Goal: Answer question/provide support

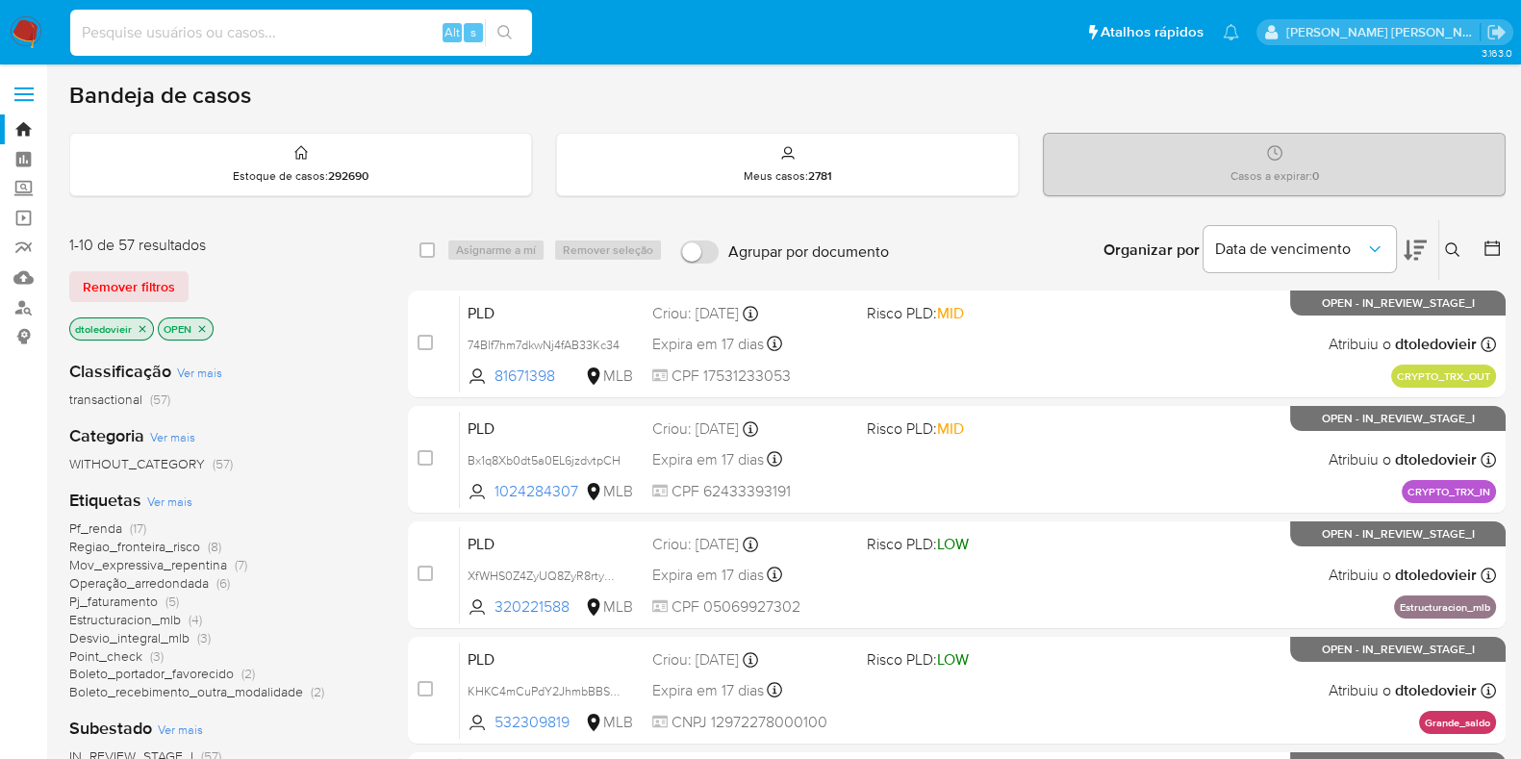
click at [266, 23] on input at bounding box center [301, 32] width 462 height 25
paste input "81671398"
type input "81671398"
drag, startPoint x: 273, startPoint y: 13, endPoint x: 269, endPoint y: 22, distance: 10.4
click at [269, 20] on div "81671398 Alt s" at bounding box center [301, 33] width 462 height 46
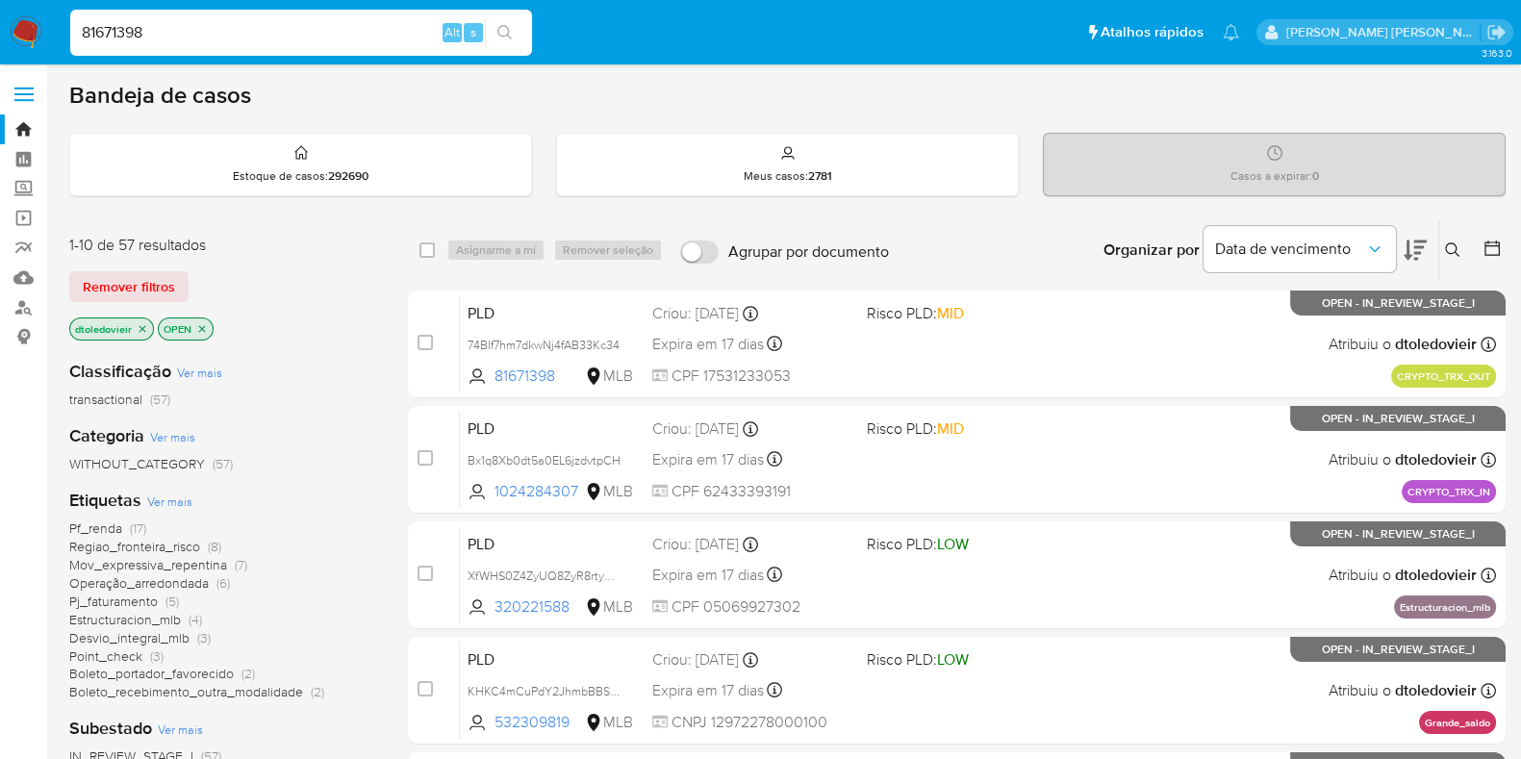
click at [505, 34] on icon "search-icon" at bounding box center [504, 32] width 15 height 15
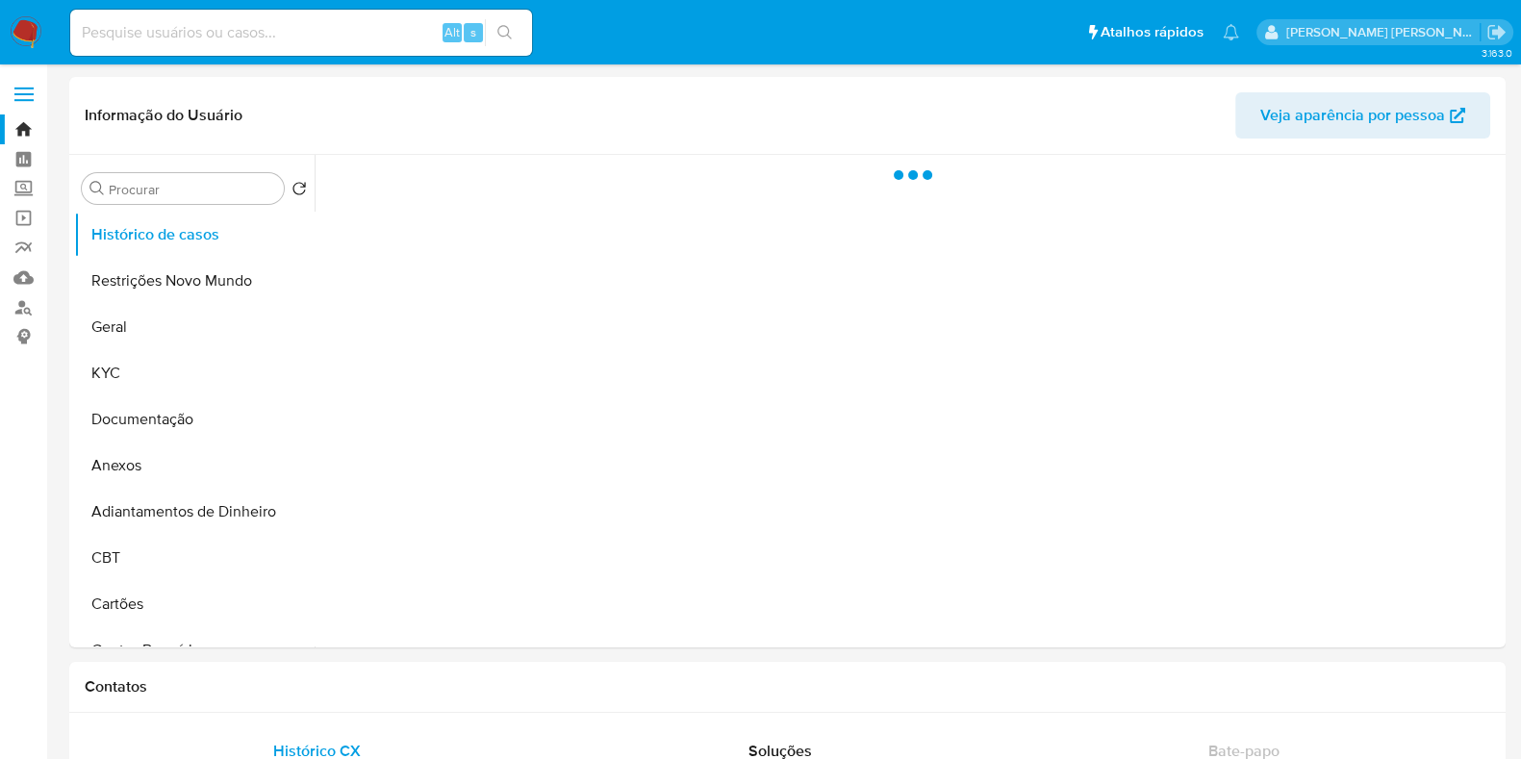
select select "10"
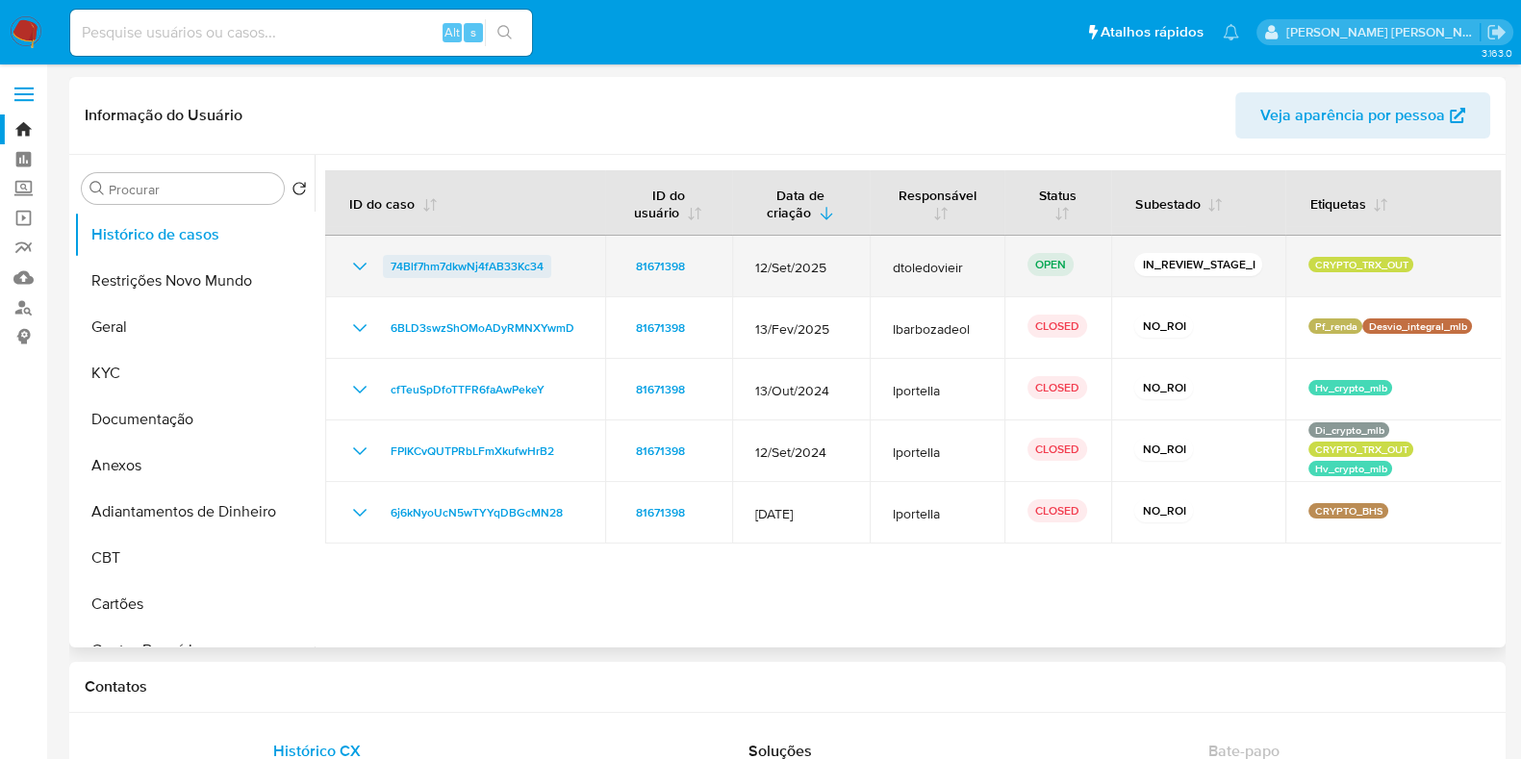
click at [476, 262] on span "74Blf7hm7dkwNj4fAB33Kc34" at bounding box center [467, 266] width 153 height 23
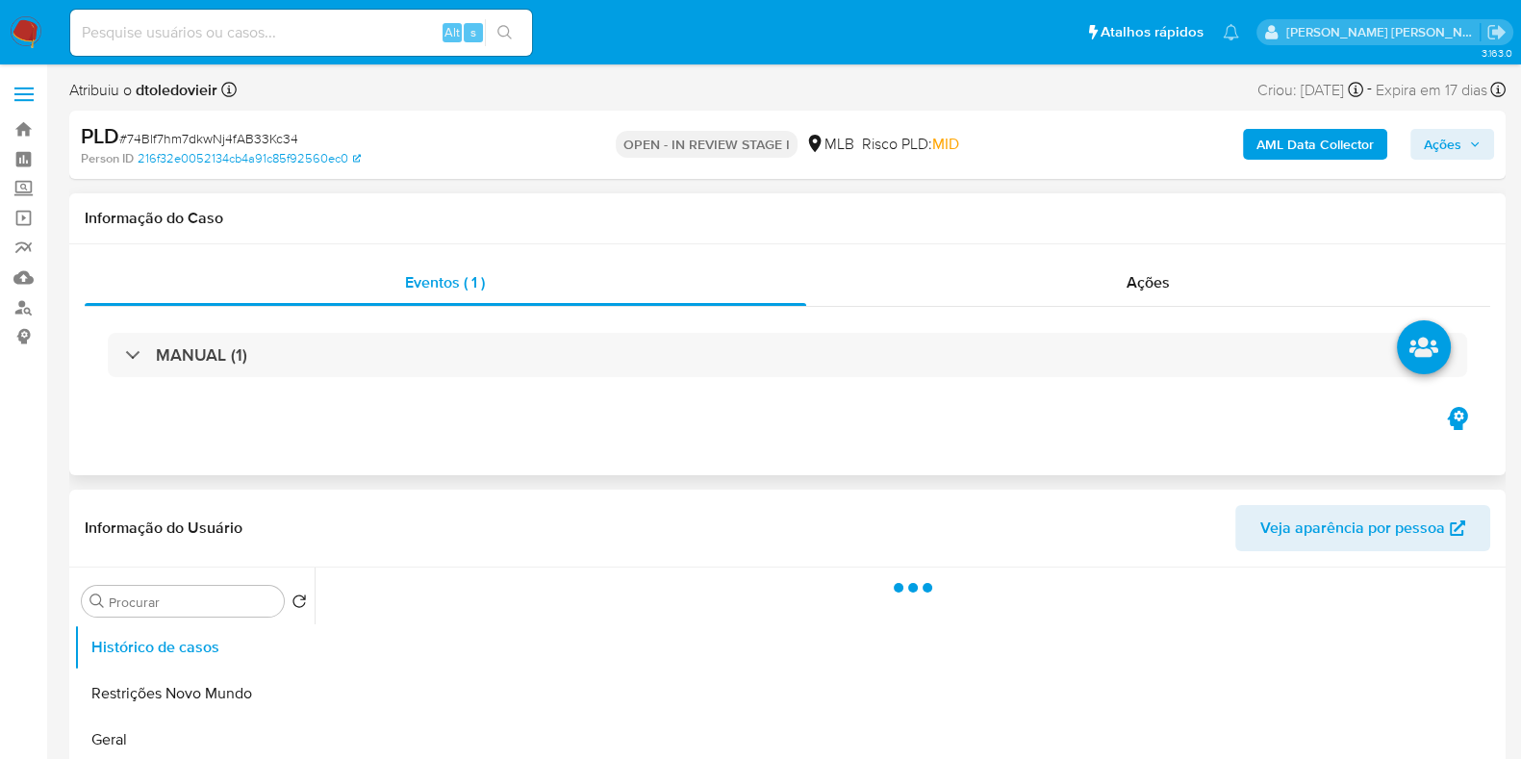
select select "10"
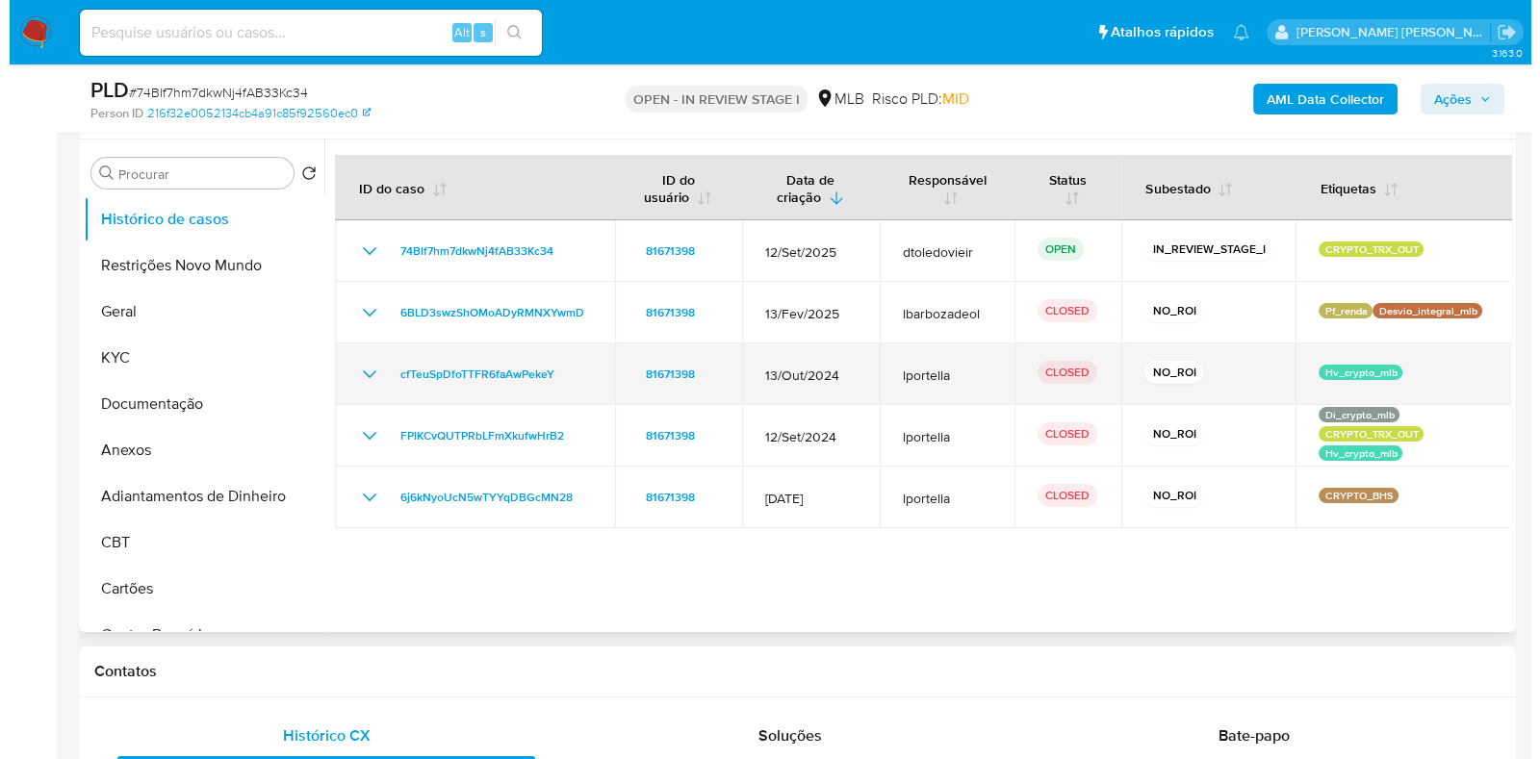
scroll to position [361, 0]
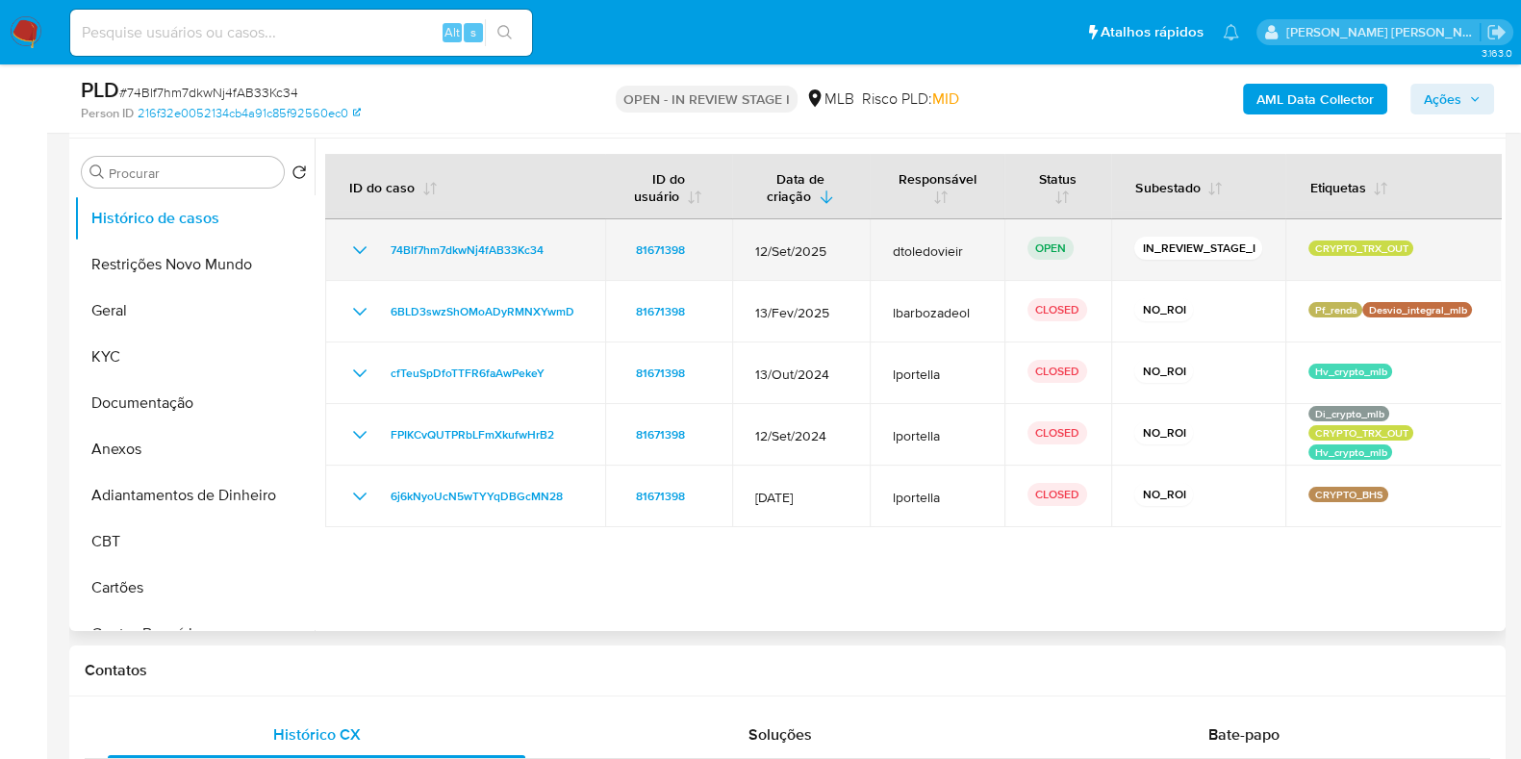
drag, startPoint x: 701, startPoint y: 247, endPoint x: 621, endPoint y: 247, distance: 80.8
click at [621, 247] on td "81671398" at bounding box center [668, 250] width 127 height 62
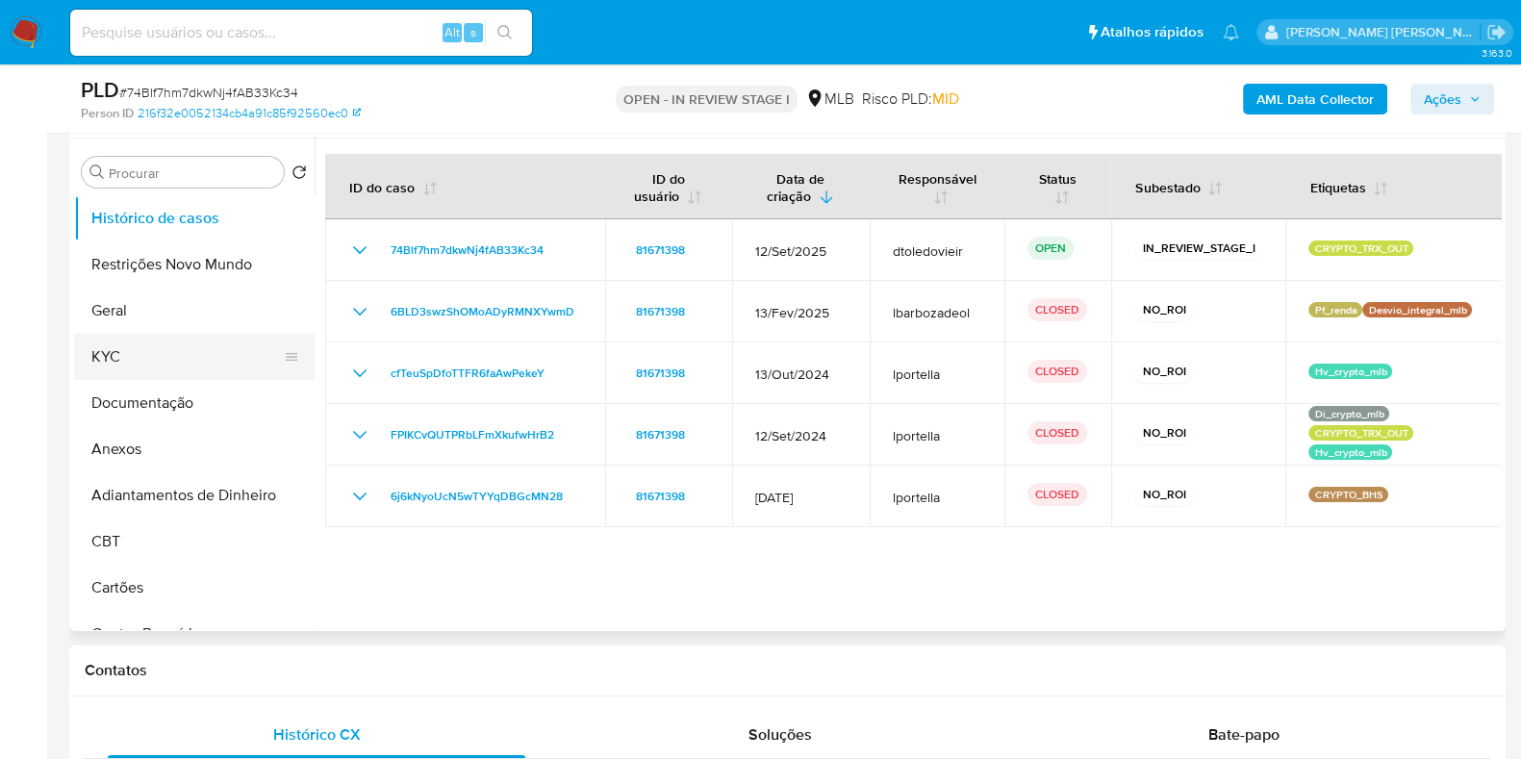
click at [160, 368] on button "KYC" at bounding box center [186, 357] width 225 height 46
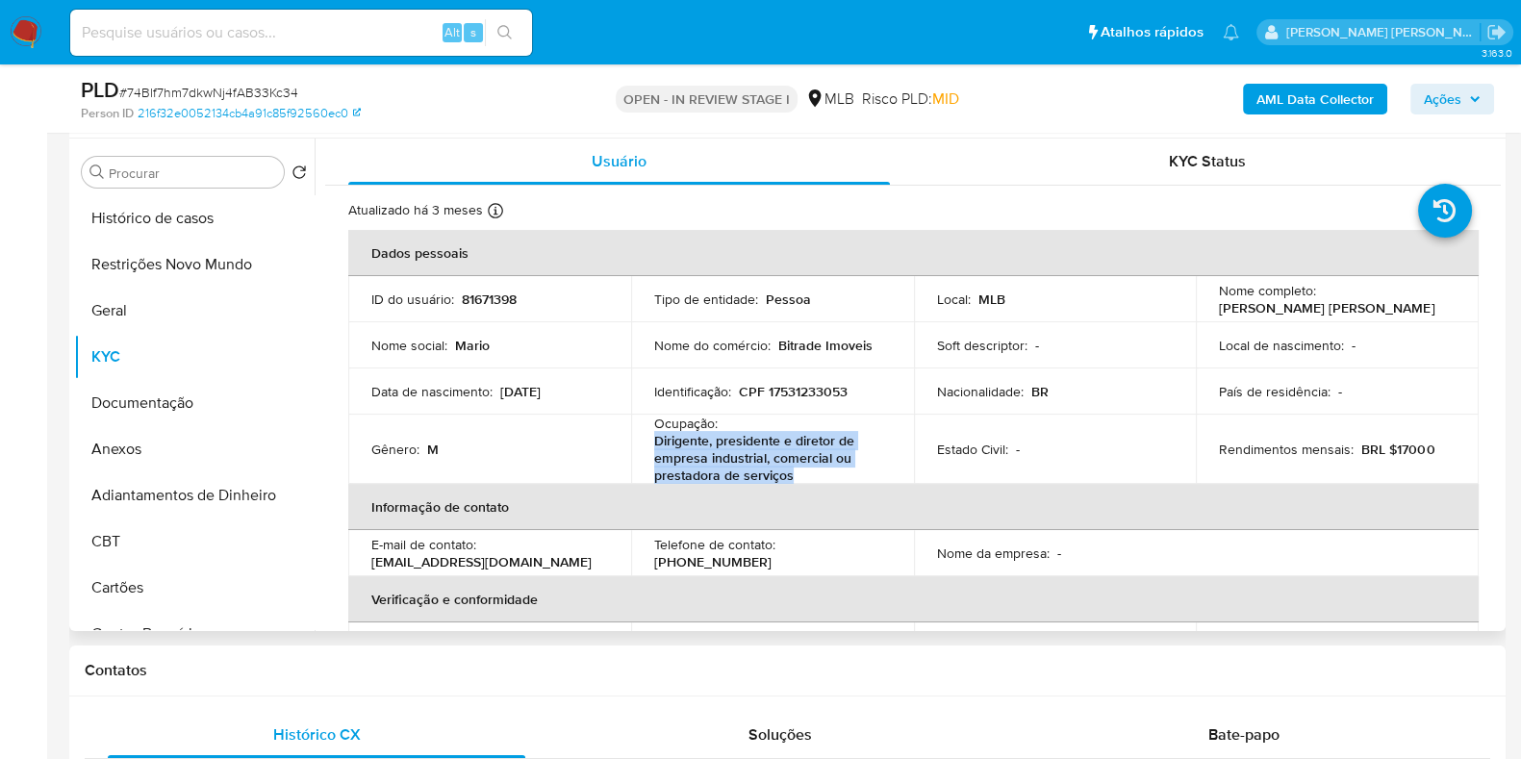
drag, startPoint x: 799, startPoint y: 476, endPoint x: 652, endPoint y: 439, distance: 151.0
click at [654, 439] on p "Dirigente, presidente e diretor de empresa industrial, comercial ou prestadora …" at bounding box center [768, 458] width 229 height 52
copy p "Dirigente, presidente e diretor de empresa industrial, comercial ou prestadora …"
click at [162, 394] on button "Documentação" at bounding box center [186, 403] width 225 height 46
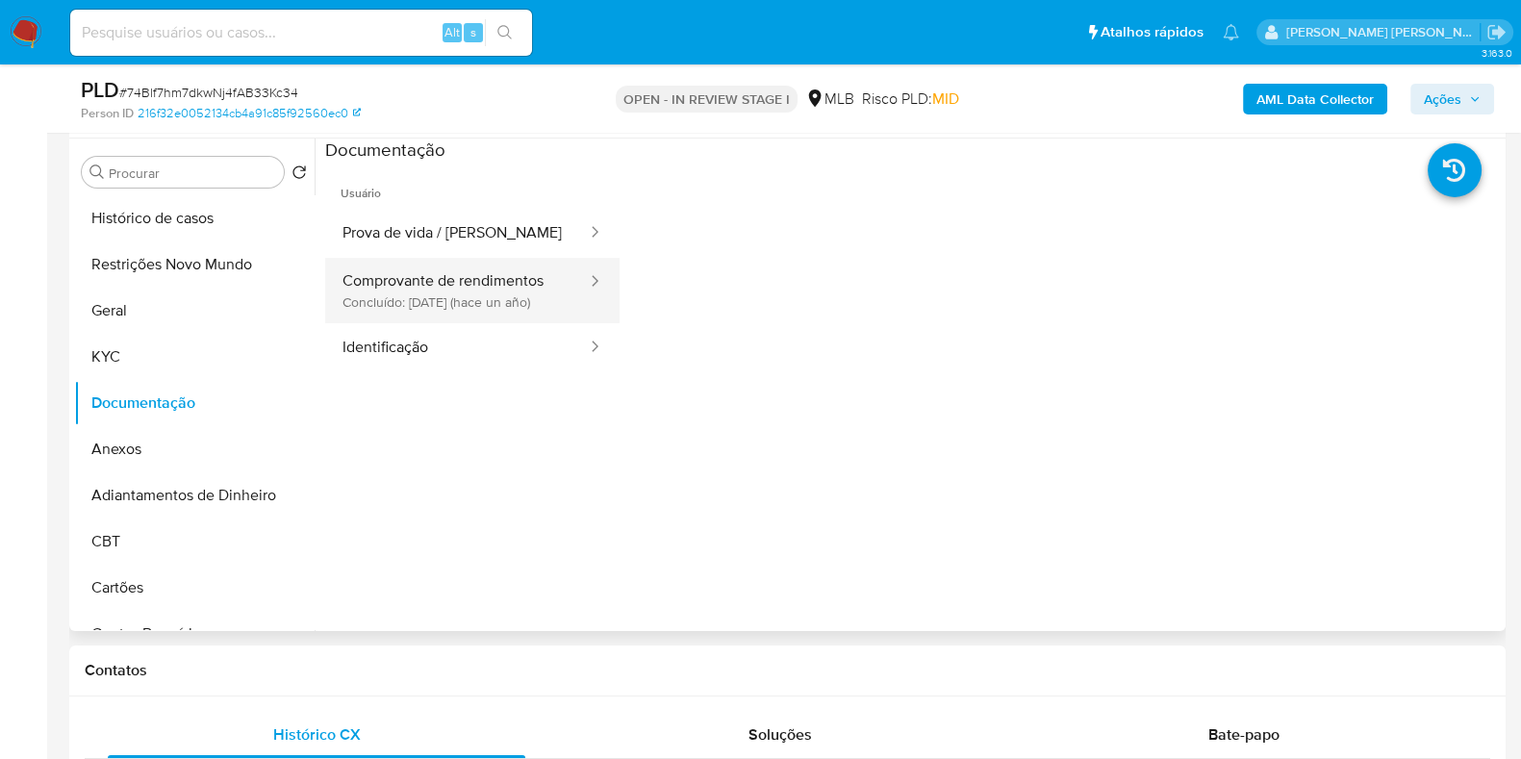
drag, startPoint x: 332, startPoint y: 319, endPoint x: 358, endPoint y: 311, distance: 27.4
click at [354, 311] on button "Comprovante de rendimentos Concluído: 20/04/2024 (hace un año)" at bounding box center [457, 290] width 264 height 65
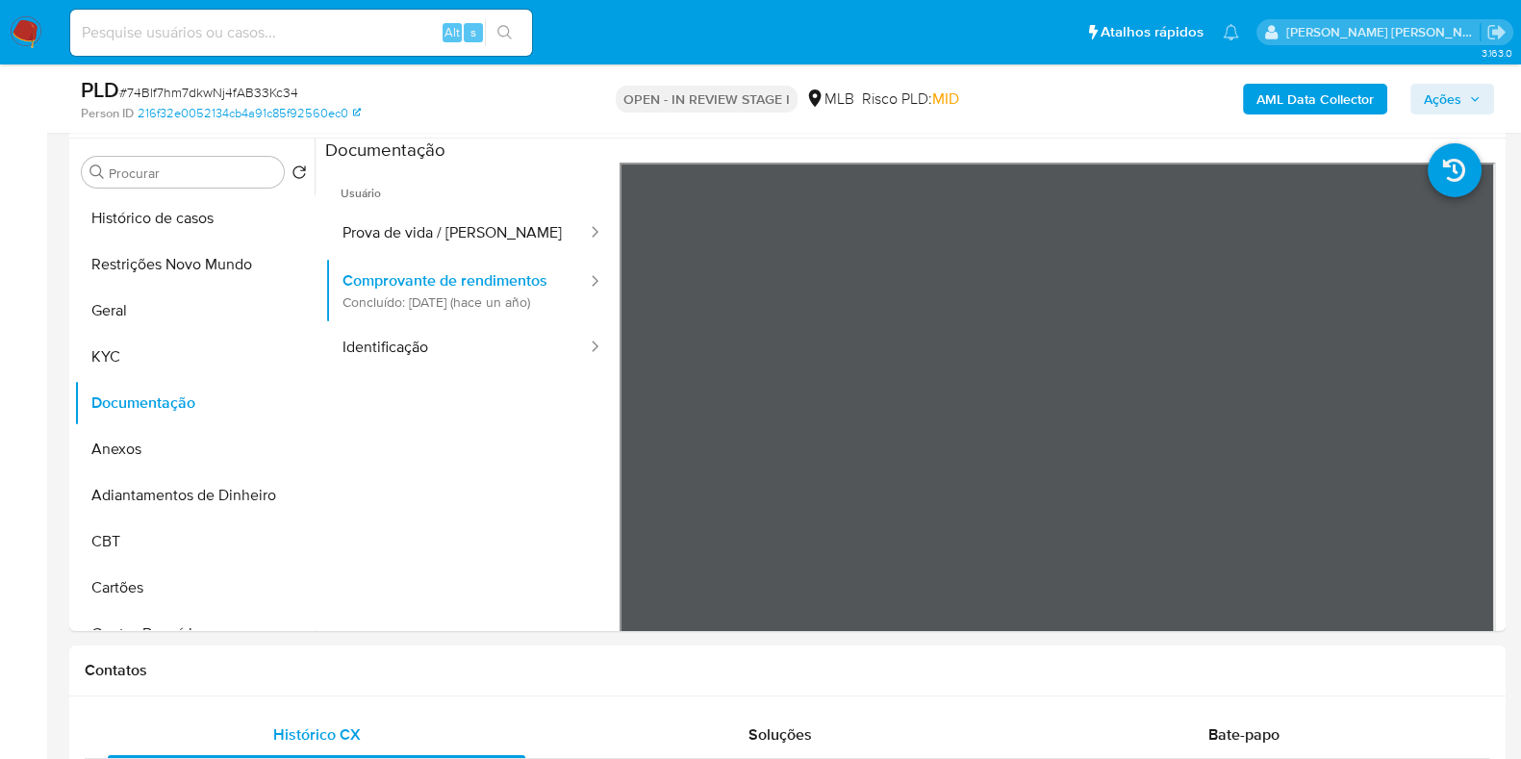
click at [1292, 95] on b "AML Data Collector" at bounding box center [1315, 99] width 117 height 31
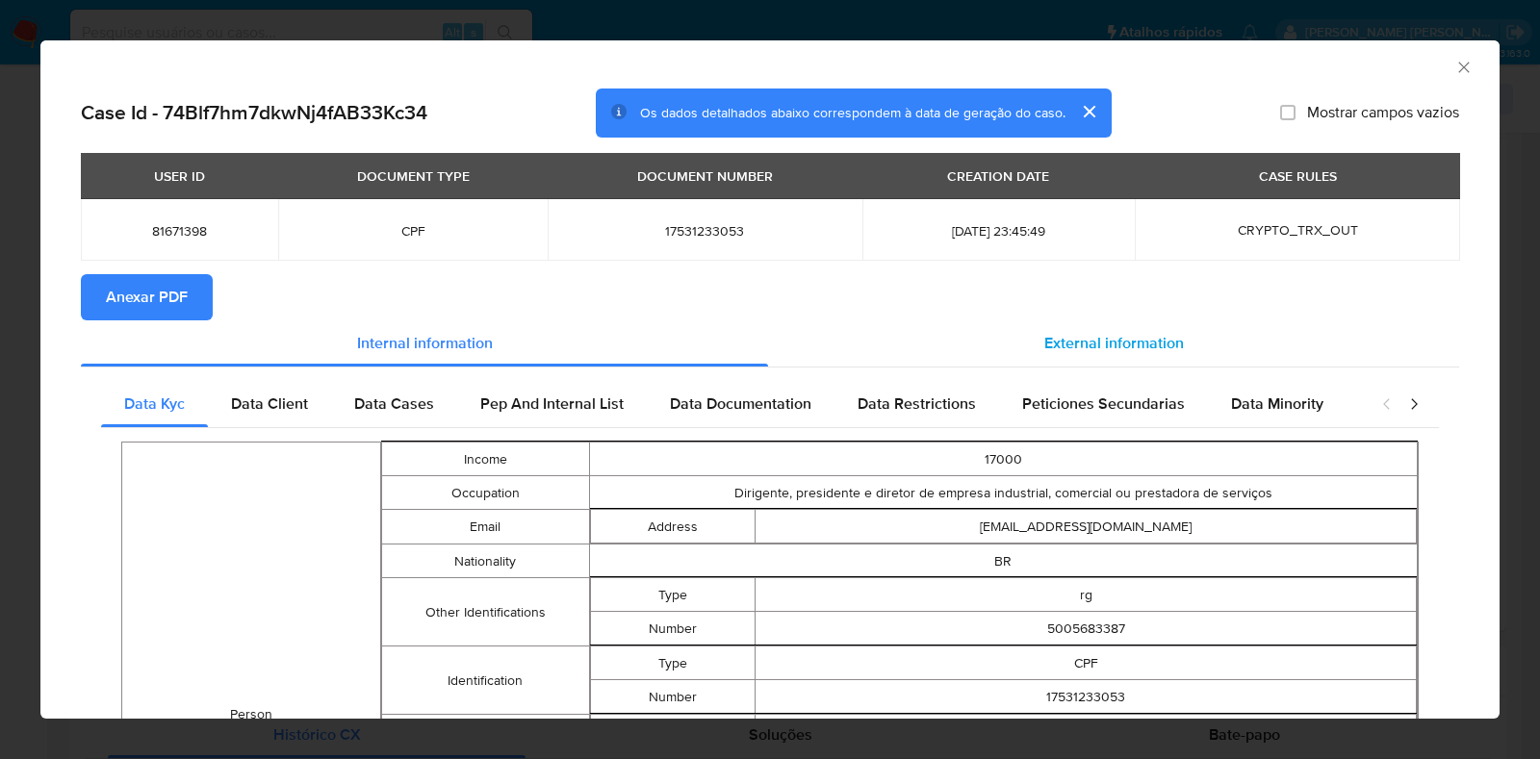
click at [1105, 346] on span "External information" at bounding box center [1114, 343] width 140 height 22
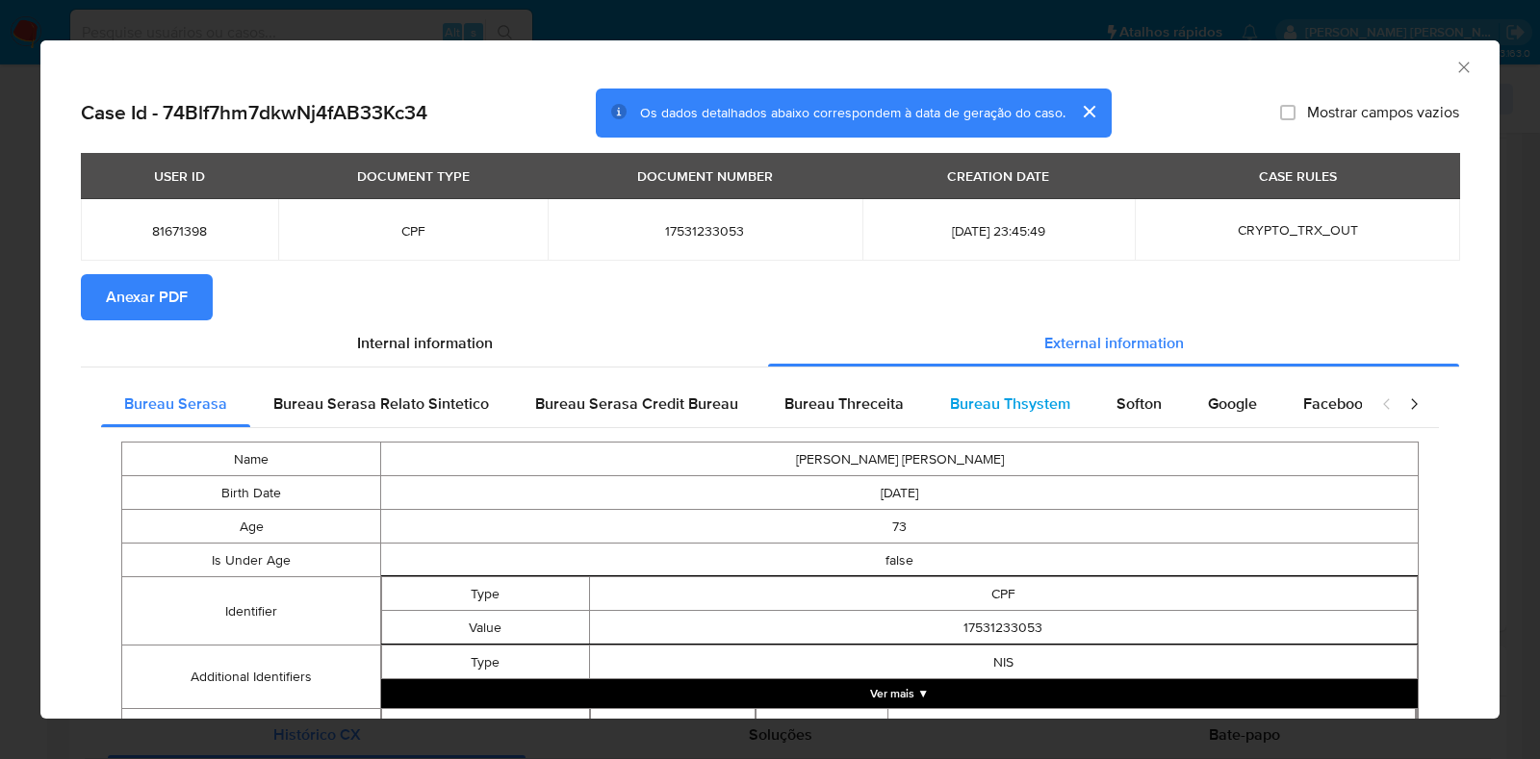
click at [1000, 418] on div "Bureau Thsystem" at bounding box center [1010, 404] width 166 height 46
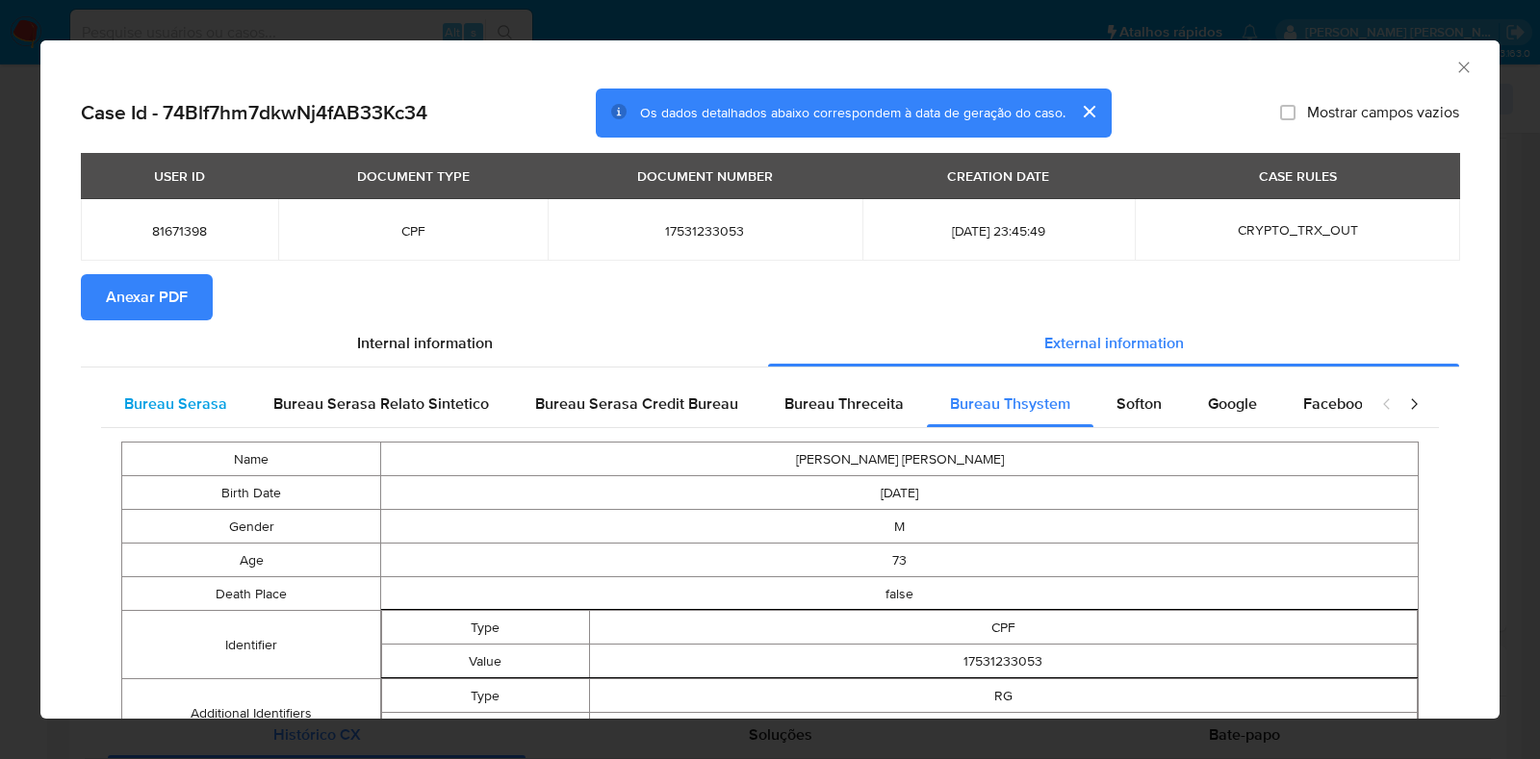
click at [212, 393] on span "Bureau Serasa" at bounding box center [175, 404] width 103 height 22
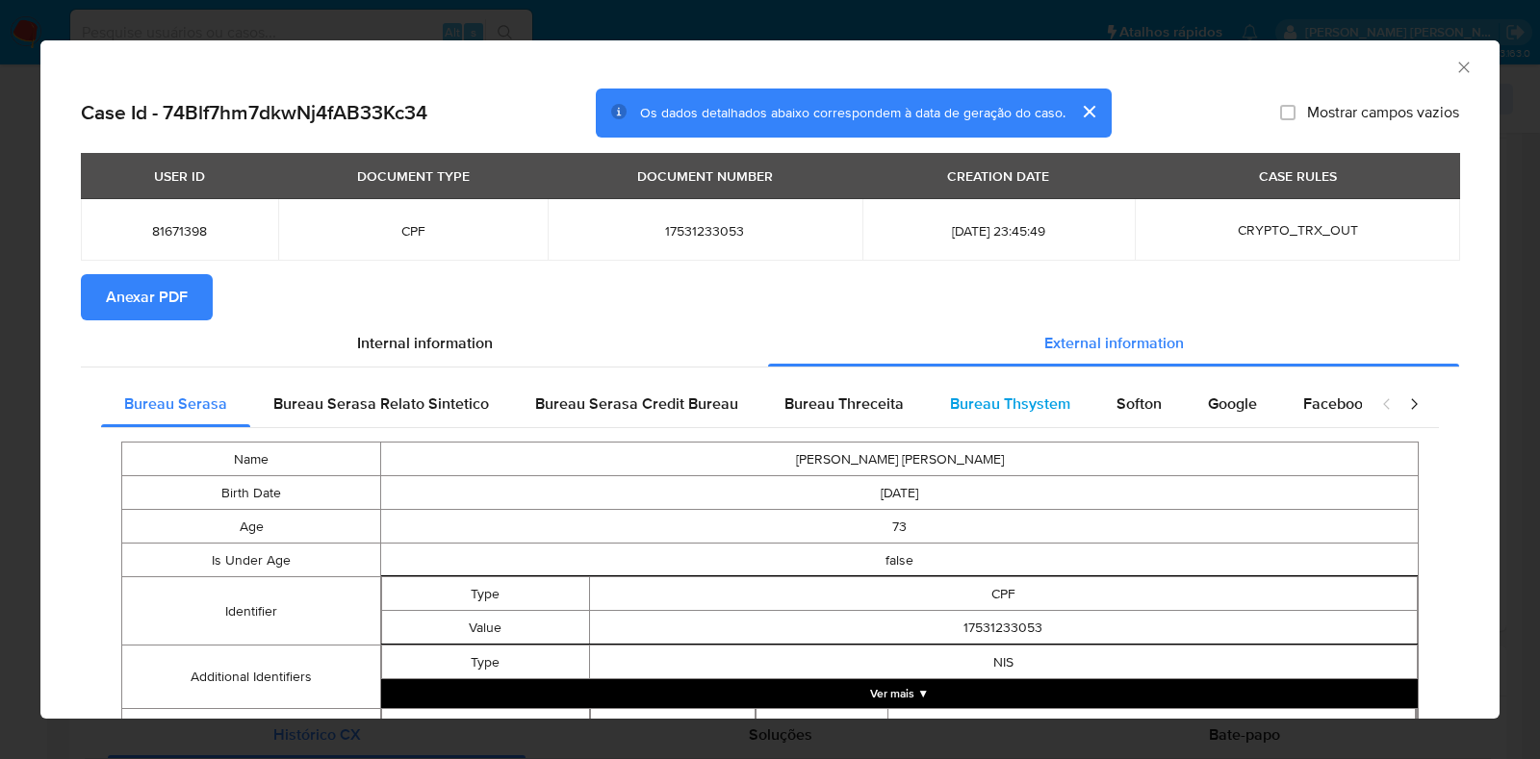
click at [957, 391] on div "Bureau Thsystem" at bounding box center [1010, 404] width 166 height 46
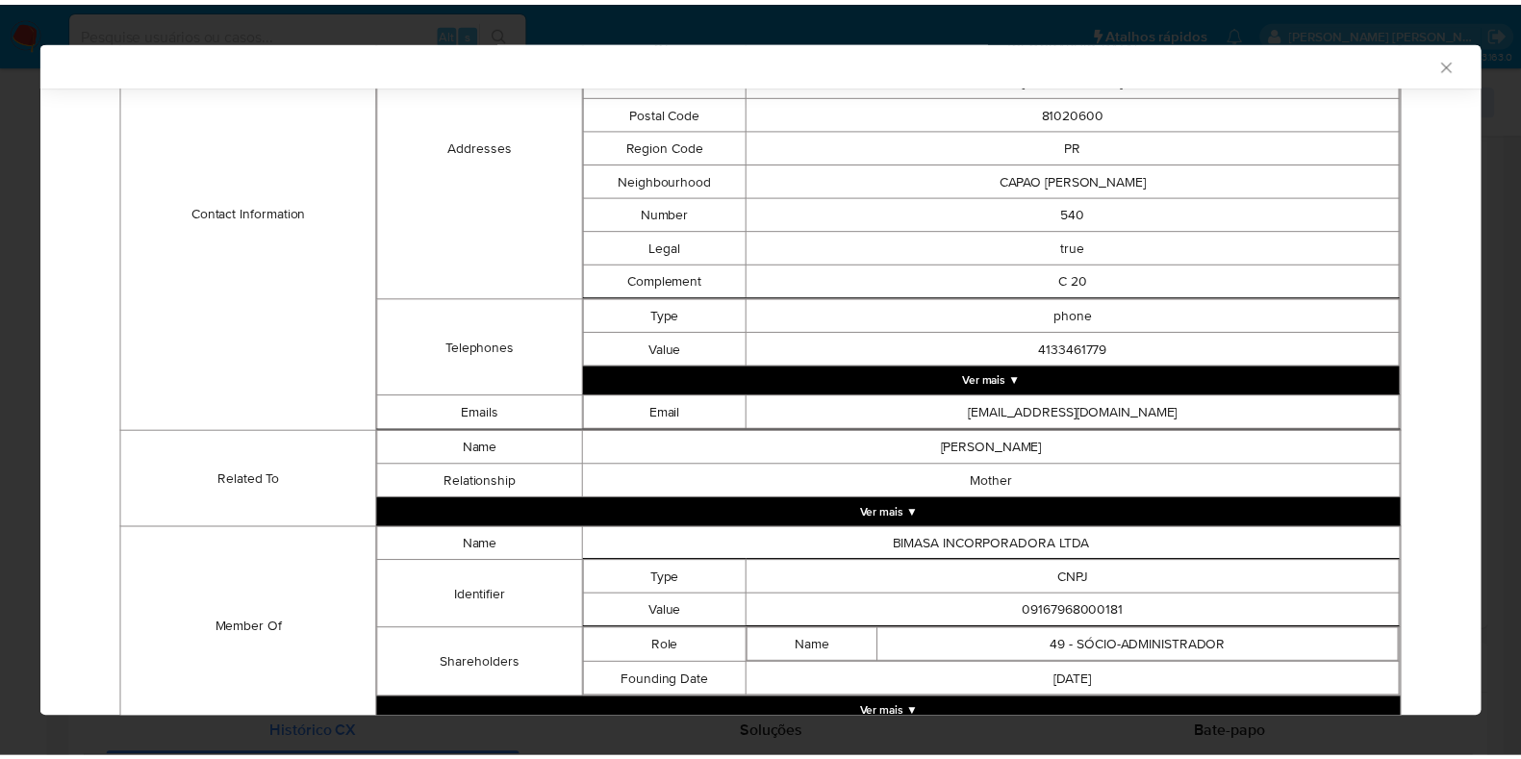
scroll to position [835, 0]
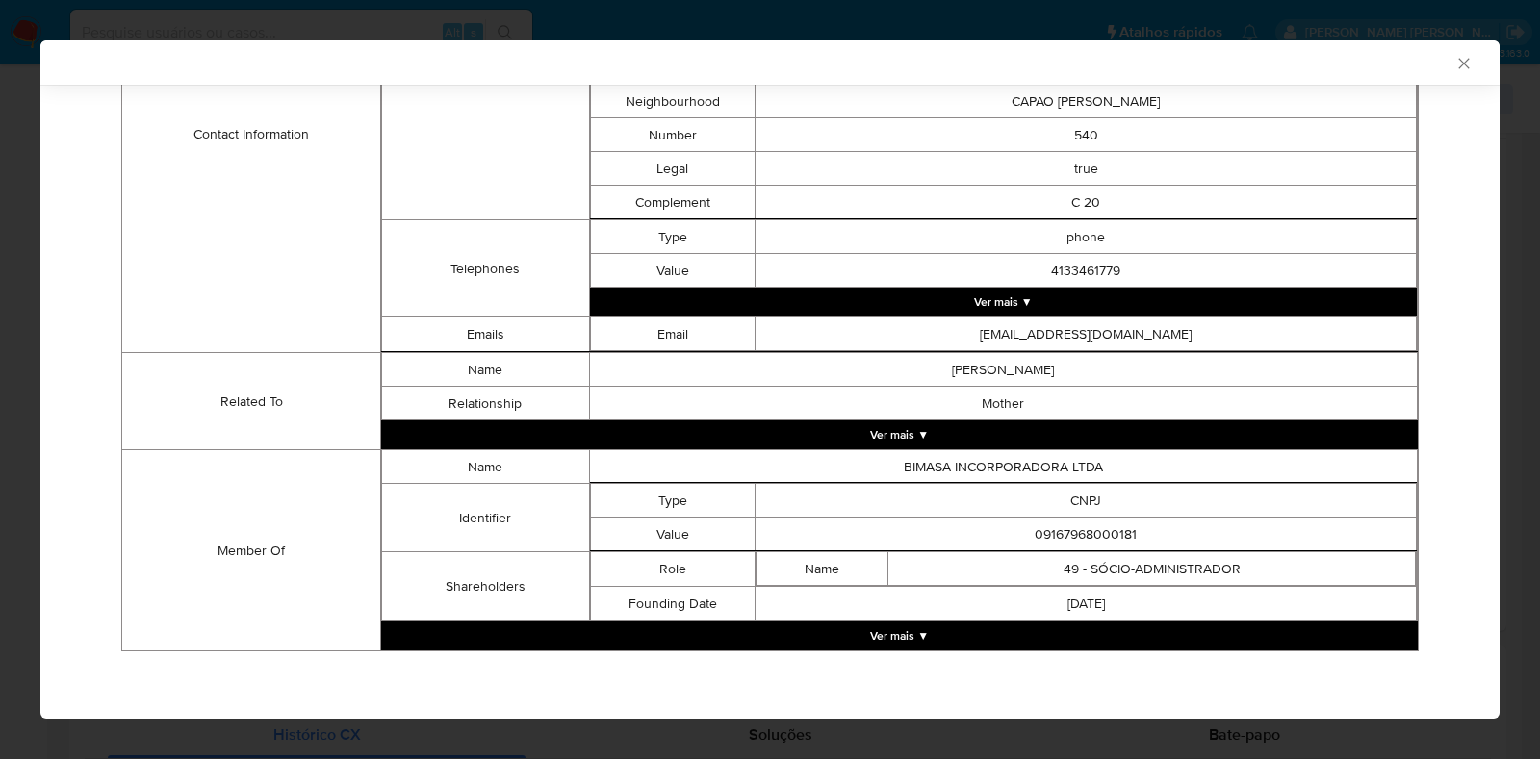
click at [1066, 526] on td "09167968000181" at bounding box center [1085, 535] width 661 height 34
copy td "09167968000181"
click at [0, 383] on div "AML Data Collector Case Id - 74Blf7hm7dkwNj4fAB33Kc34 Os dados detalhados abaix…" at bounding box center [770, 379] width 1540 height 759
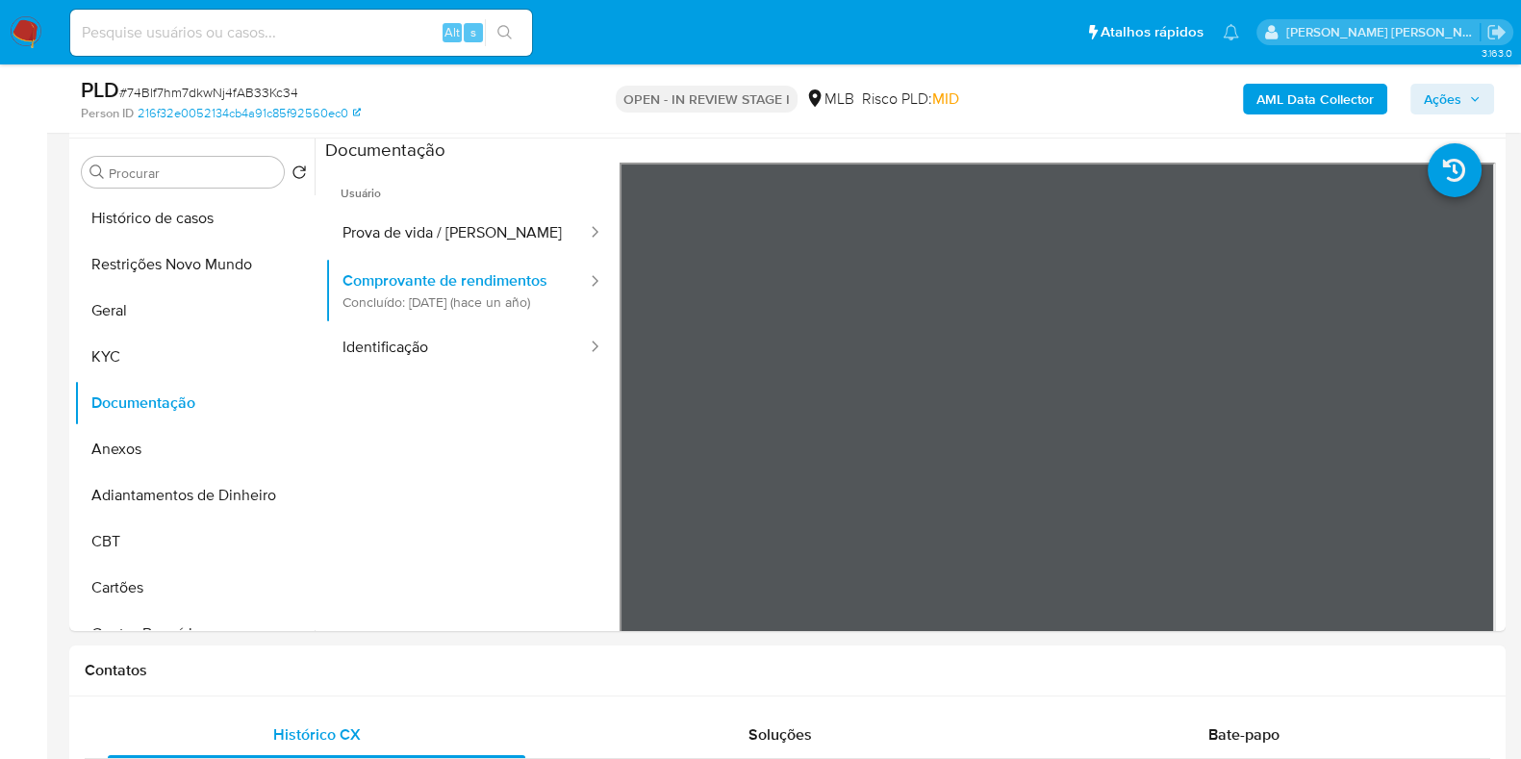
click at [1449, 106] on span "Ações" at bounding box center [1443, 99] width 38 height 31
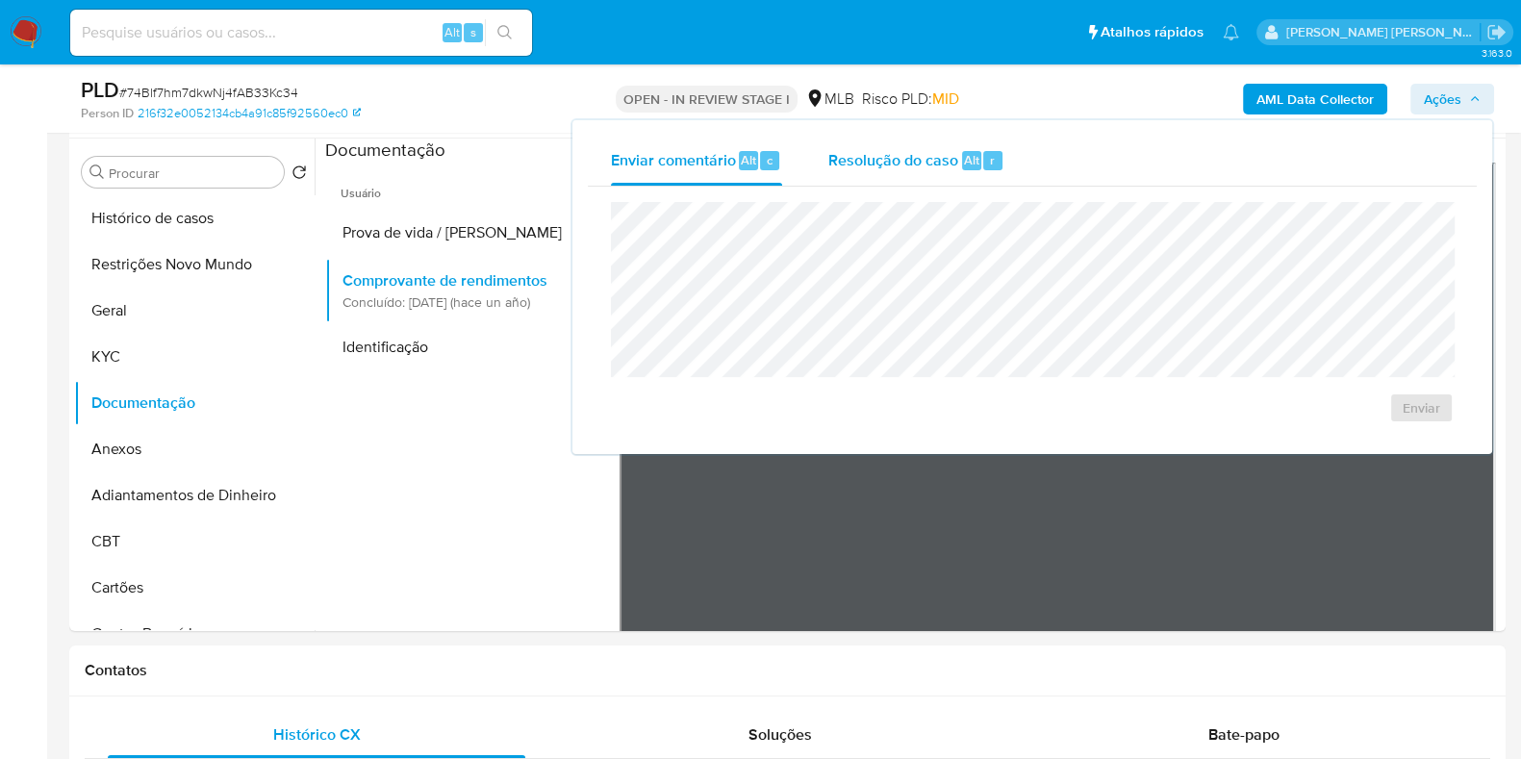
click at [922, 178] on div "Resolução do caso Alt r" at bounding box center [916, 161] width 176 height 50
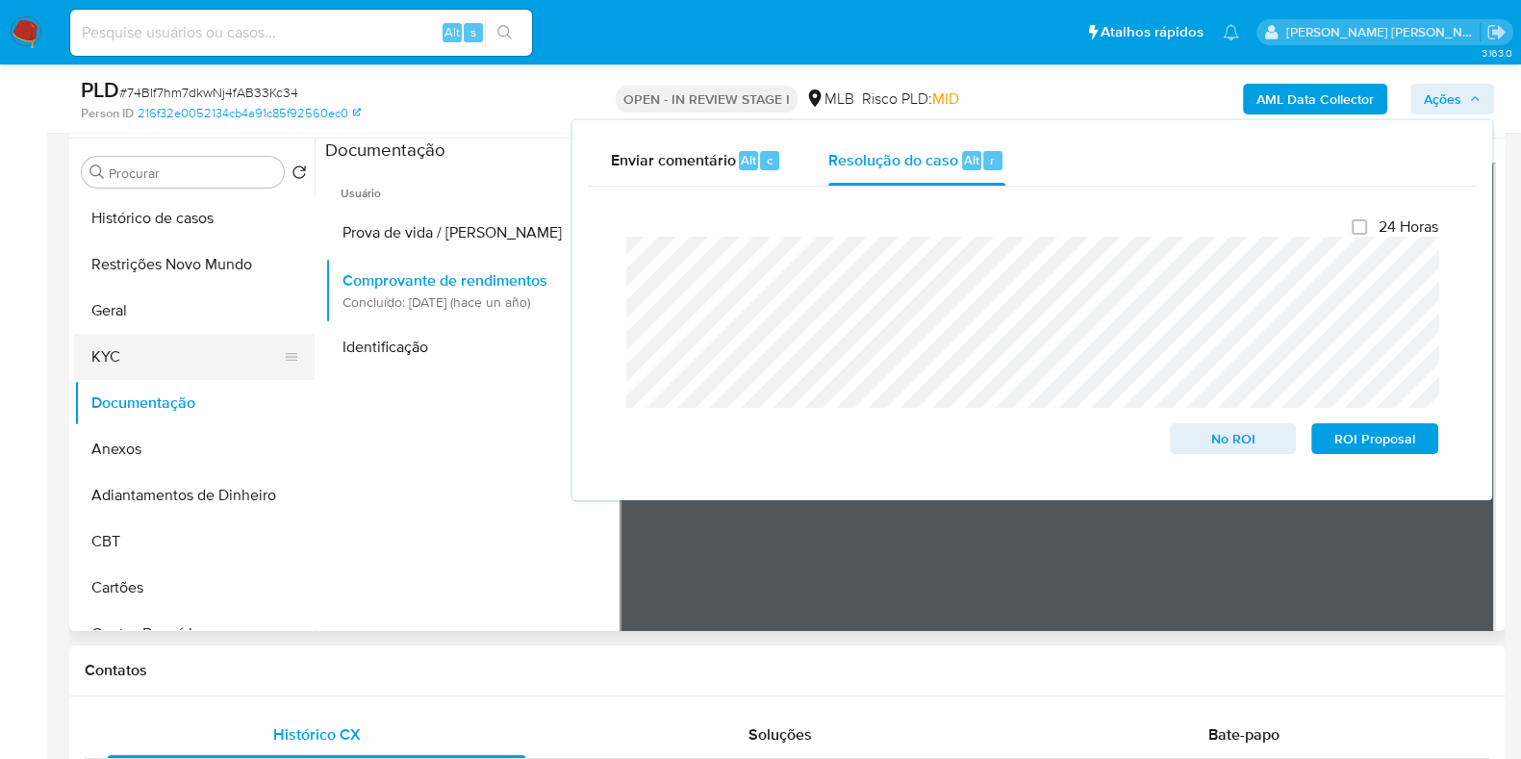
click at [160, 348] on button "KYC" at bounding box center [186, 357] width 225 height 46
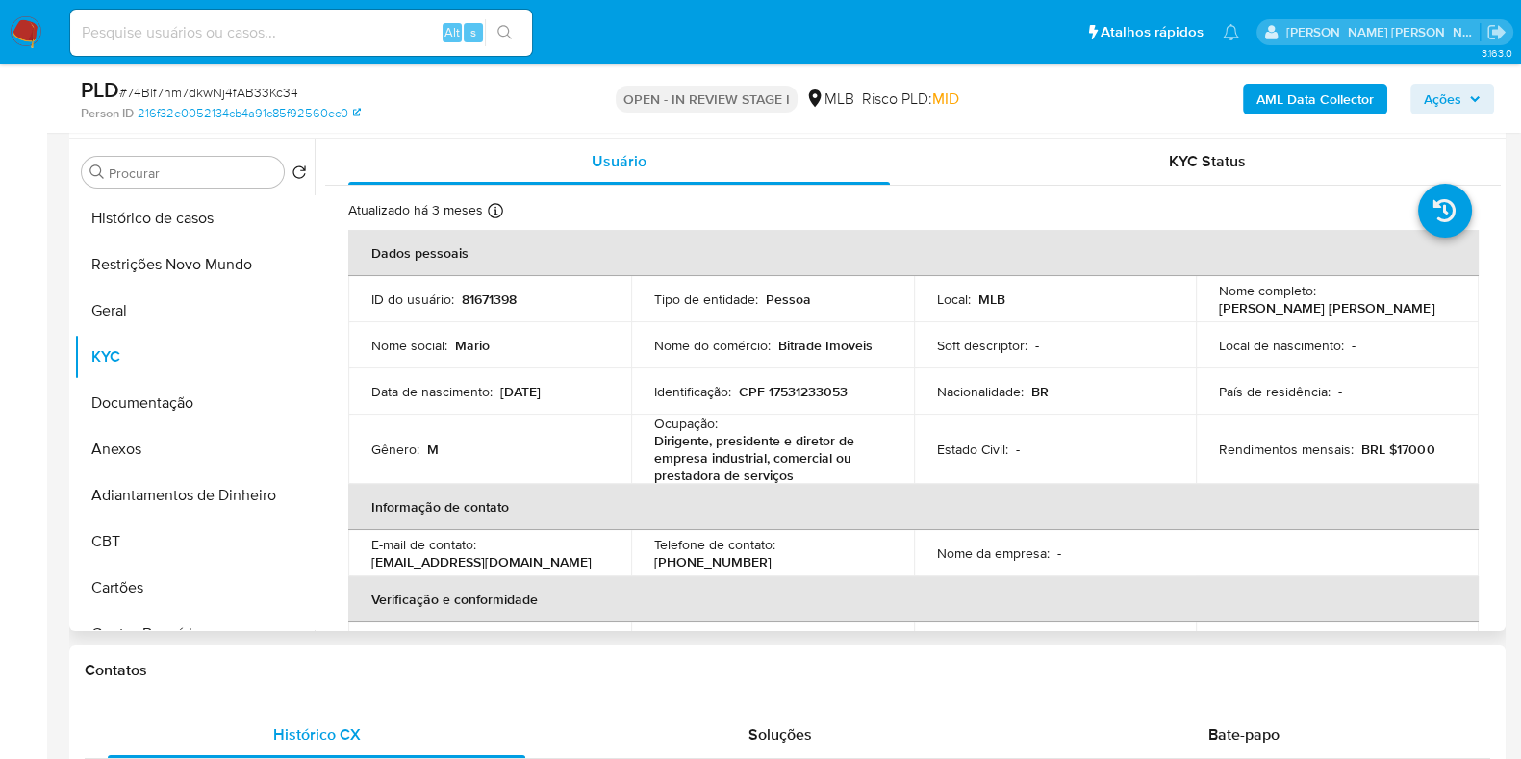
drag, startPoint x: 1428, startPoint y: 311, endPoint x: 1209, endPoint y: 311, distance: 218.4
click at [1209, 311] on td "Nome completo : Mario Christino Fedumenti Ramos" at bounding box center [1337, 299] width 283 height 46
copy p "[PERSON_NAME] [PERSON_NAME]"
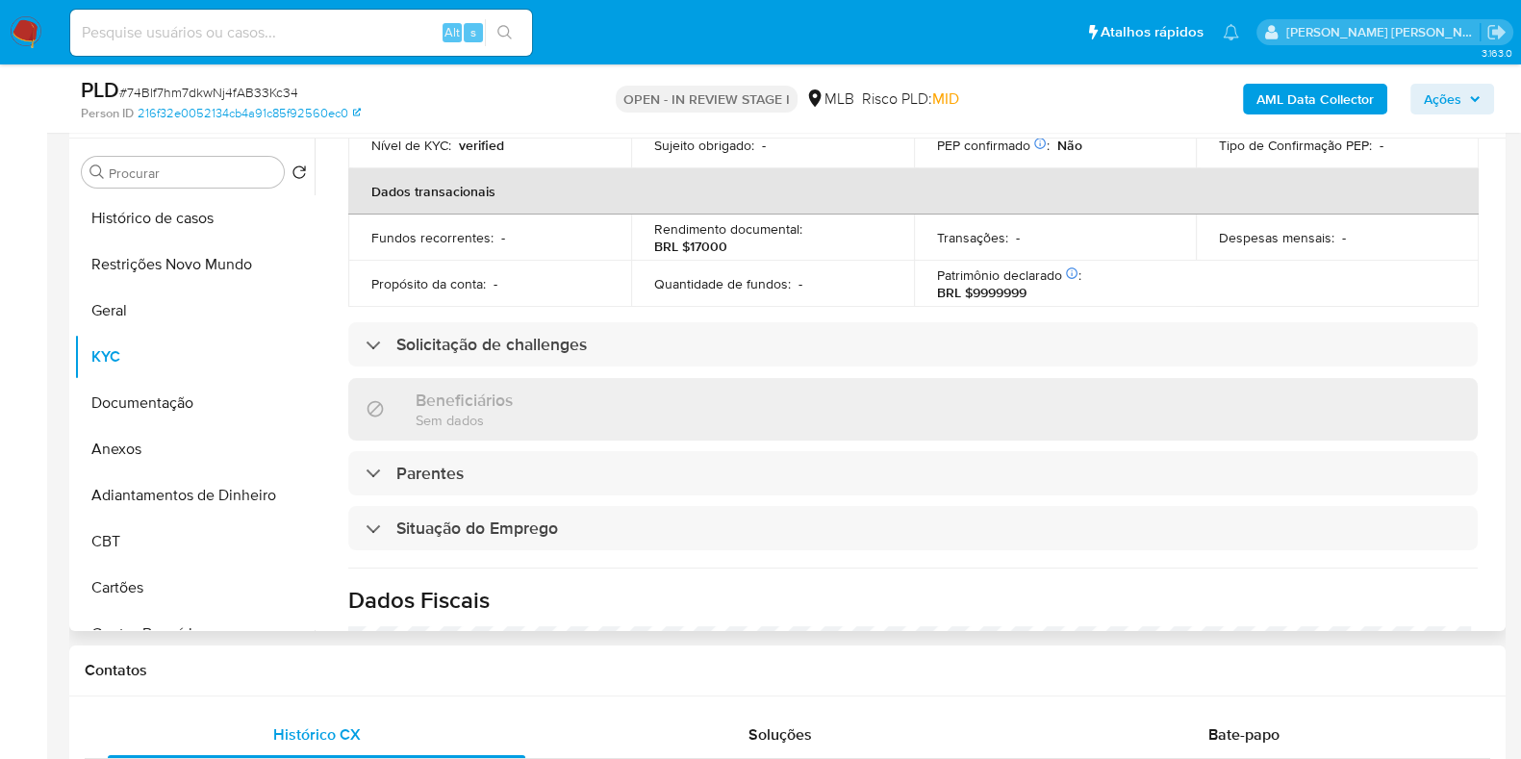
scroll to position [0, 0]
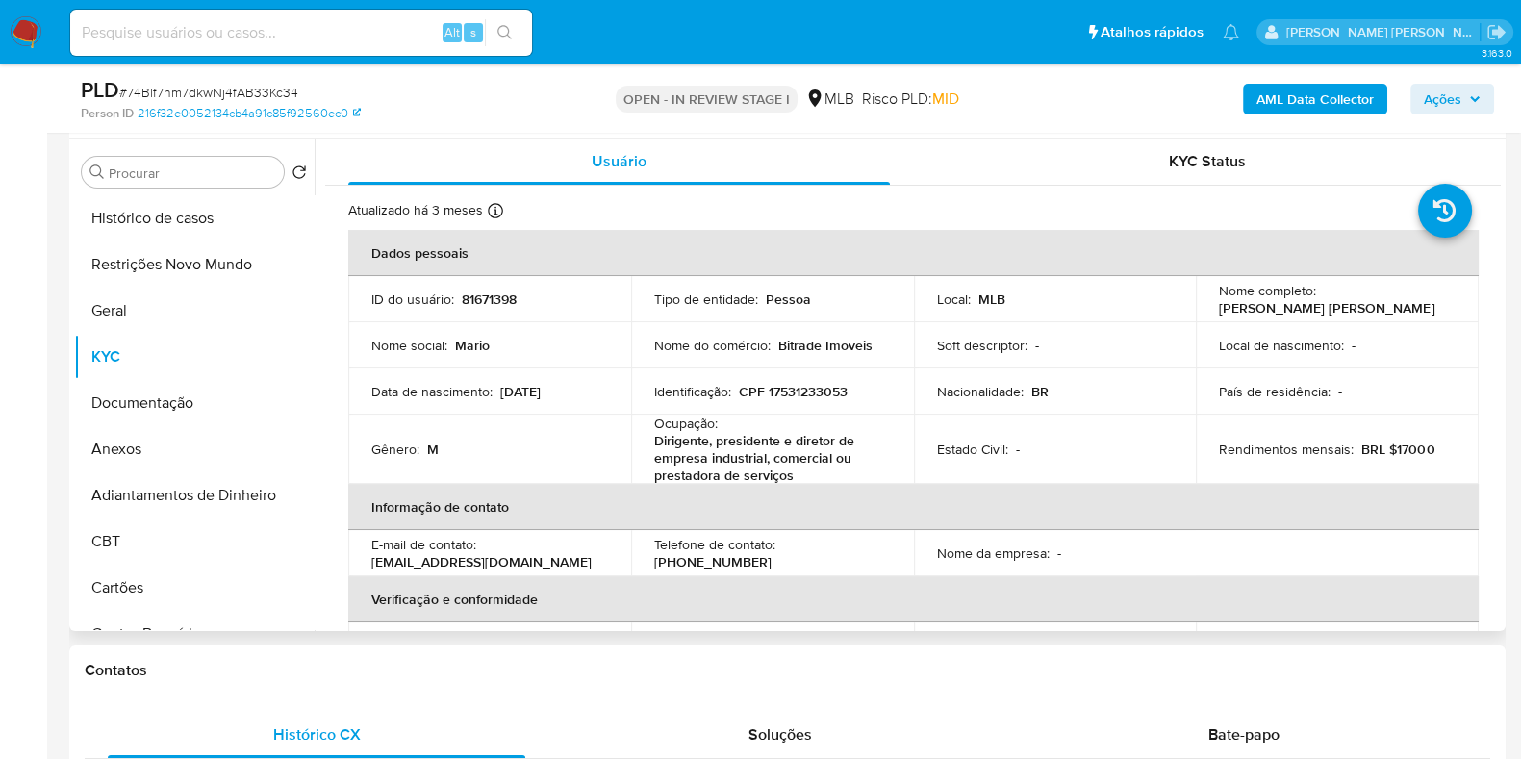
click at [827, 394] on p "CPF 17531233053" at bounding box center [793, 391] width 109 height 17
copy p "17531233053"
click at [191, 269] on button "Restrições Novo Mundo" at bounding box center [186, 265] width 225 height 46
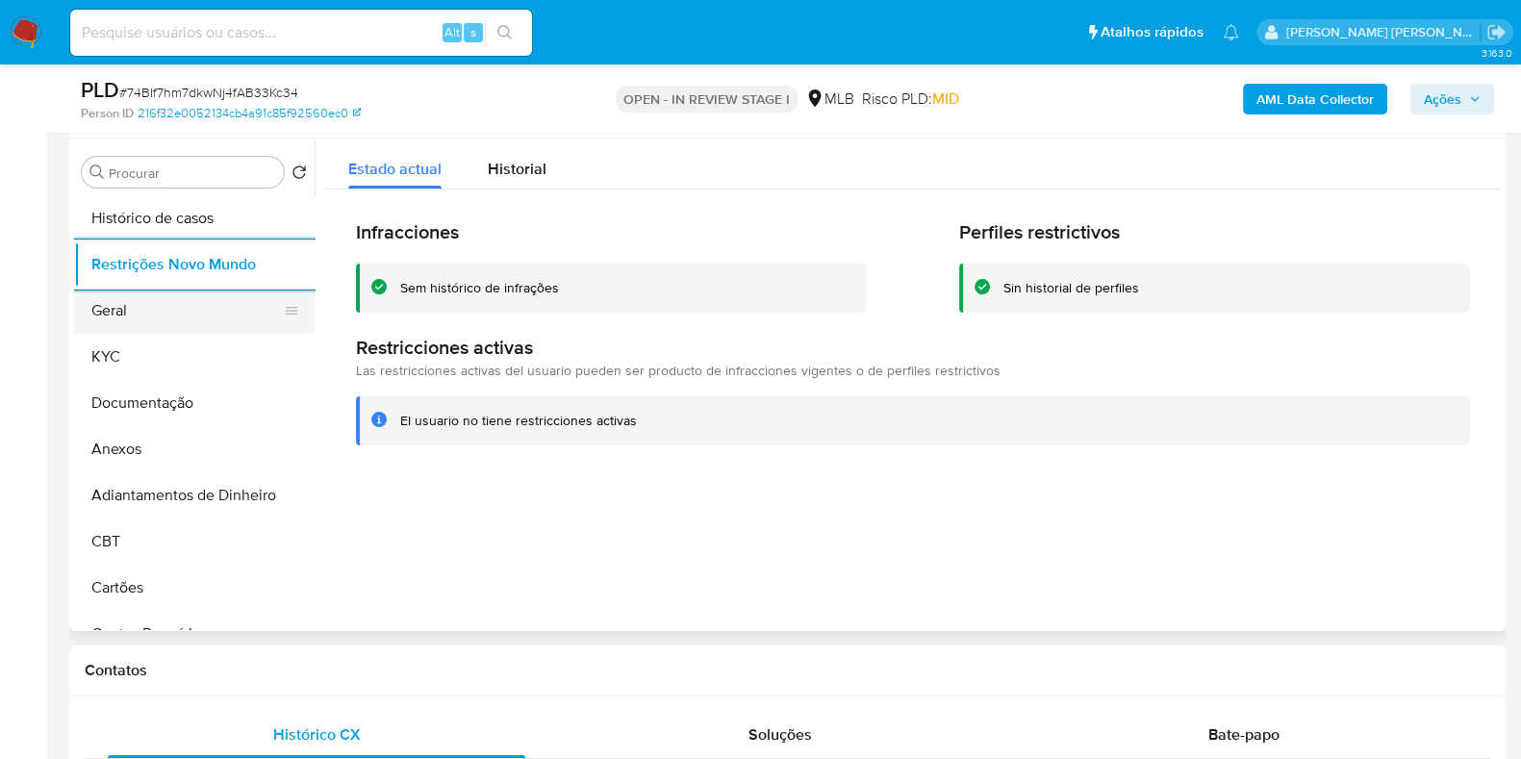
click at [143, 326] on button "Geral" at bounding box center [186, 311] width 225 height 46
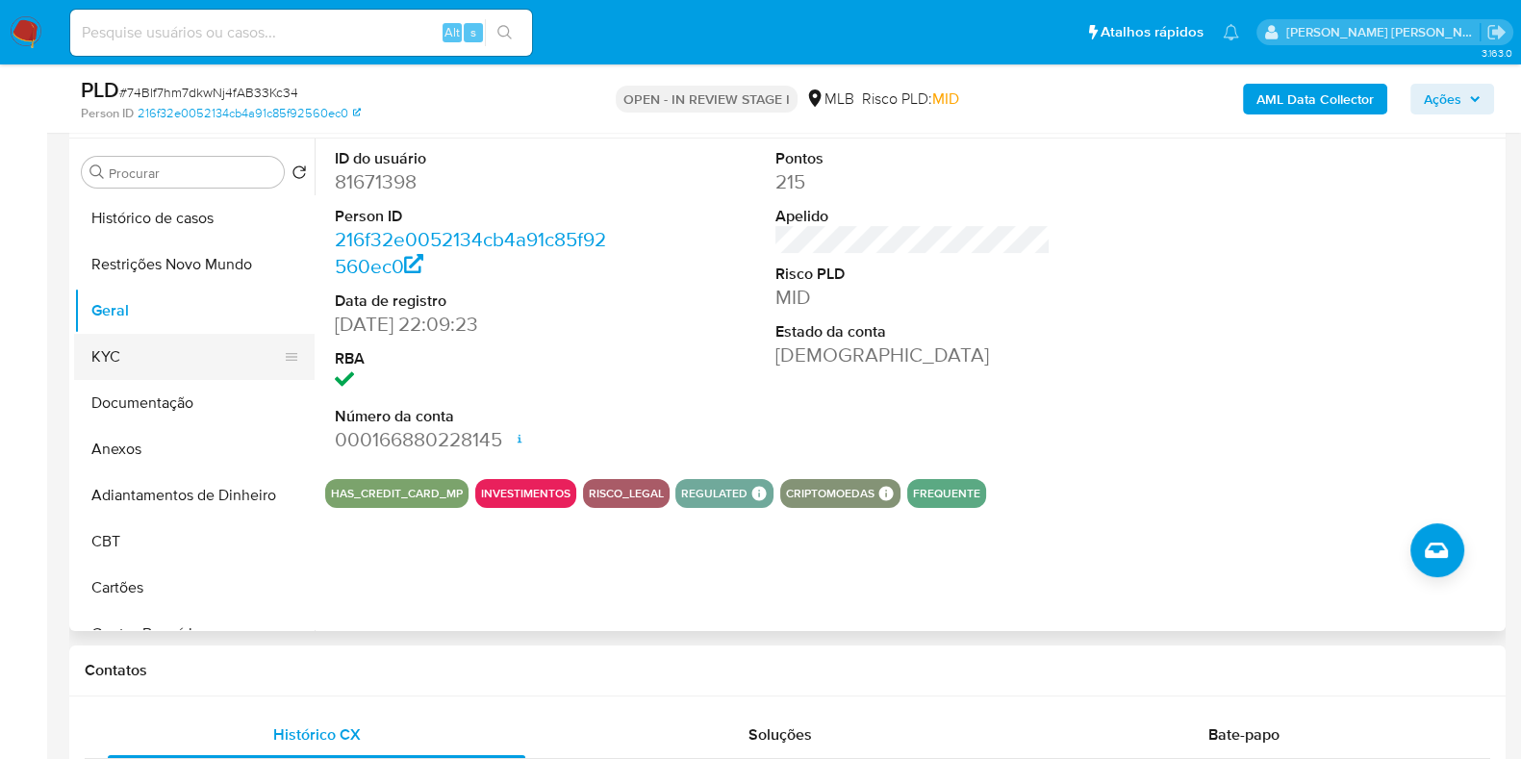
click at [120, 359] on button "KYC" at bounding box center [186, 357] width 225 height 46
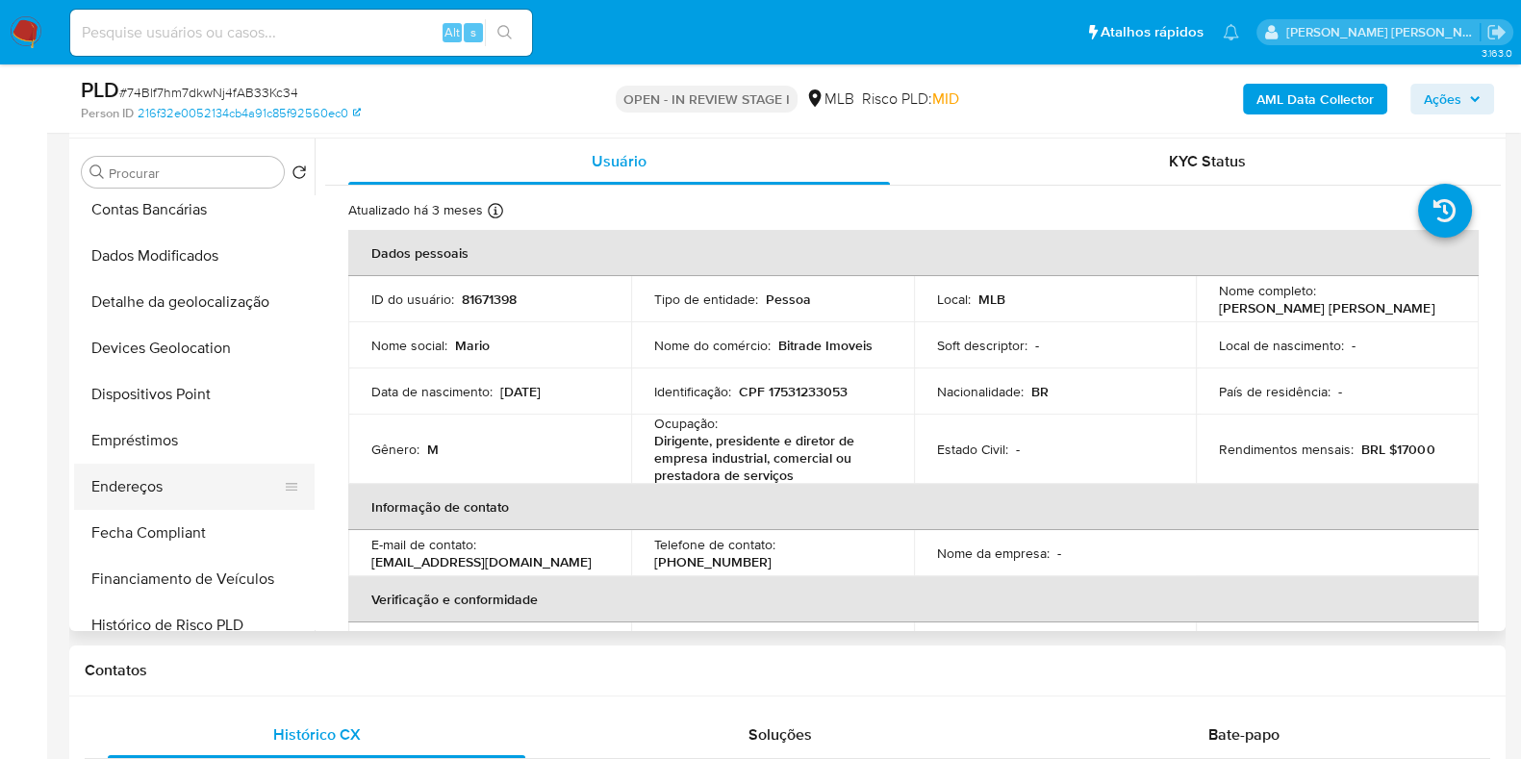
scroll to position [480, 0]
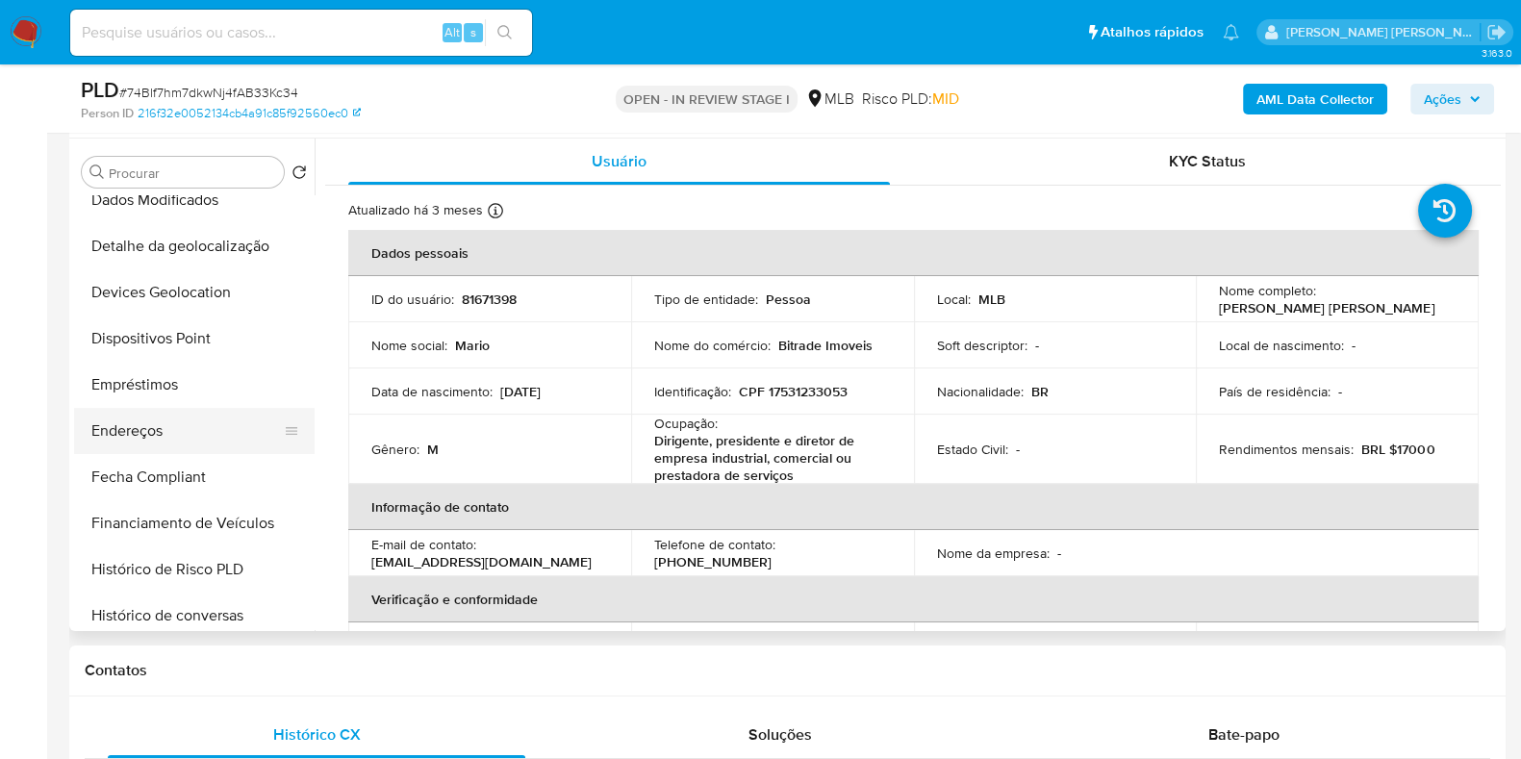
click at [149, 437] on button "Endereços" at bounding box center [186, 431] width 225 height 46
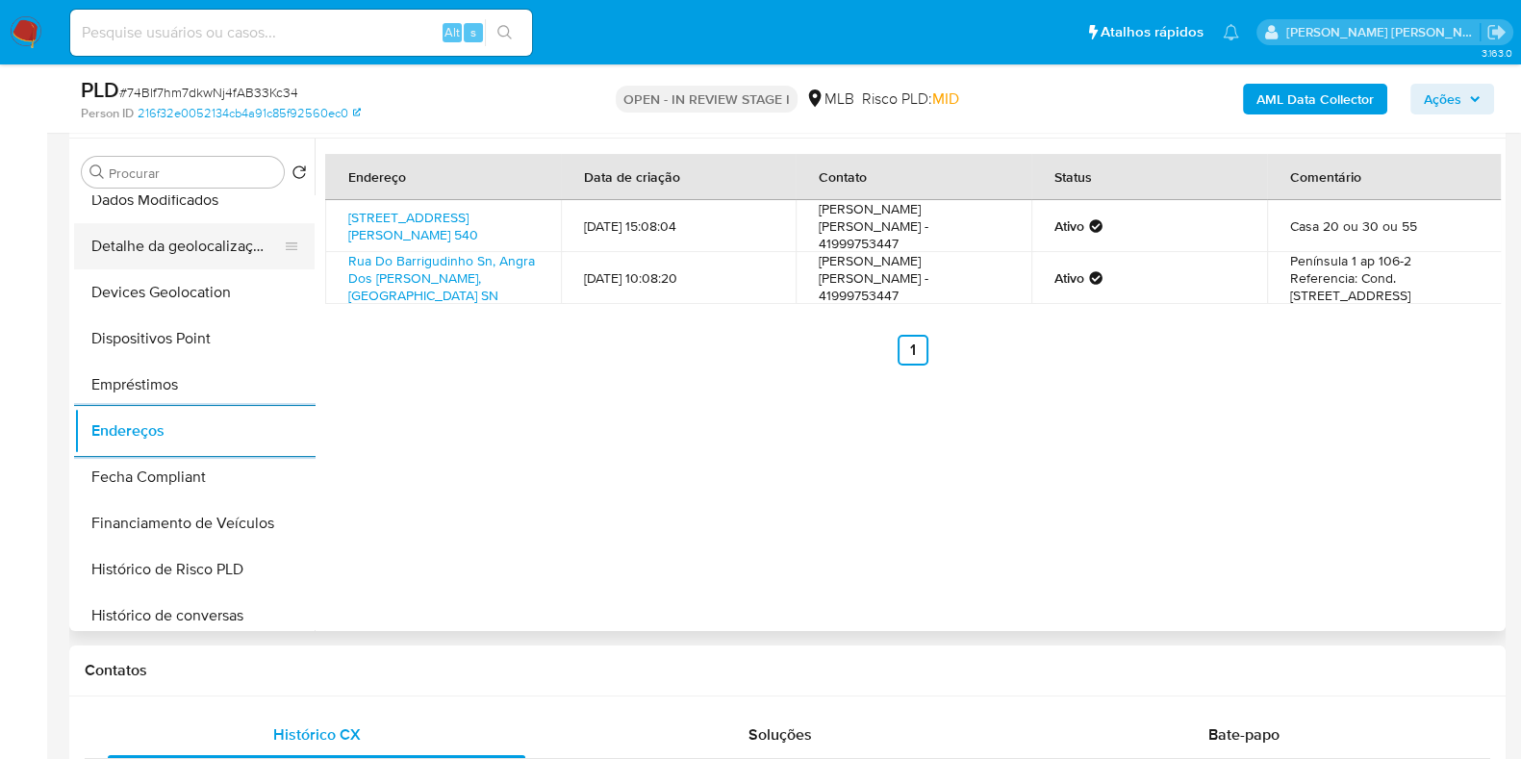
click at [205, 247] on button "Detalhe da geolocalização" at bounding box center [186, 246] width 225 height 46
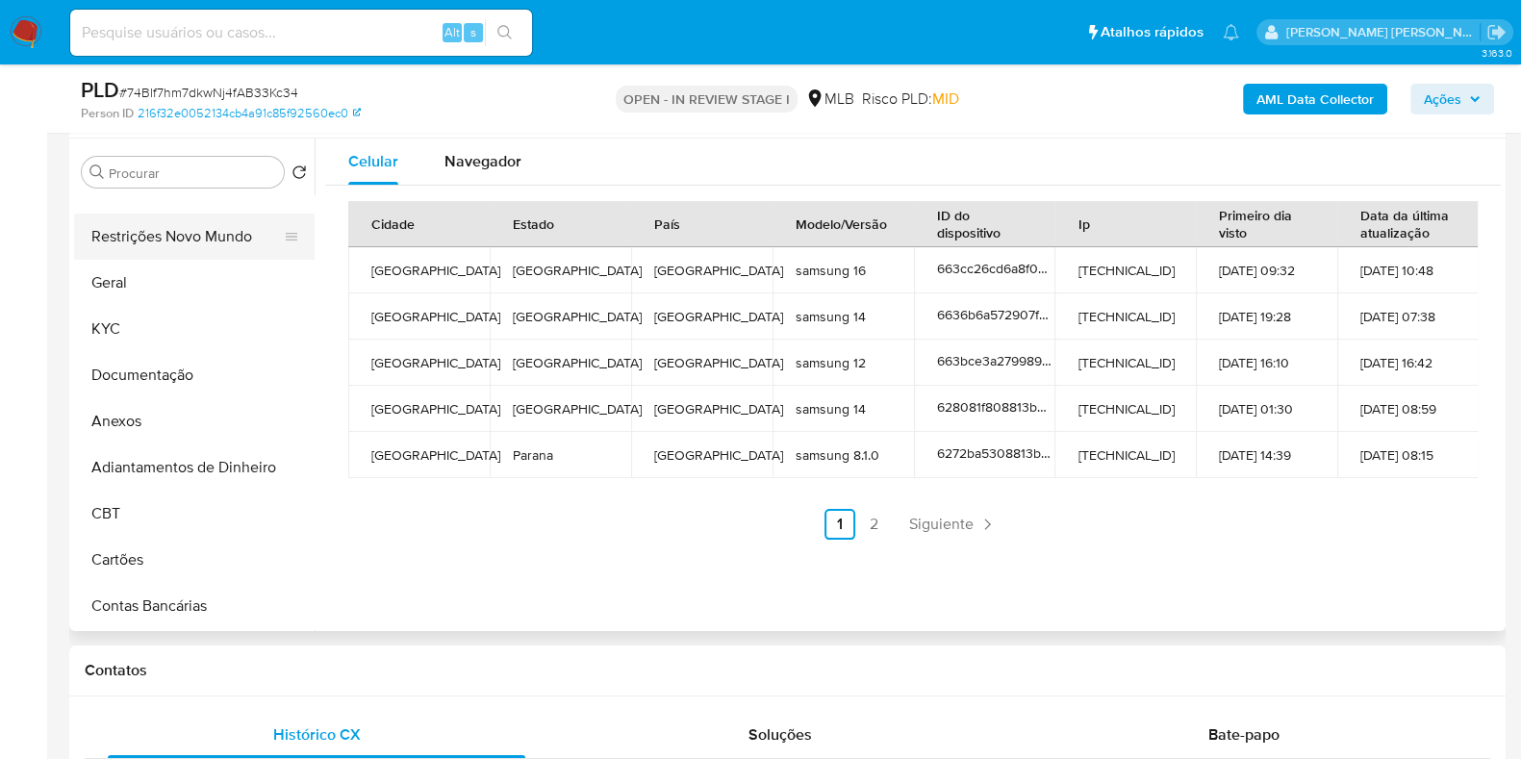
scroll to position [0, 0]
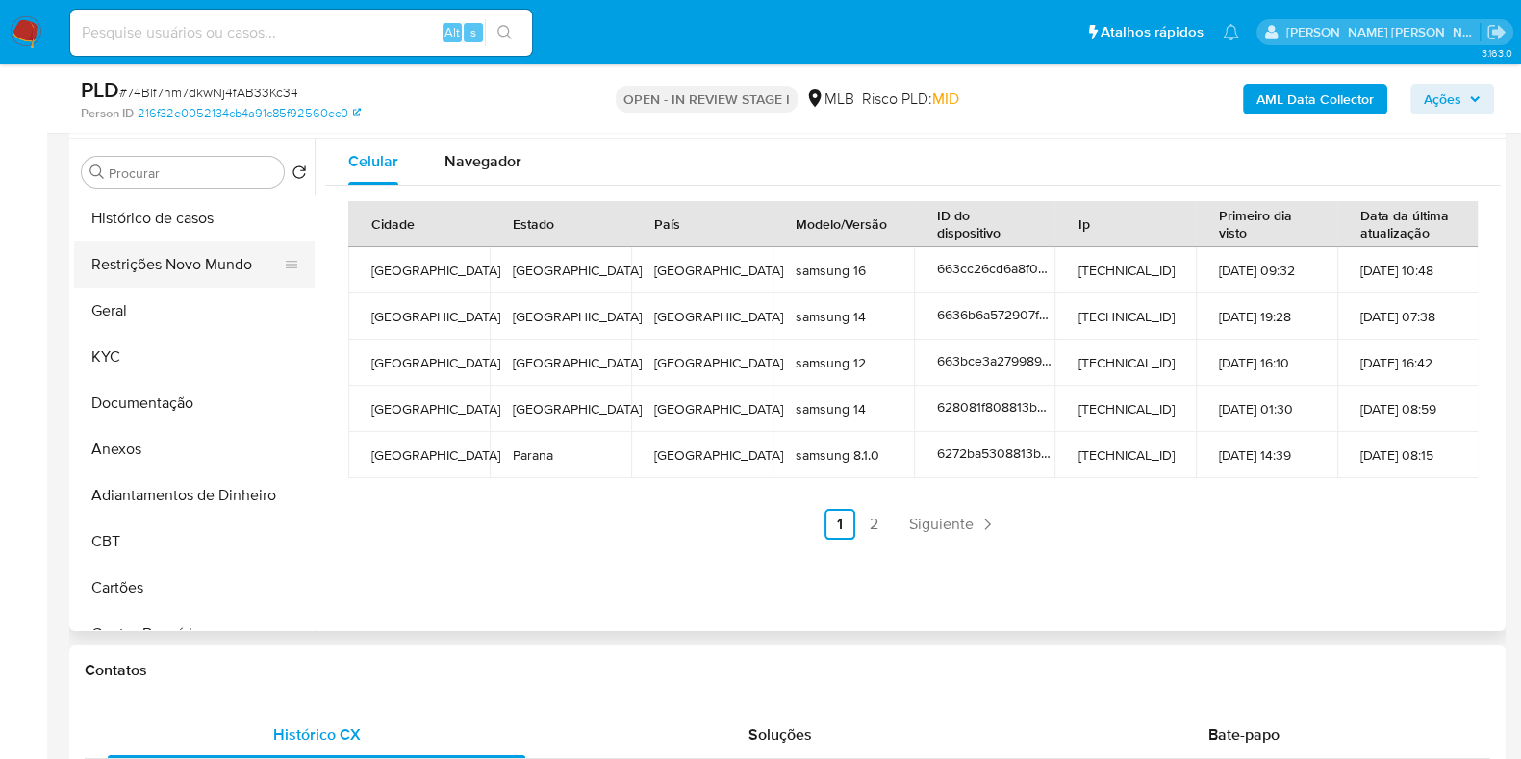
click at [186, 271] on button "Restrições Novo Mundo" at bounding box center [186, 265] width 225 height 46
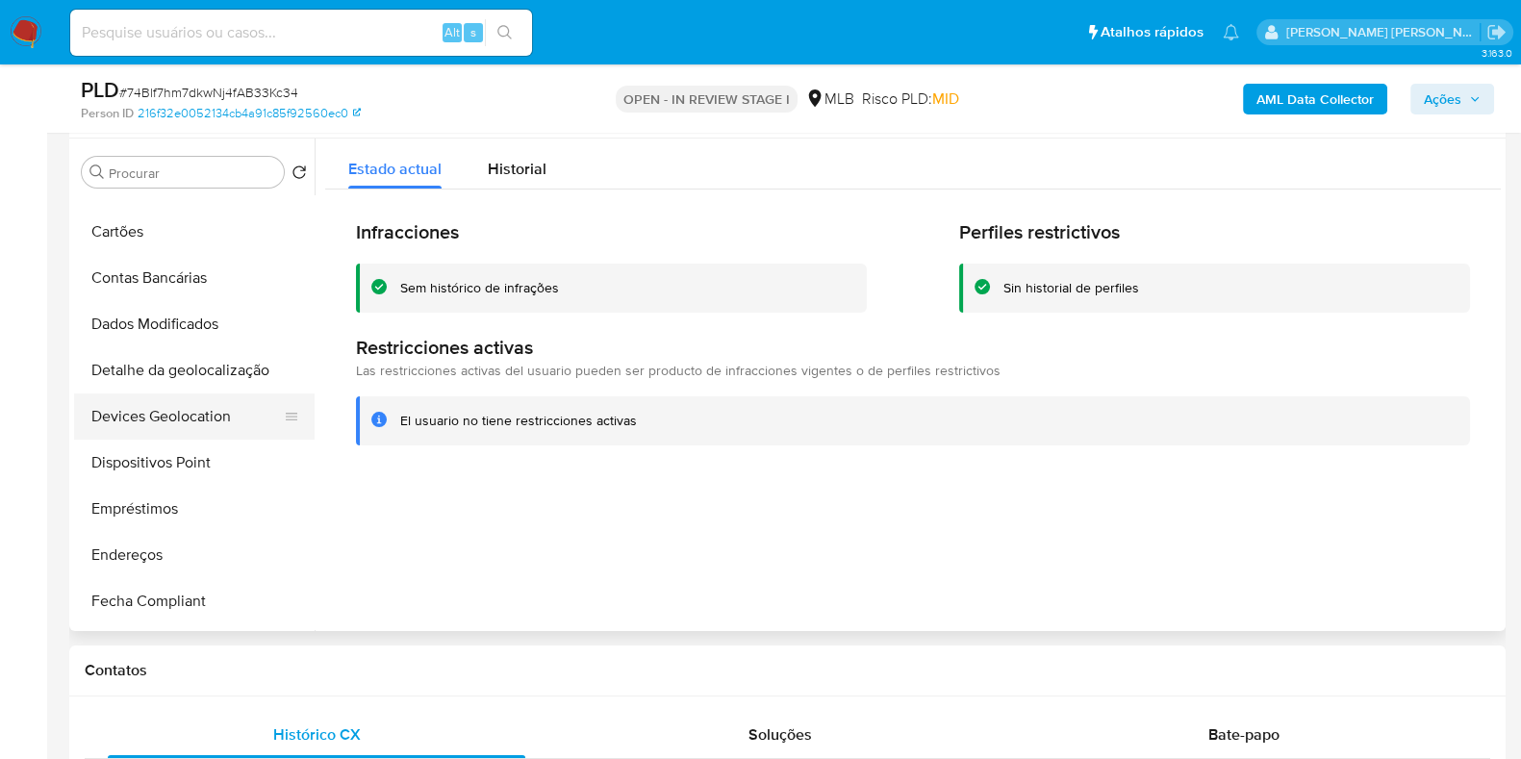
scroll to position [361, 0]
drag, startPoint x: 165, startPoint y: 445, endPoint x: 218, endPoint y: 453, distance: 53.6
click at [165, 445] on button "Dispositivos Point" at bounding box center [186, 458] width 225 height 46
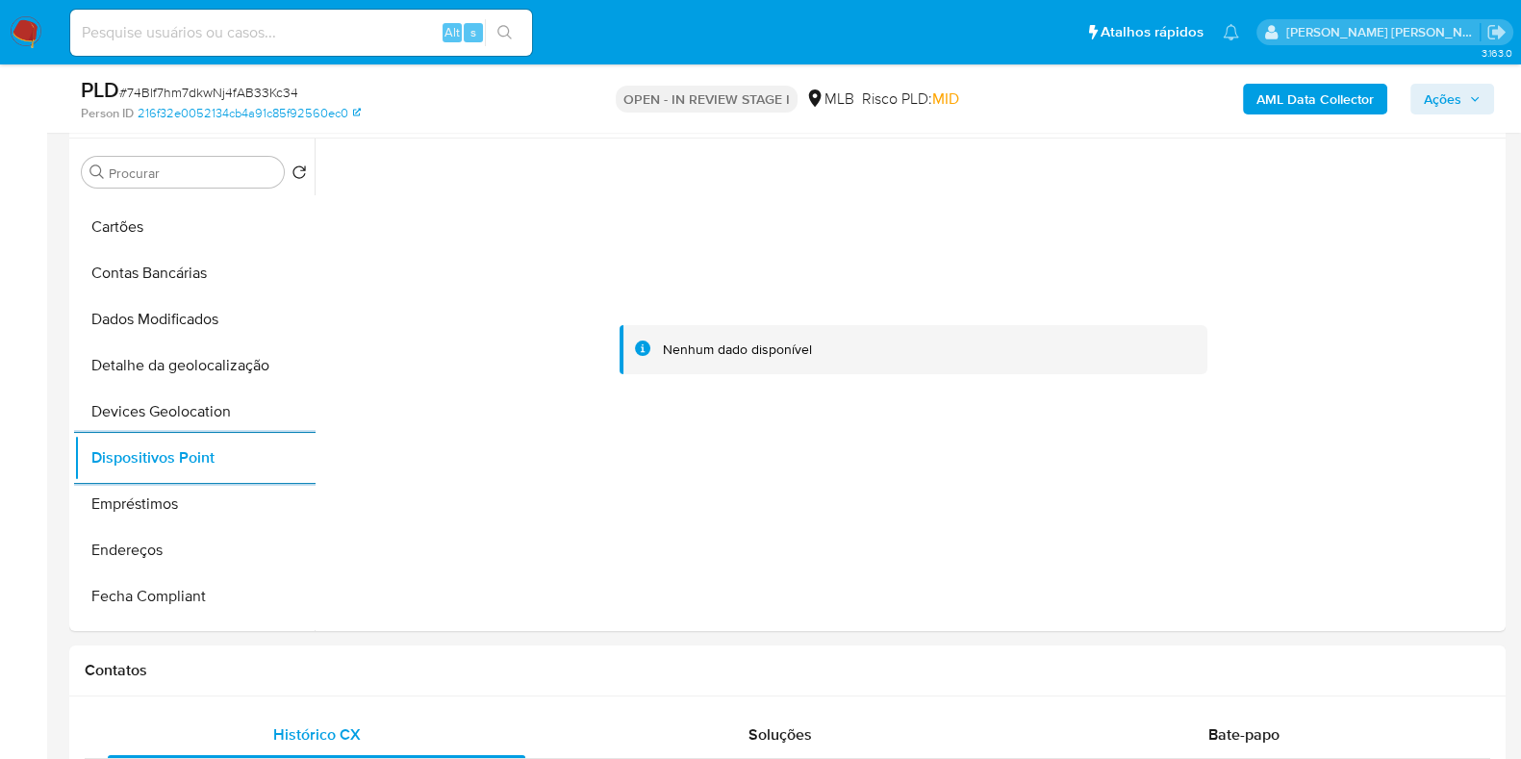
click at [1260, 101] on b "AML Data Collector" at bounding box center [1315, 99] width 117 height 31
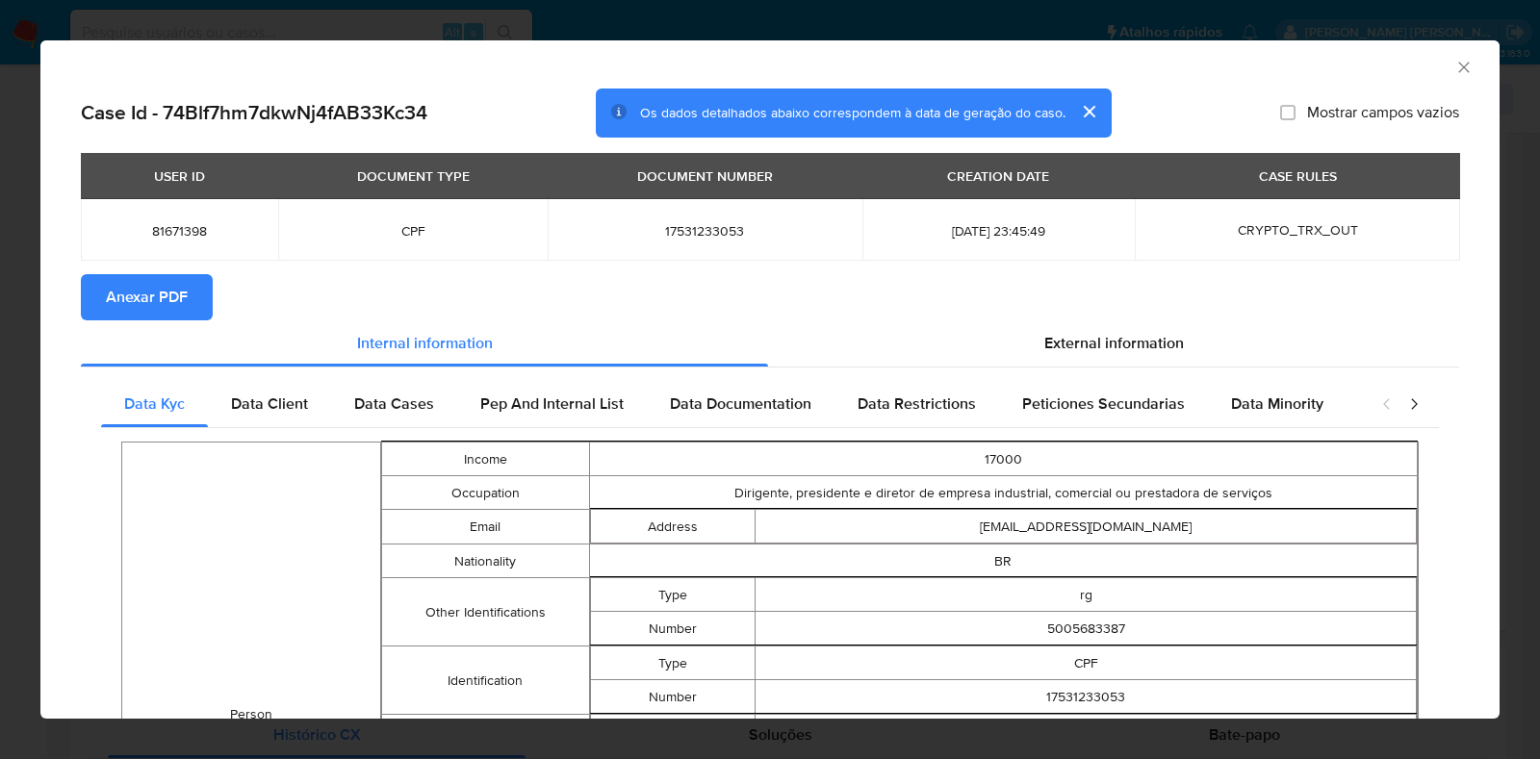
click at [140, 311] on span "Anexar PDF" at bounding box center [147, 297] width 82 height 42
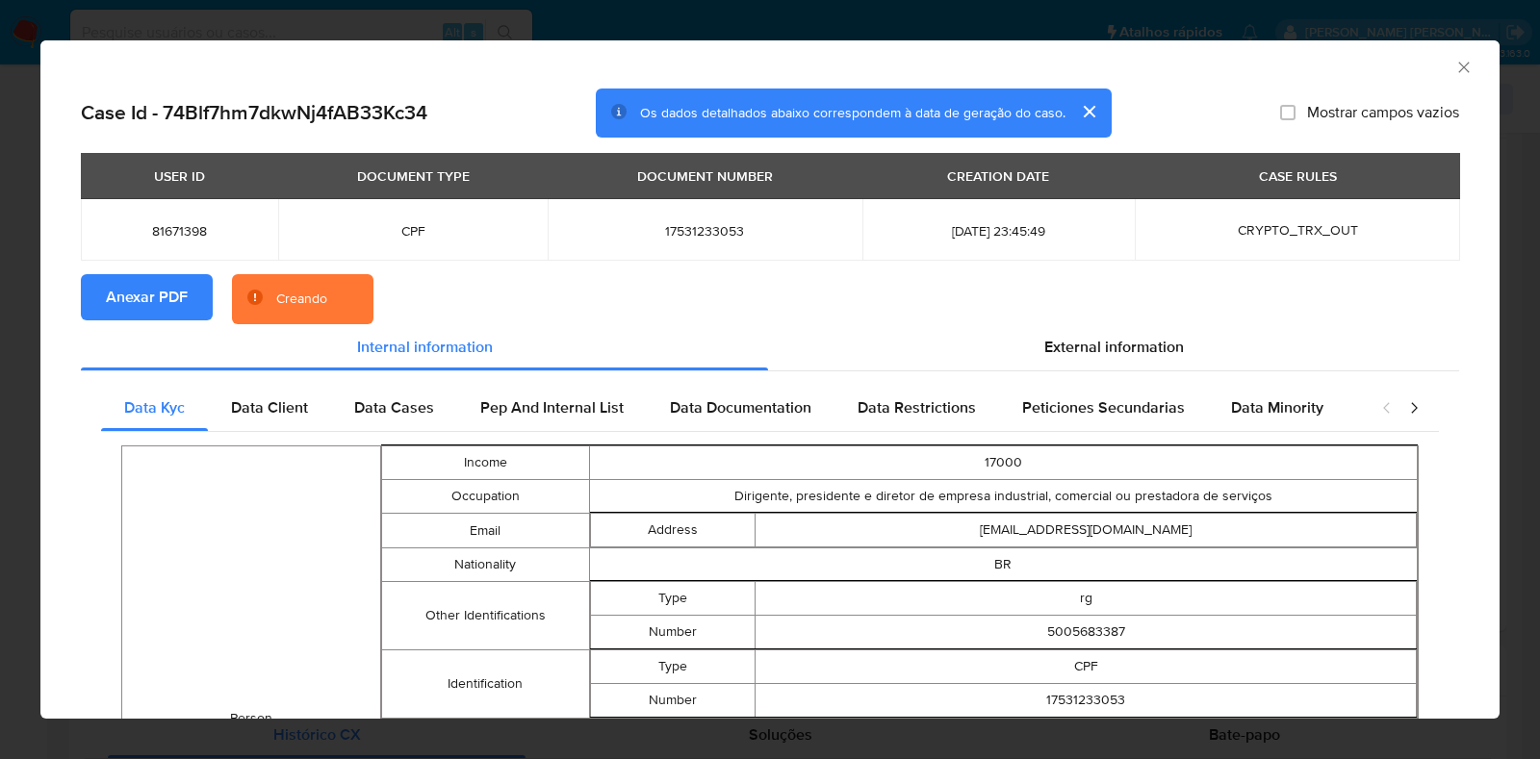
click at [0, 317] on div "AML Data Collector Case Id - 74Blf7hm7dkwNj4fAB33Kc34 Os dados detalhados abaix…" at bounding box center [770, 379] width 1540 height 759
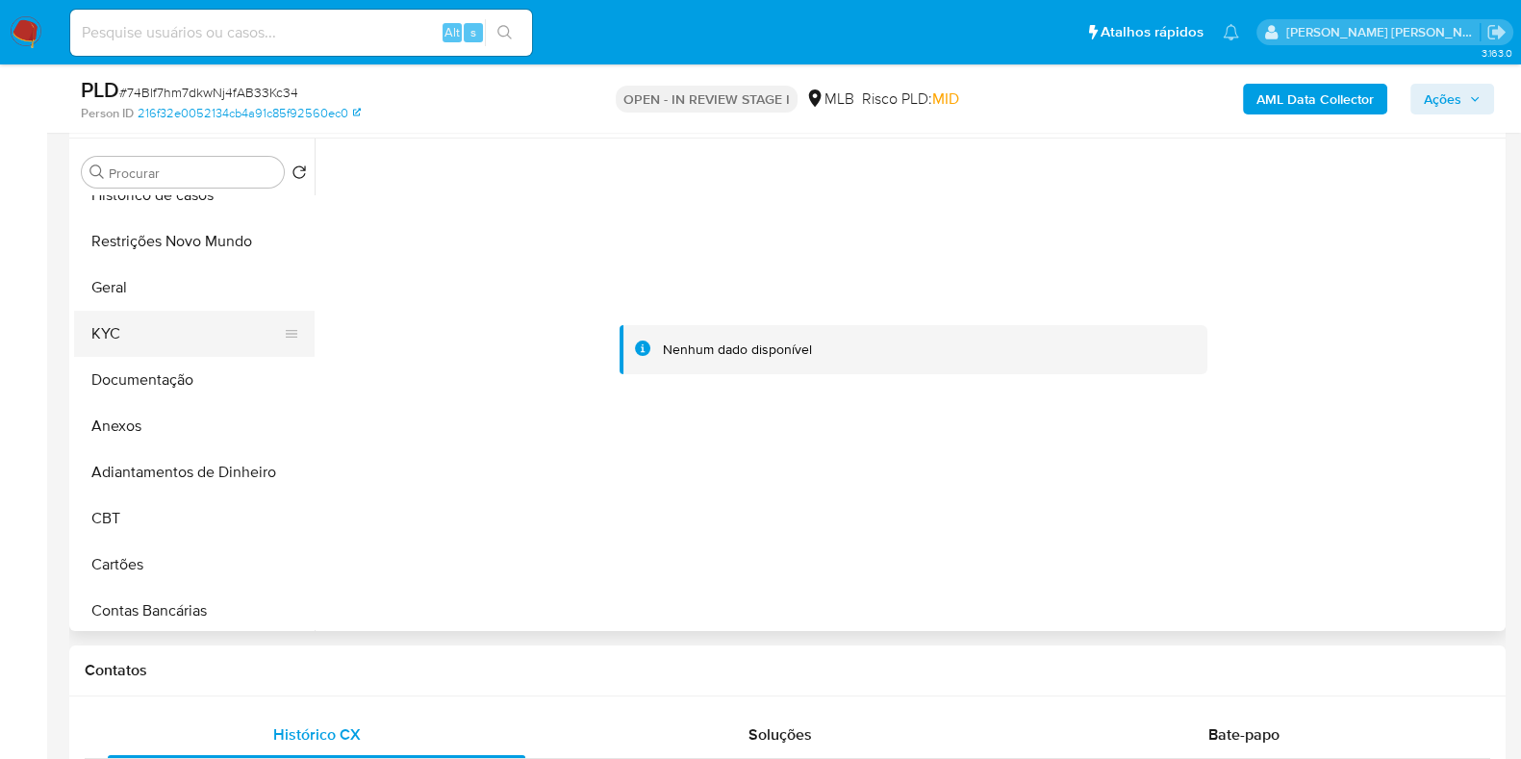
scroll to position [0, 0]
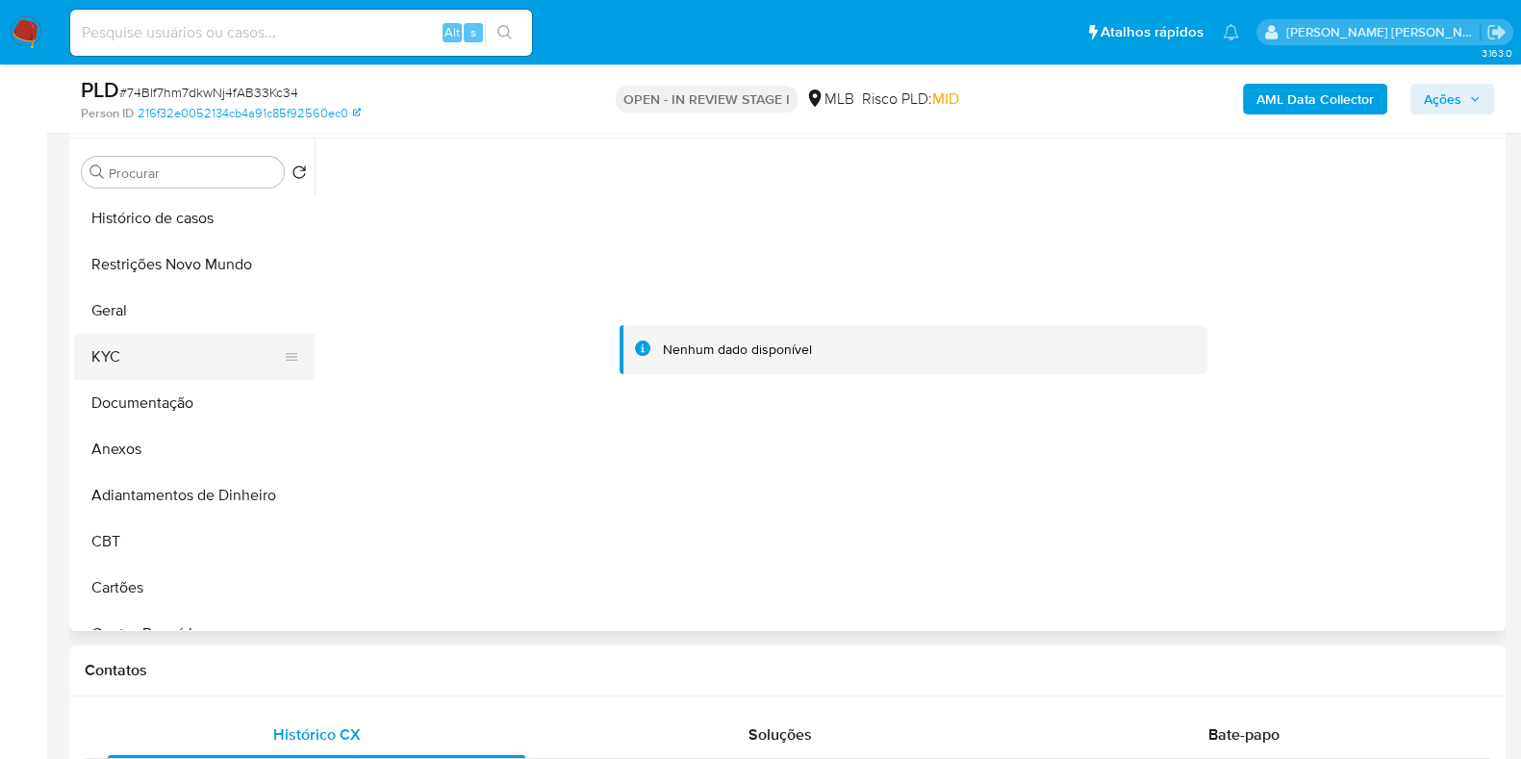
click at [165, 347] on button "KYC" at bounding box center [186, 357] width 225 height 46
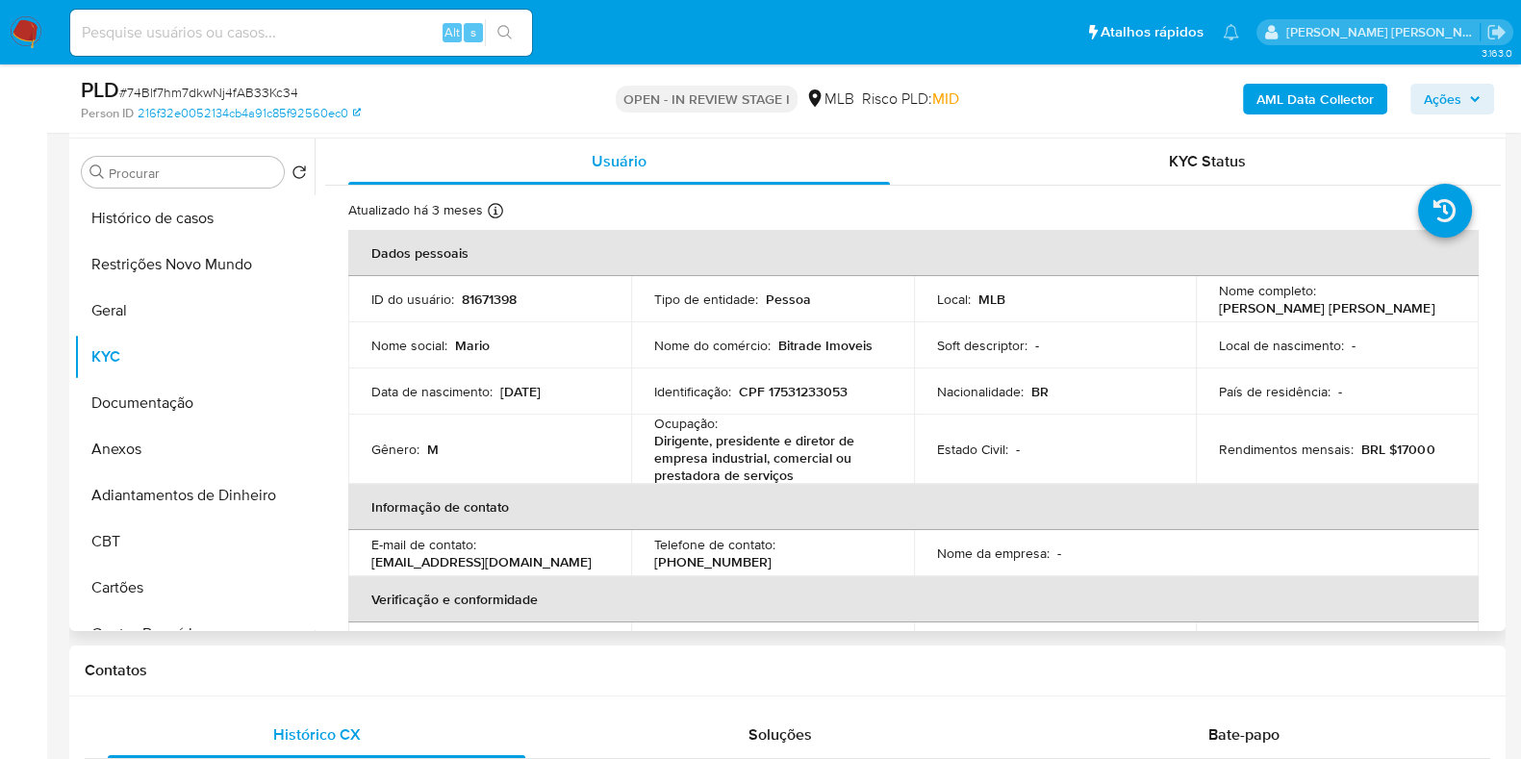
drag, startPoint x: 1430, startPoint y: 310, endPoint x: 1209, endPoint y: 316, distance: 221.4
click at [1209, 316] on td "Nome completo : Mario Christino Fedumenti Ramos" at bounding box center [1337, 299] width 283 height 46
copy p "[PERSON_NAME] [PERSON_NAME]"
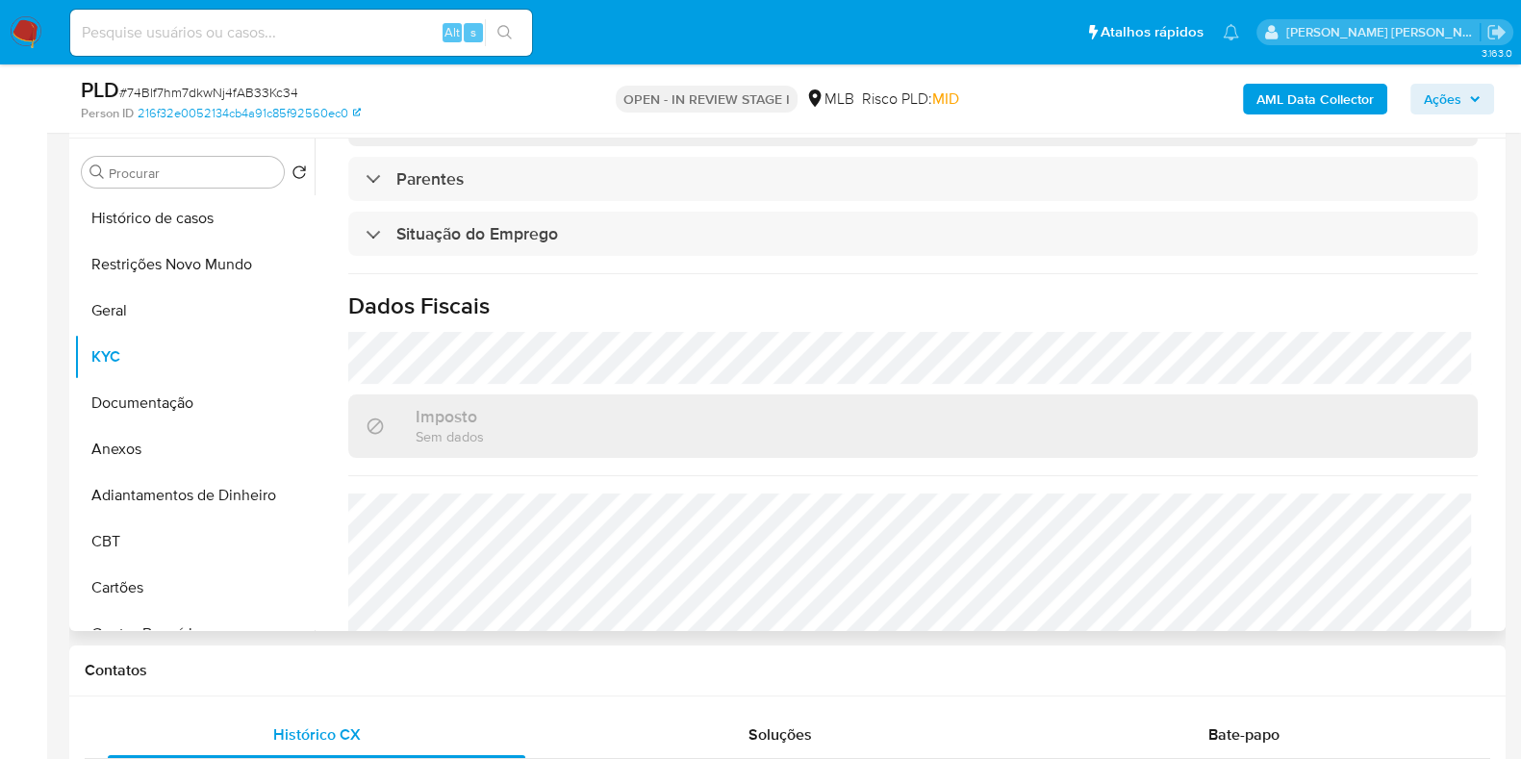
scroll to position [858, 0]
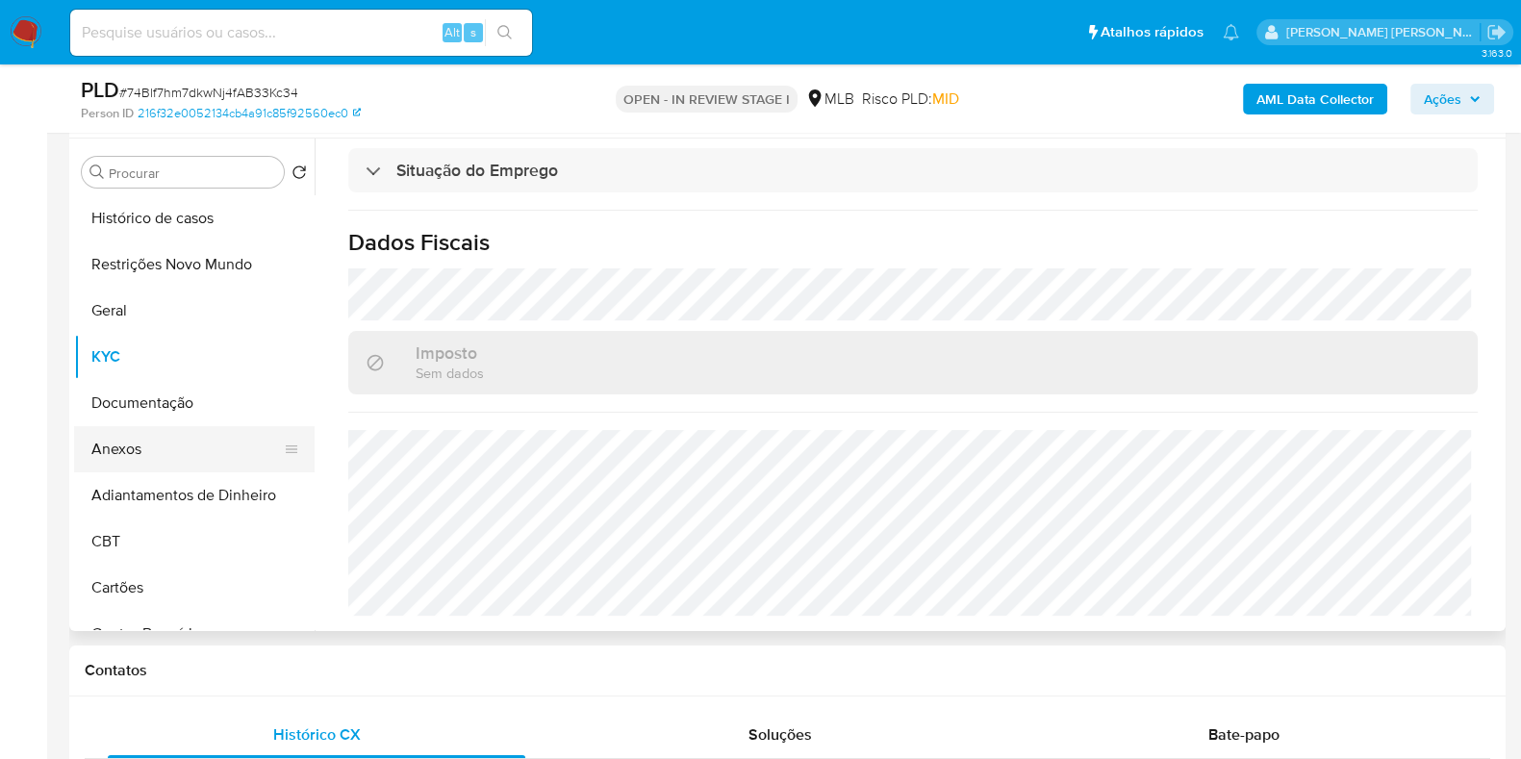
click at [160, 431] on button "Anexos" at bounding box center [186, 449] width 225 height 46
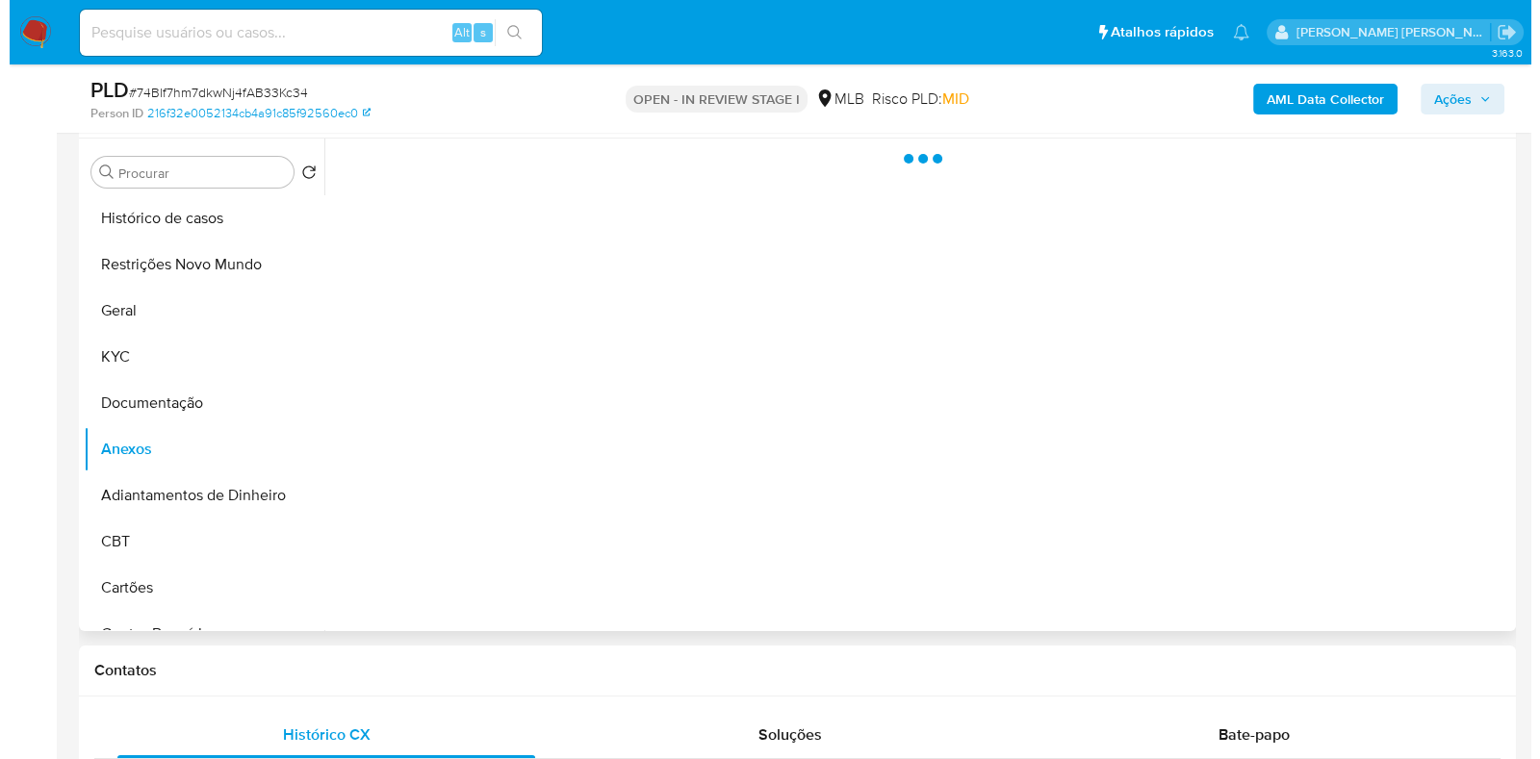
scroll to position [0, 0]
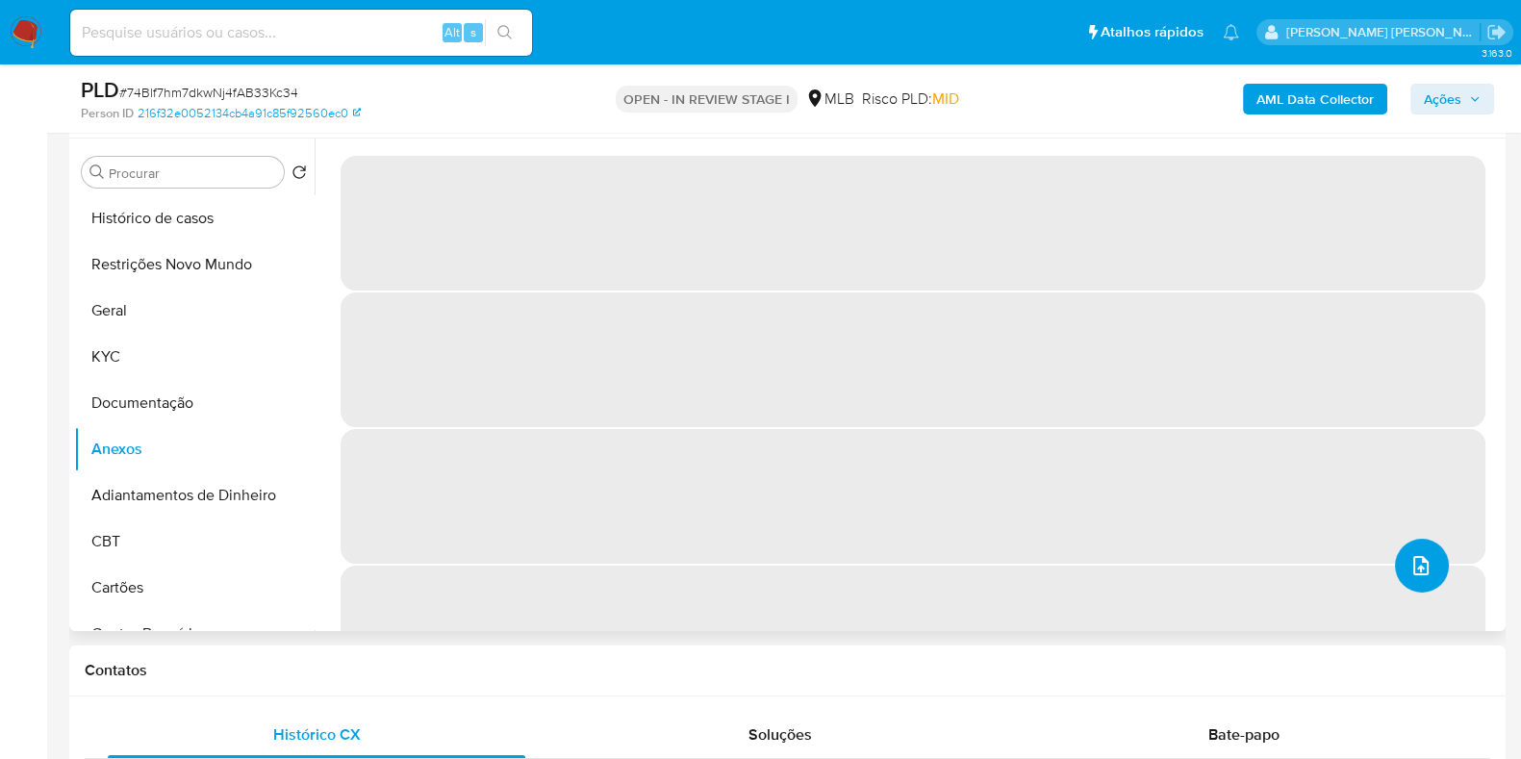
click at [1421, 560] on icon "upload-file" at bounding box center [1421, 565] width 23 height 23
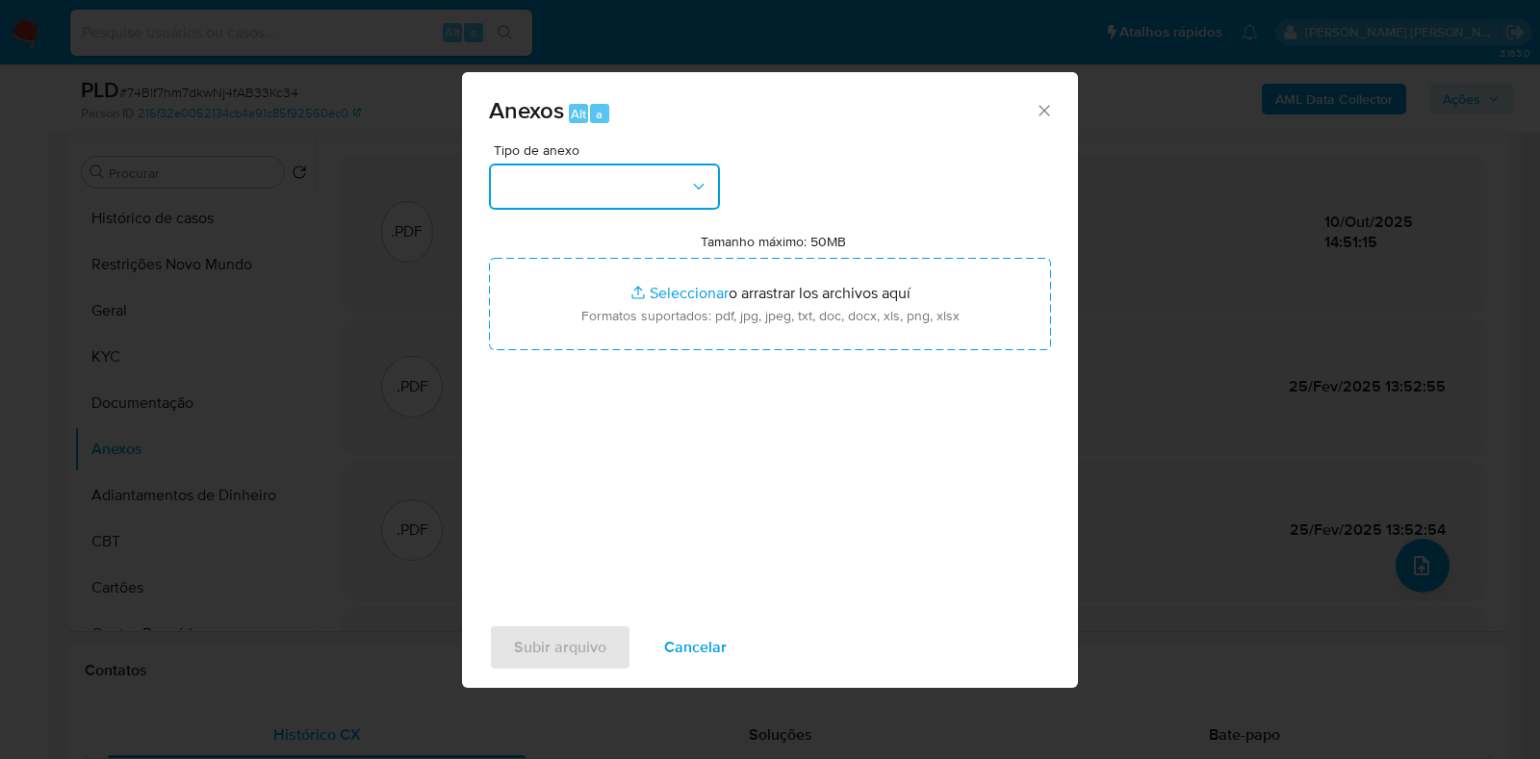
click at [653, 186] on button "button" at bounding box center [604, 187] width 231 height 46
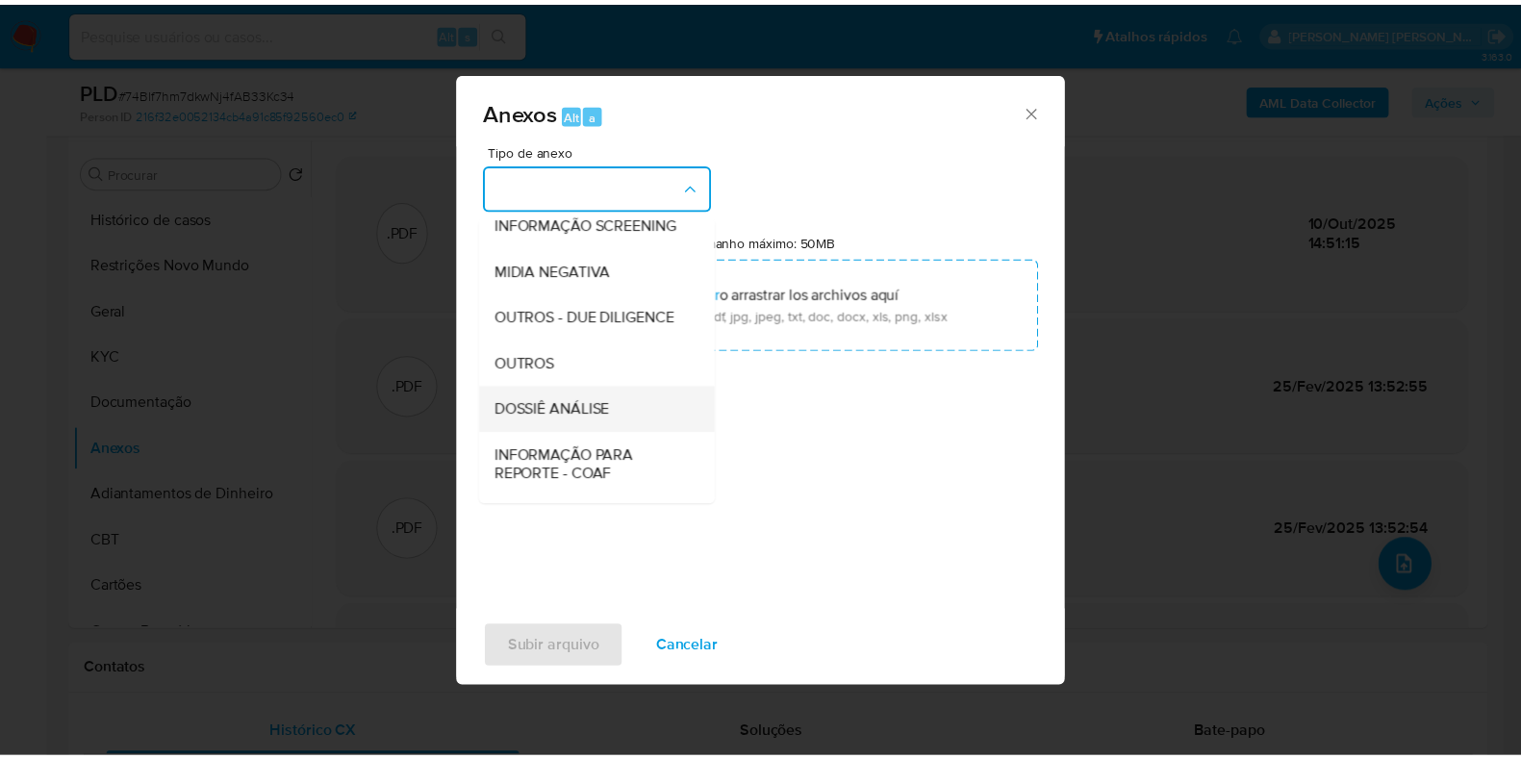
scroll to position [296, 0]
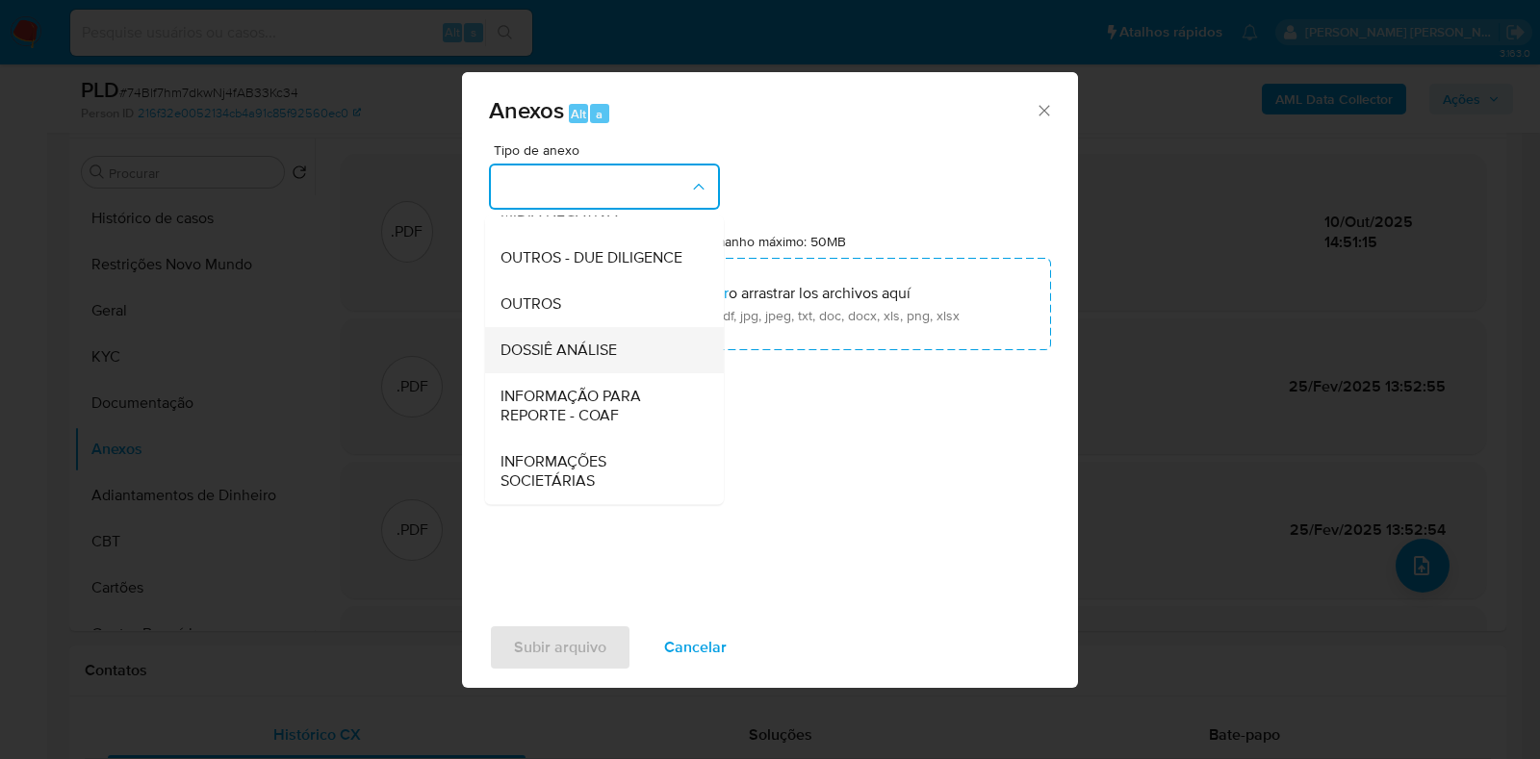
click at [577, 356] on span "DOSSIÊ ANÁLISE" at bounding box center [558, 350] width 116 height 19
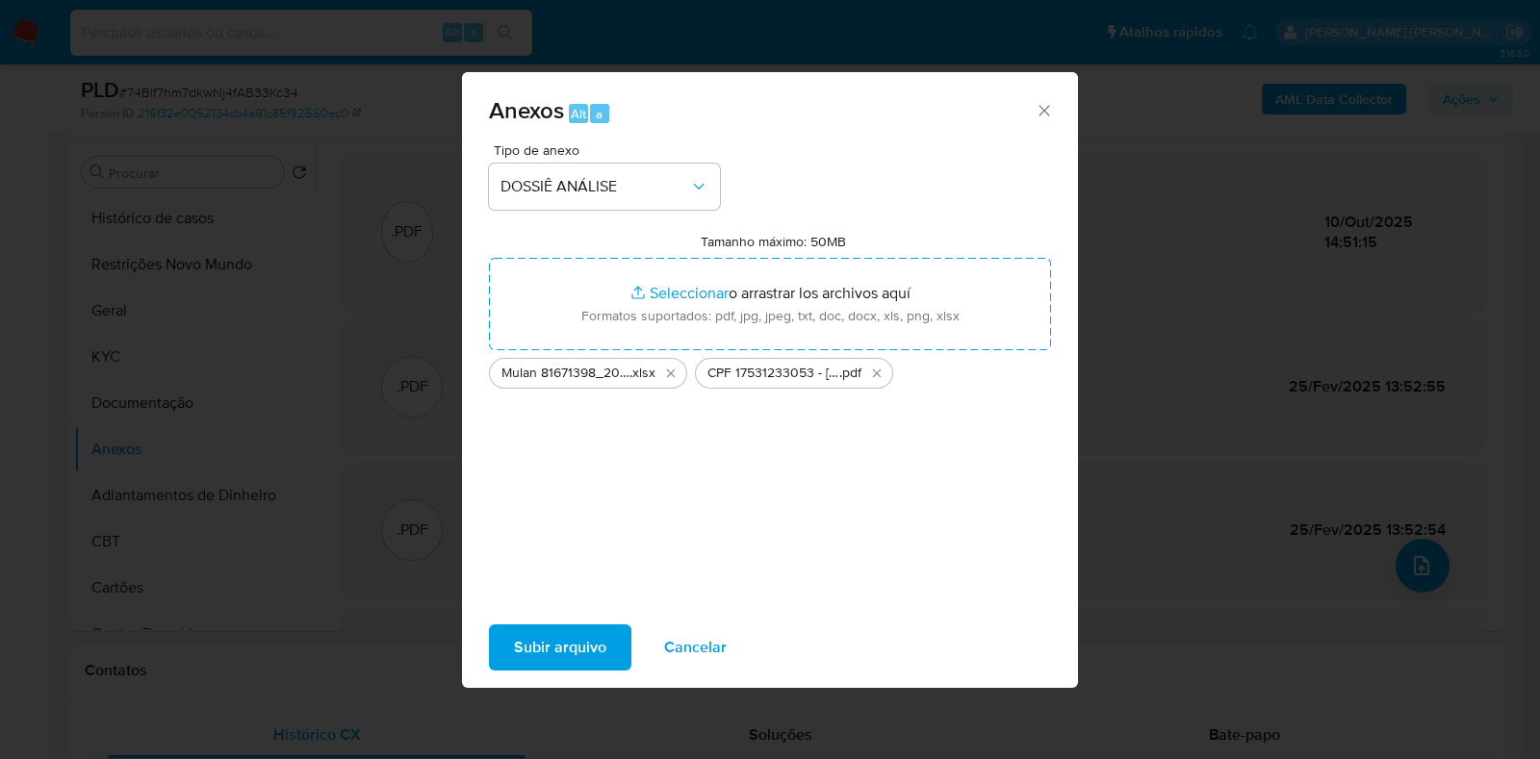
click at [579, 632] on span "Subir arquivo" at bounding box center [560, 647] width 92 height 42
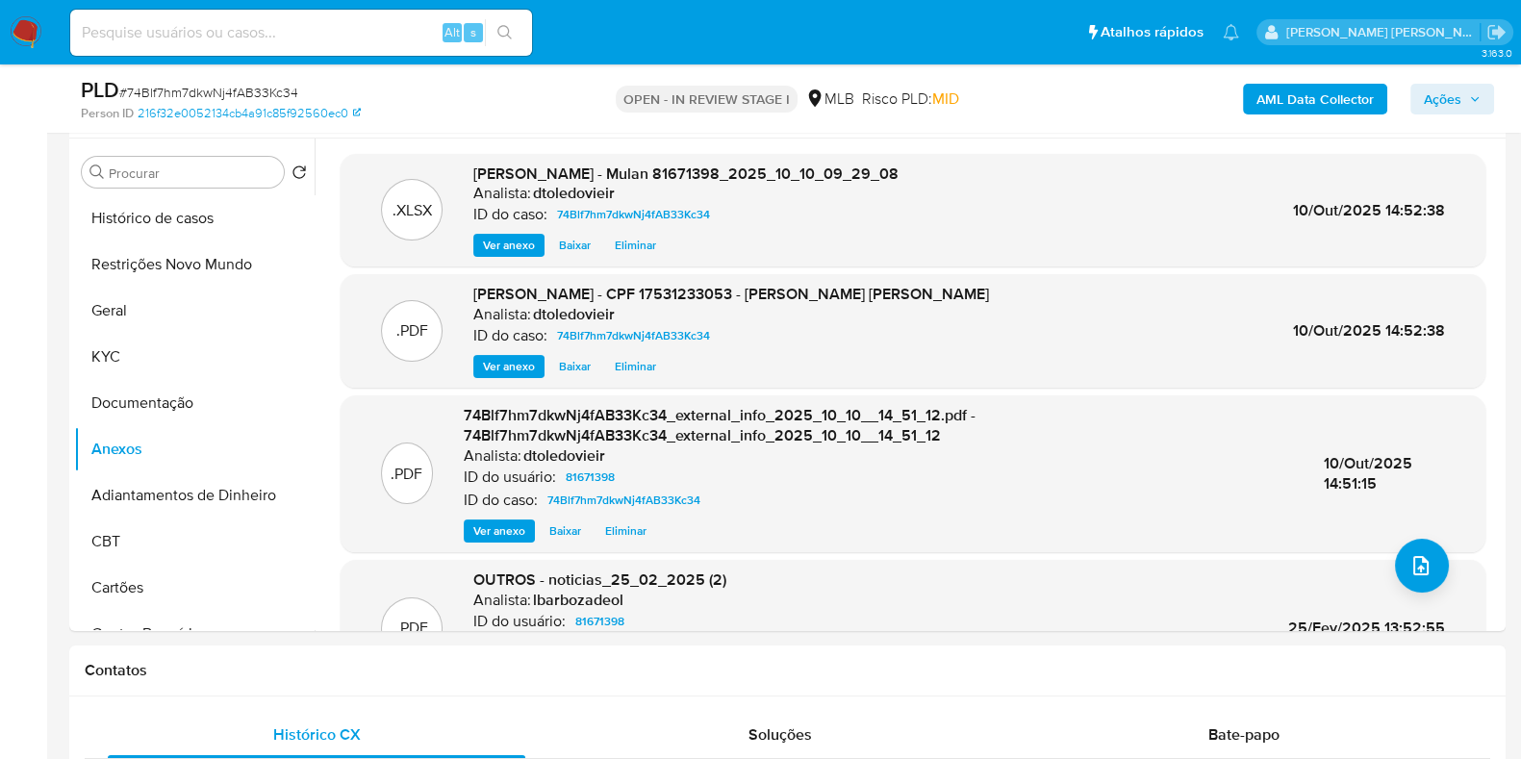
click at [1444, 99] on span "Ações" at bounding box center [1443, 99] width 38 height 31
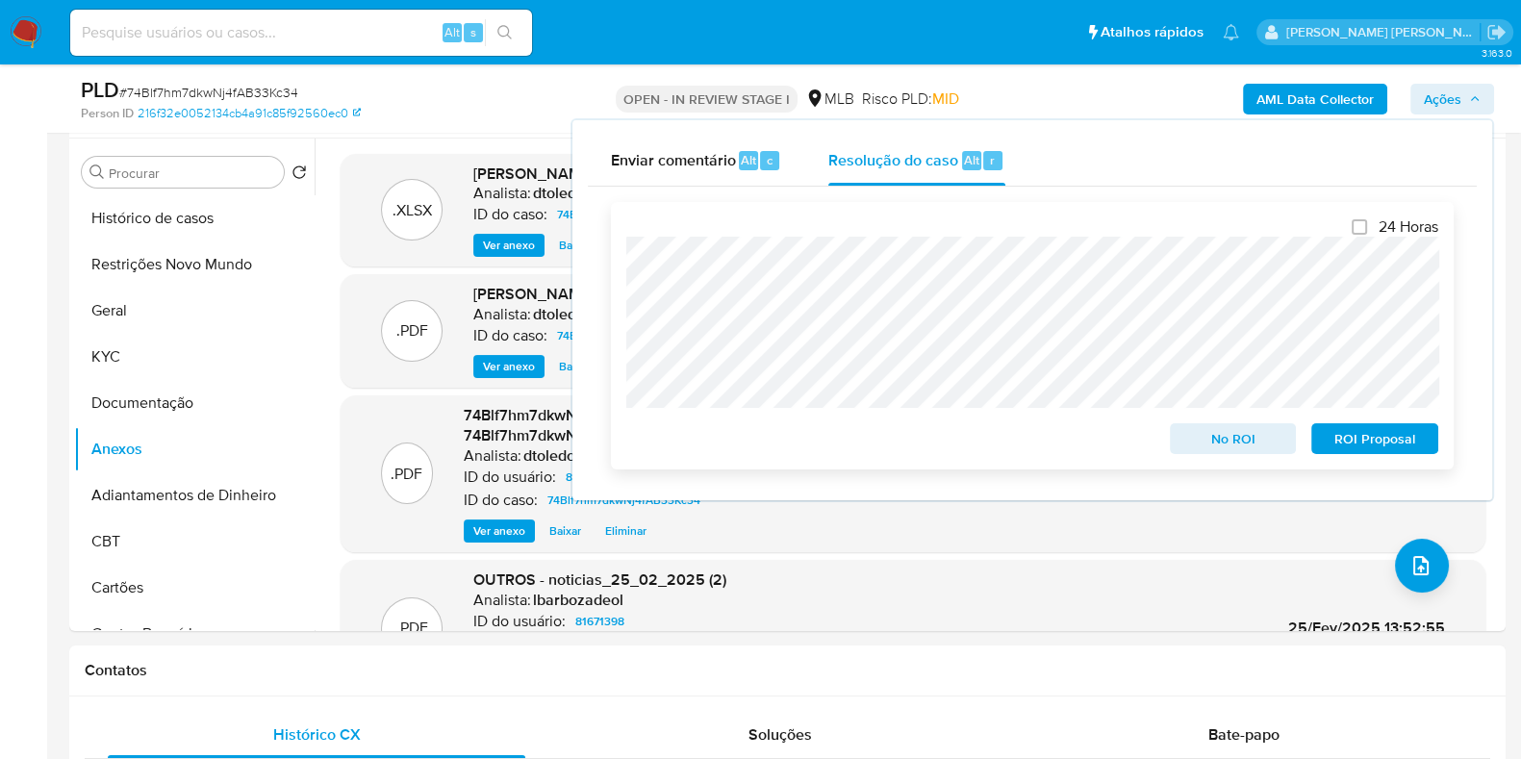
click at [1216, 444] on span "No ROI" at bounding box center [1234, 438] width 100 height 27
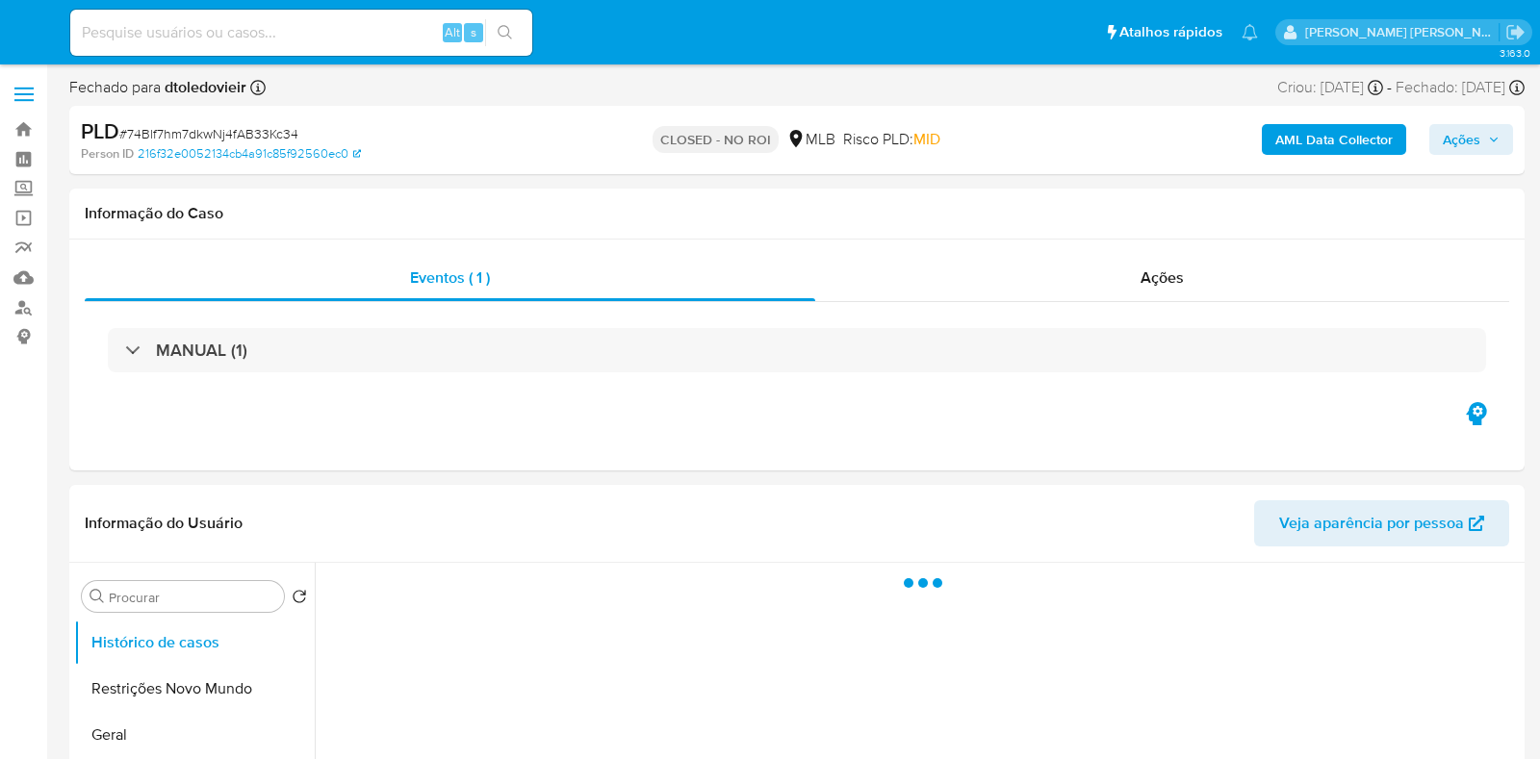
select select "10"
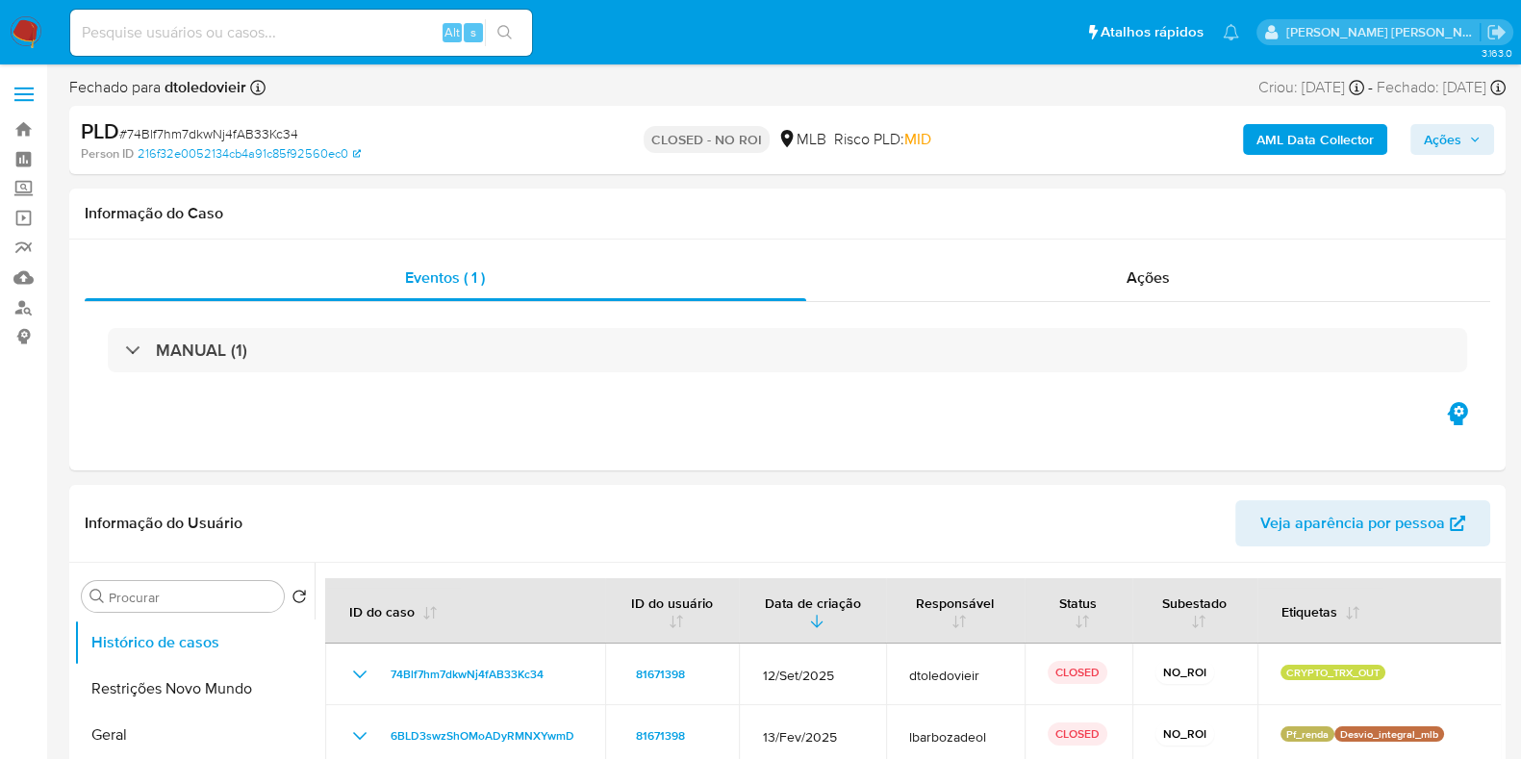
click at [316, 34] on input at bounding box center [301, 32] width 462 height 25
paste input "1024284307"
type input "1024284307"
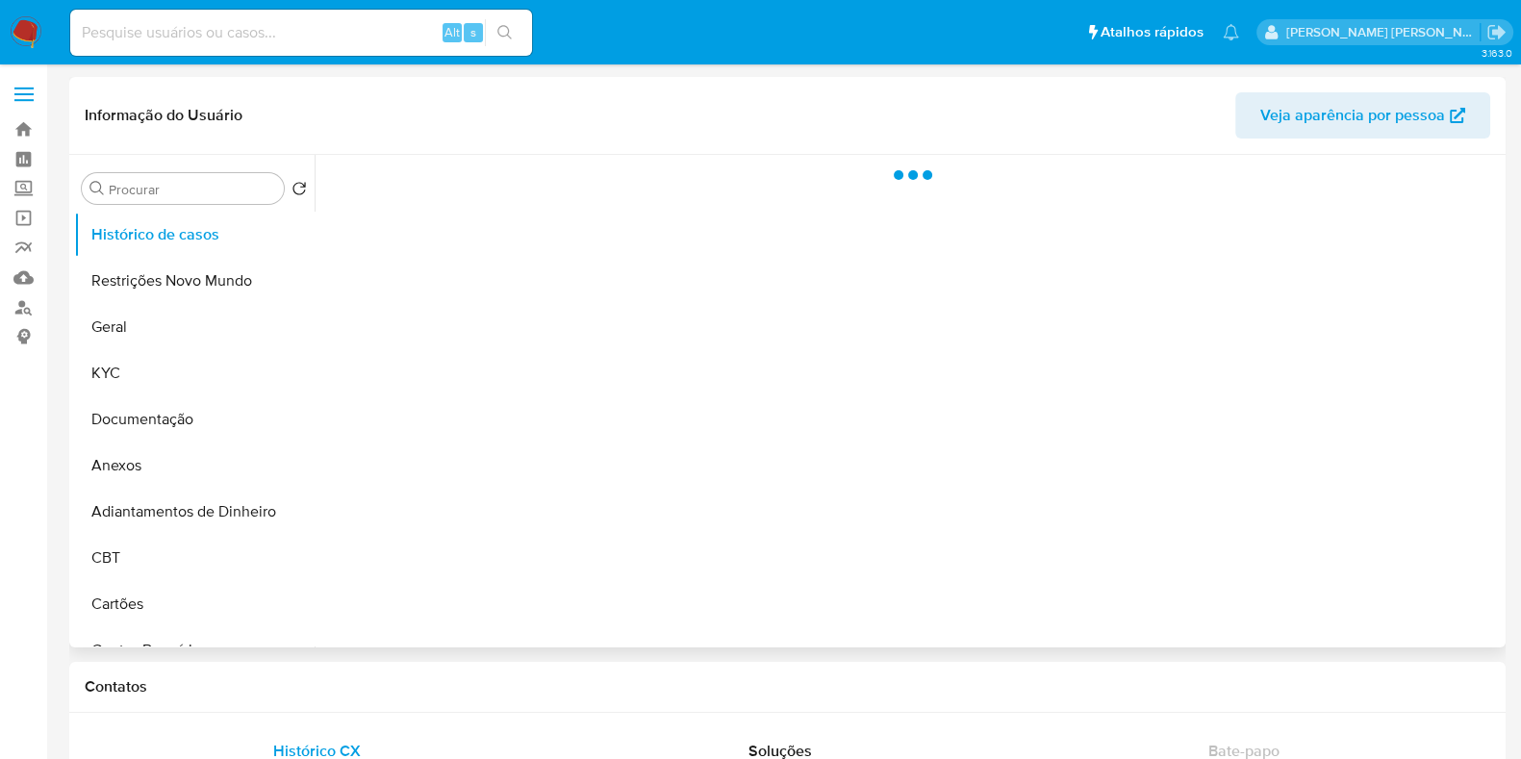
select select "10"
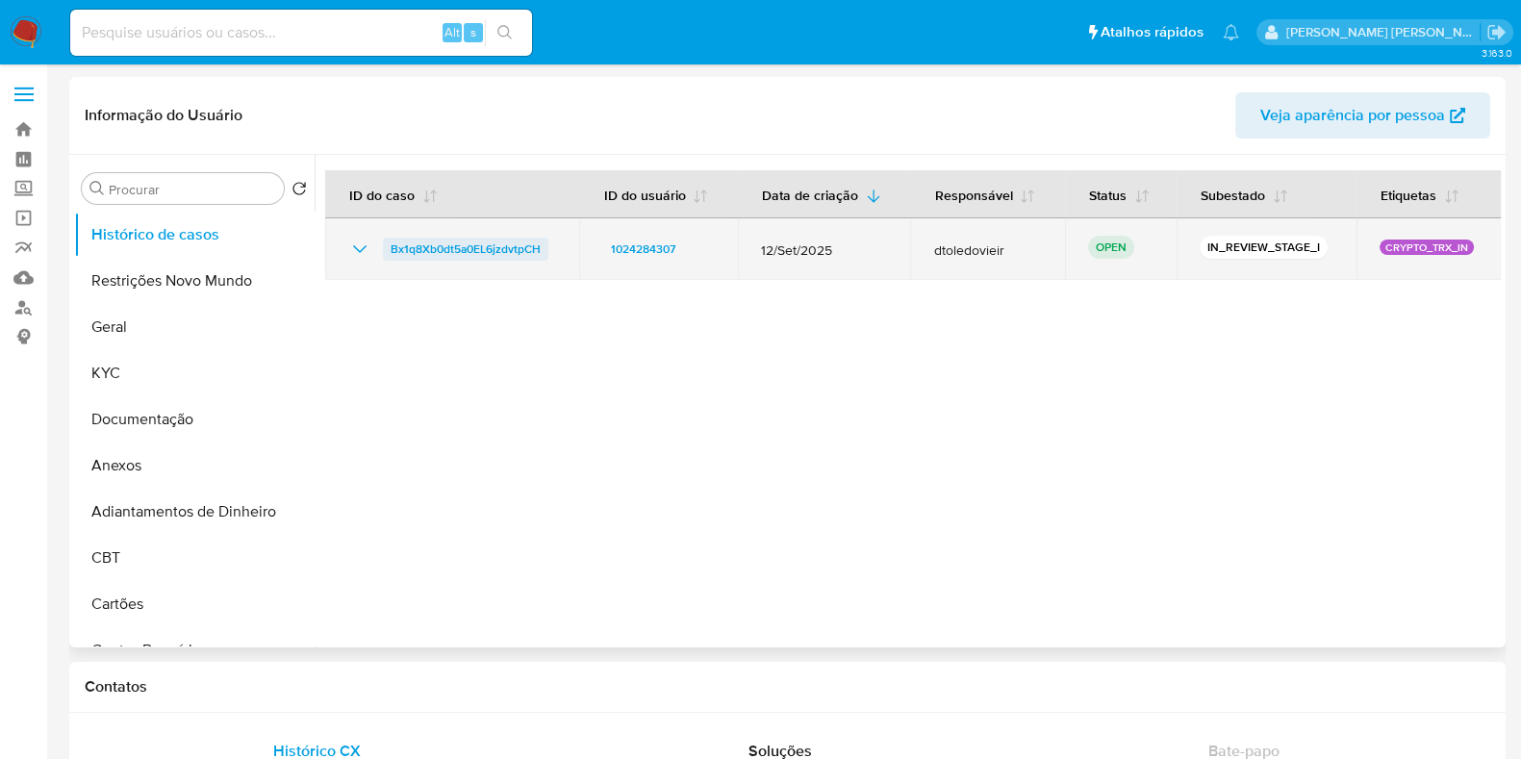
click at [499, 252] on span "Bx1q8Xb0dt5a0EL6jzdvtpCH" at bounding box center [466, 249] width 150 height 23
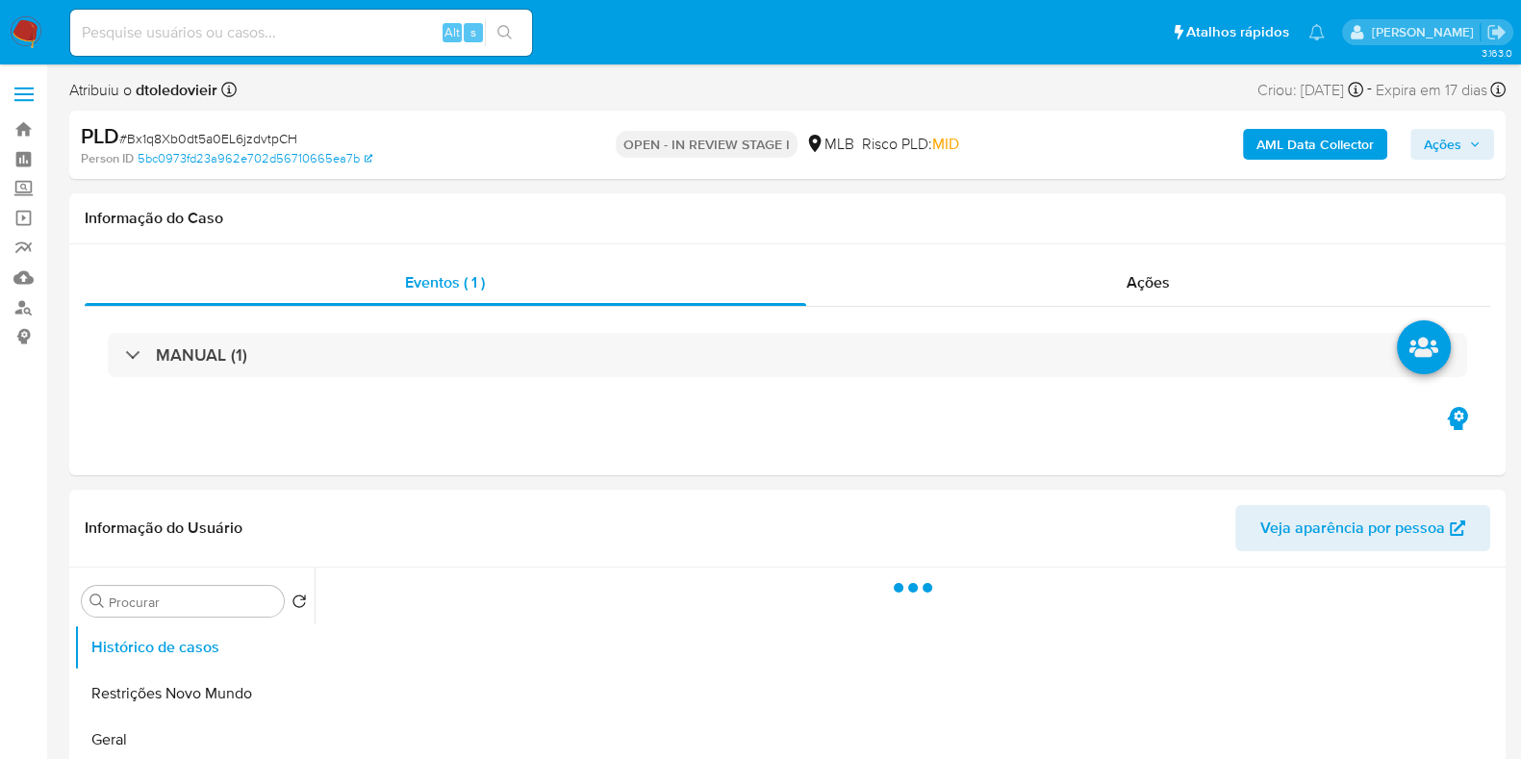
select select "10"
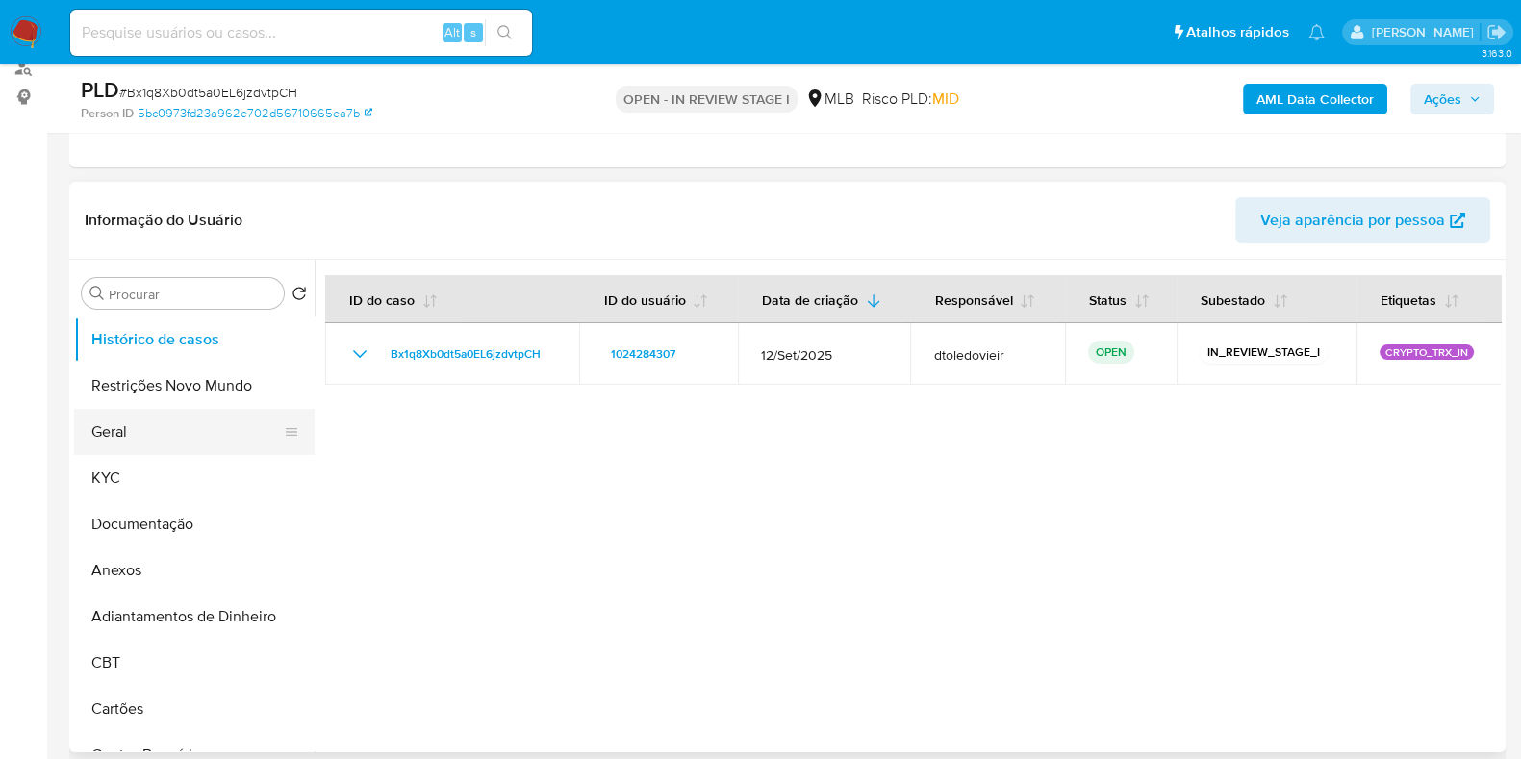
scroll to position [240, 0]
click at [158, 484] on button "KYC" at bounding box center [186, 478] width 225 height 46
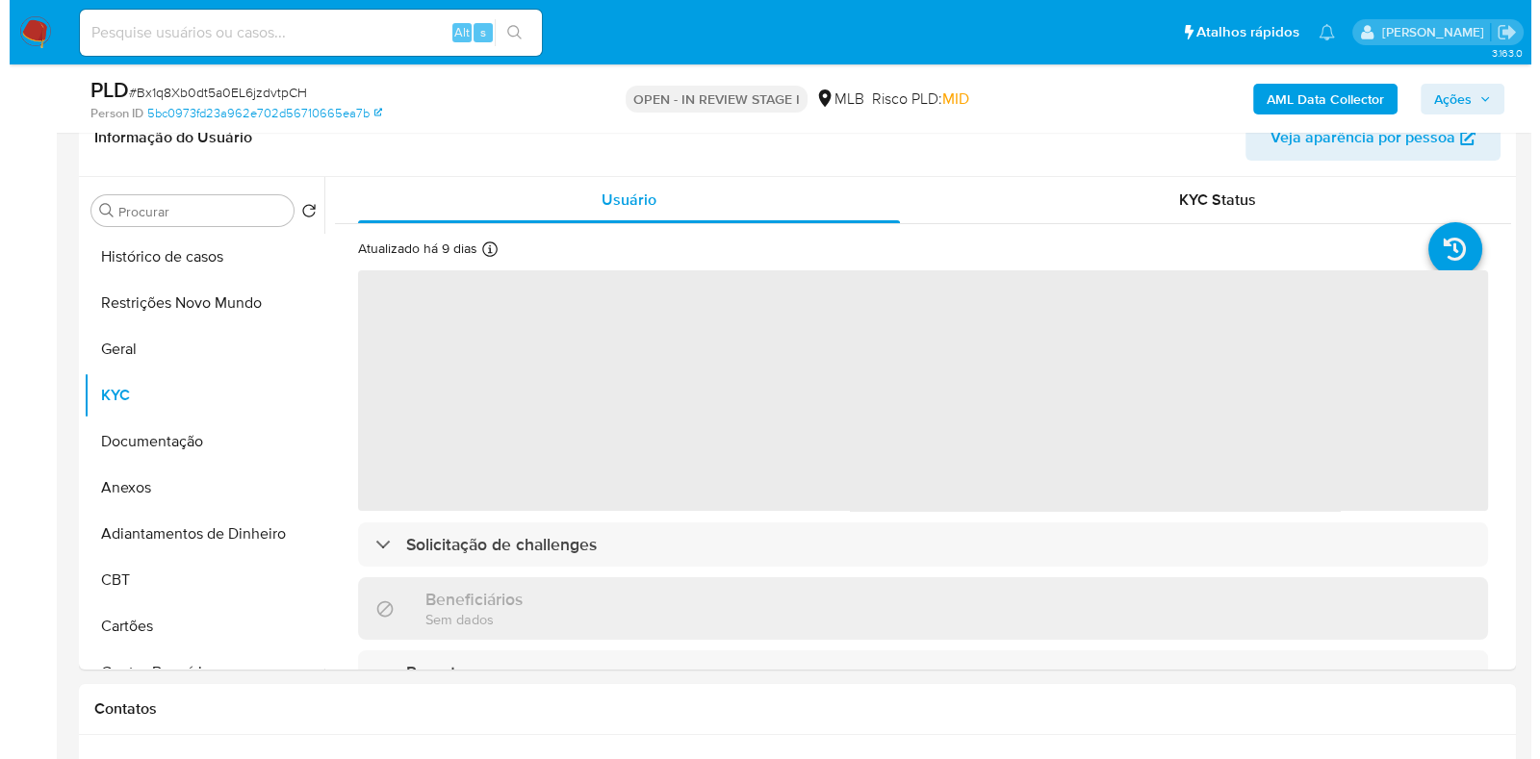
scroll to position [361, 0]
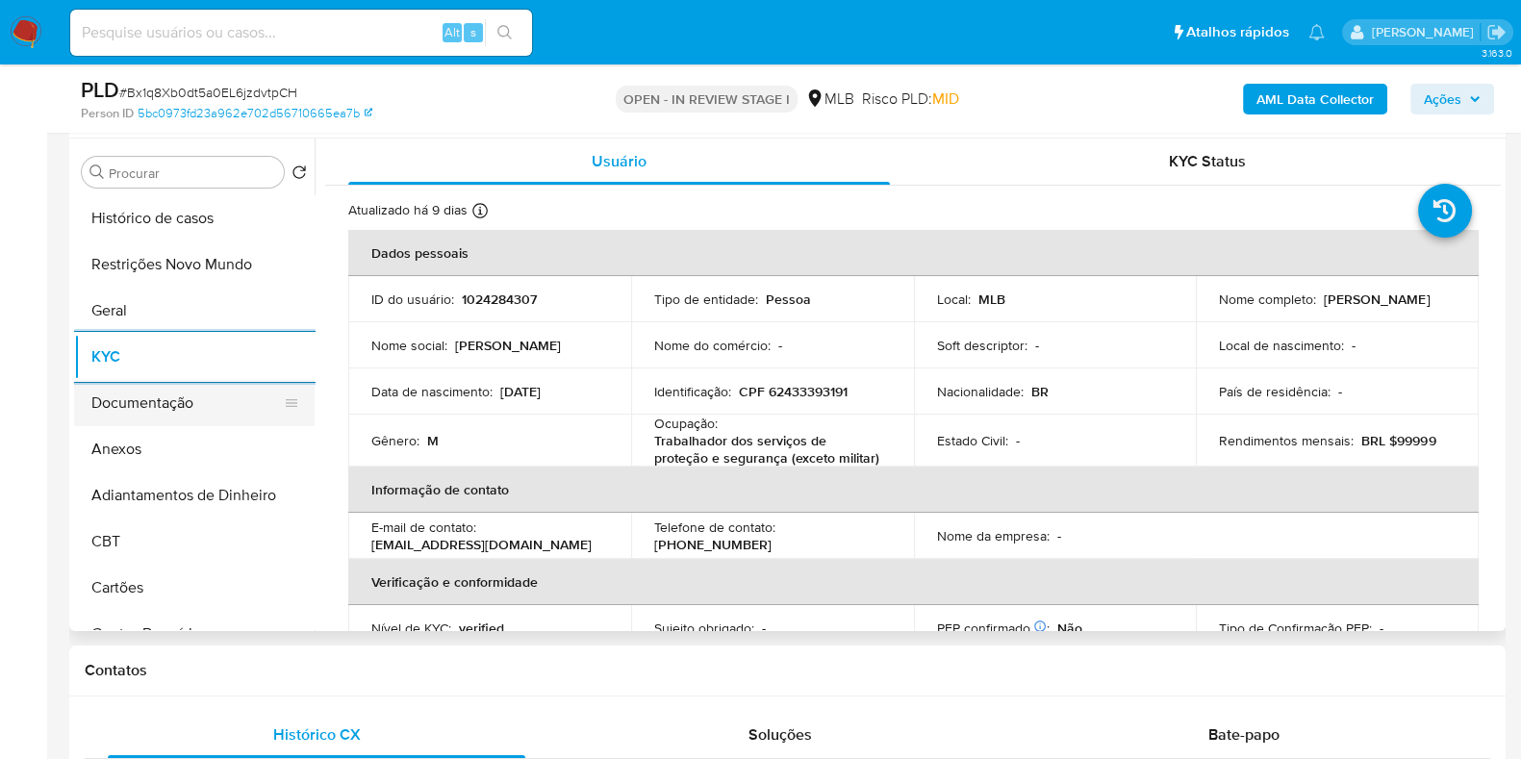
click at [173, 398] on button "Documentação" at bounding box center [186, 403] width 225 height 46
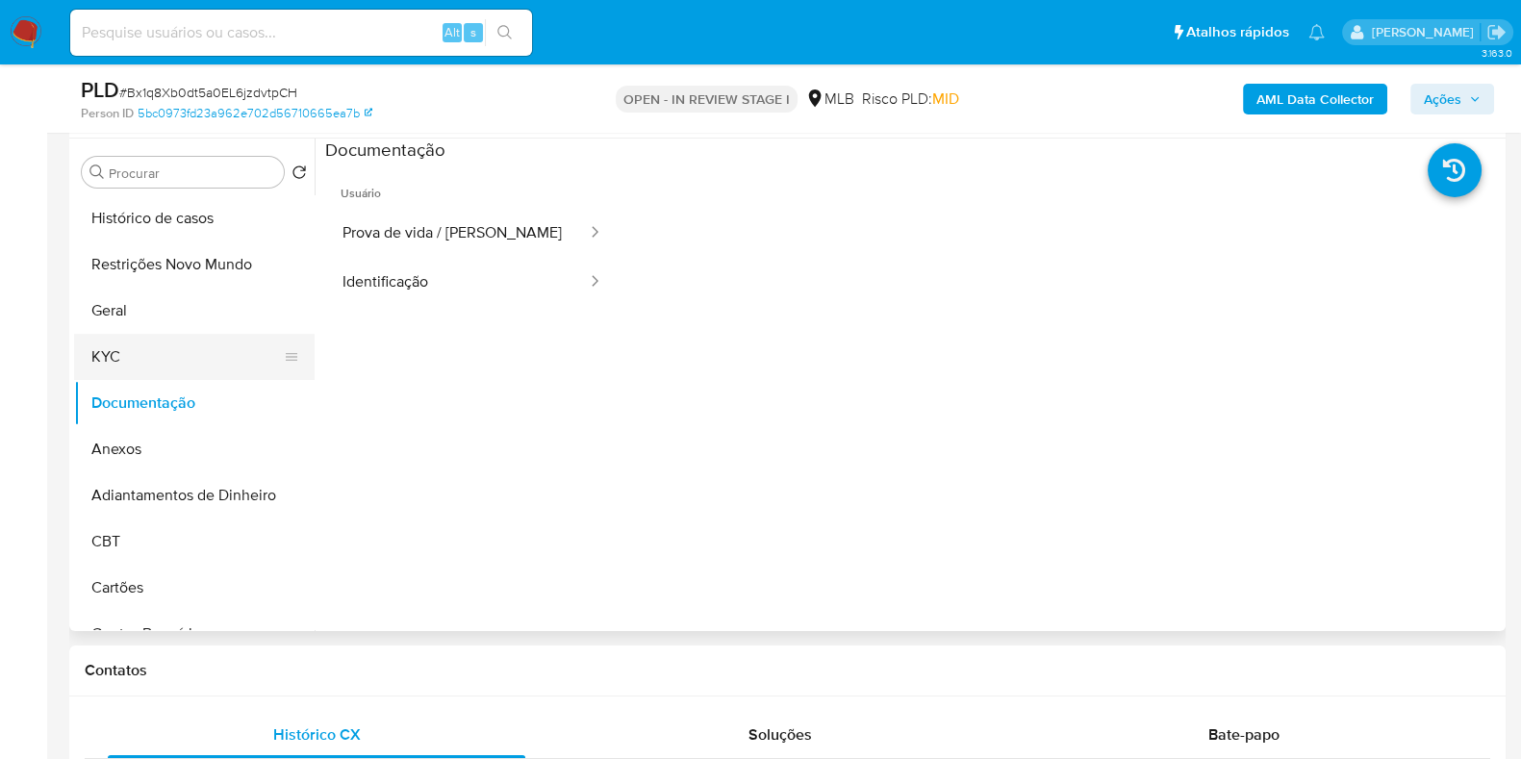
click at [156, 356] on button "KYC" at bounding box center [186, 357] width 225 height 46
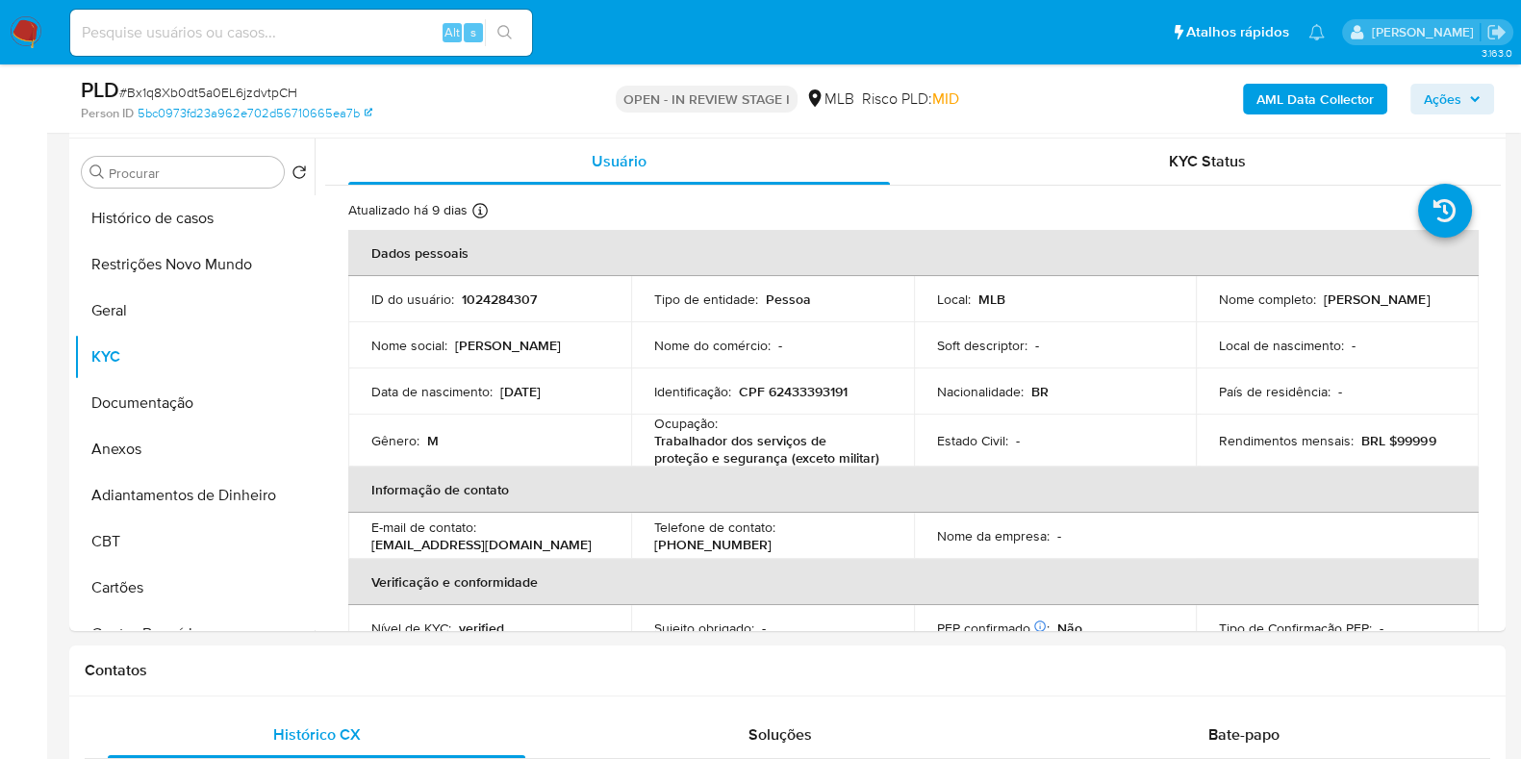
click at [1277, 96] on b "AML Data Collector" at bounding box center [1315, 99] width 117 height 31
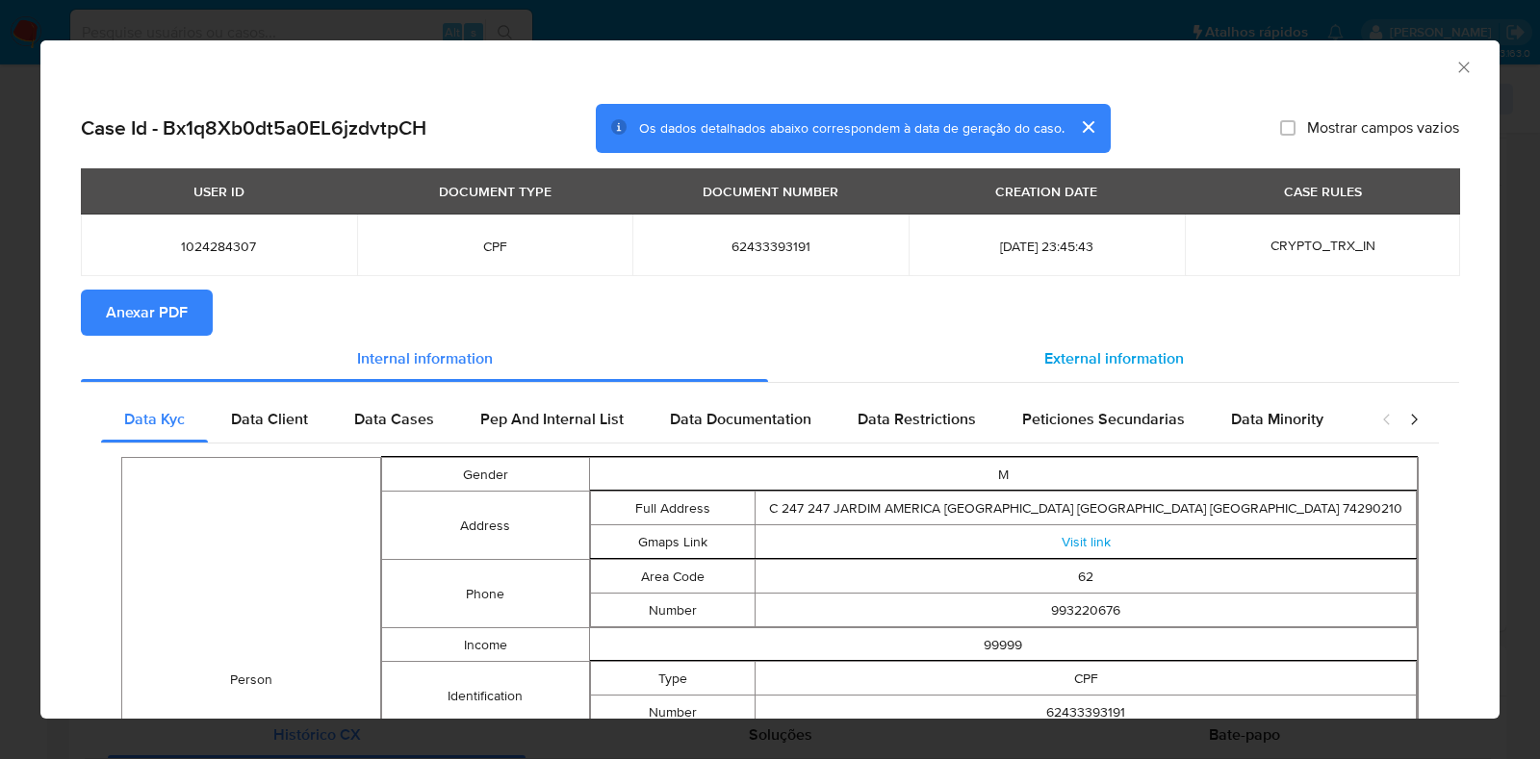
click at [1090, 360] on span "External information" at bounding box center [1114, 358] width 140 height 22
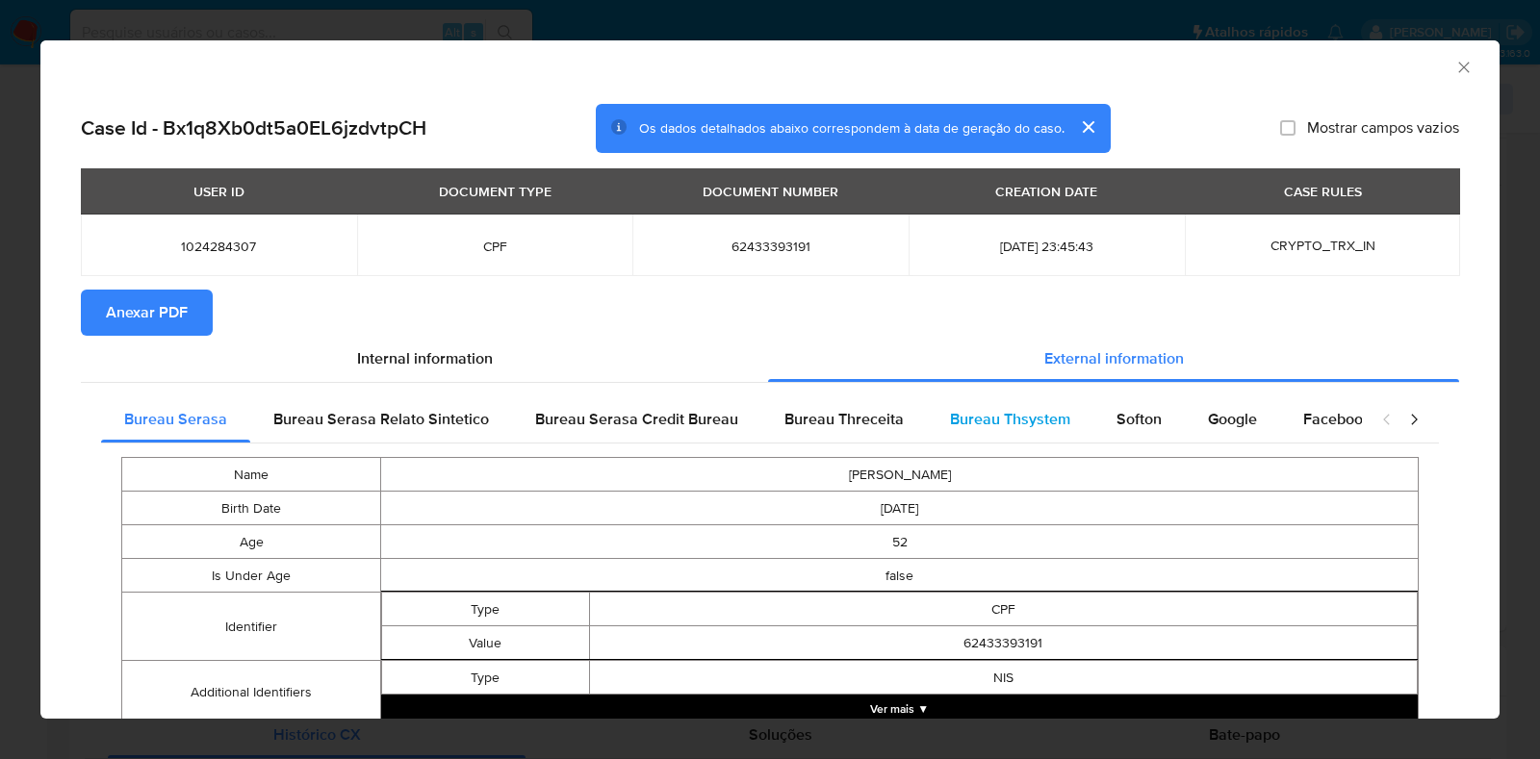
click at [998, 420] on span "Bureau Thsystem" at bounding box center [1010, 419] width 120 height 22
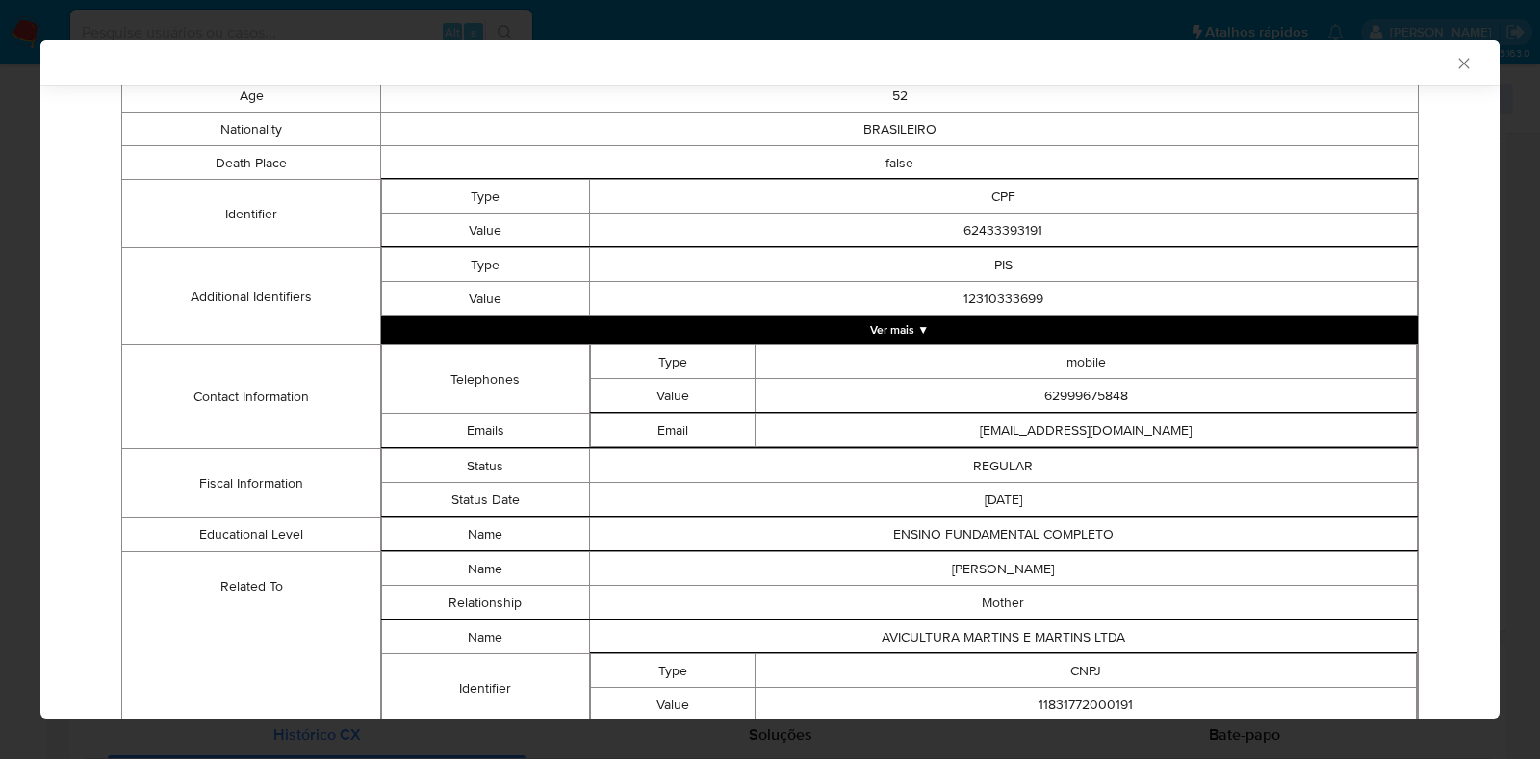
scroll to position [689, 0]
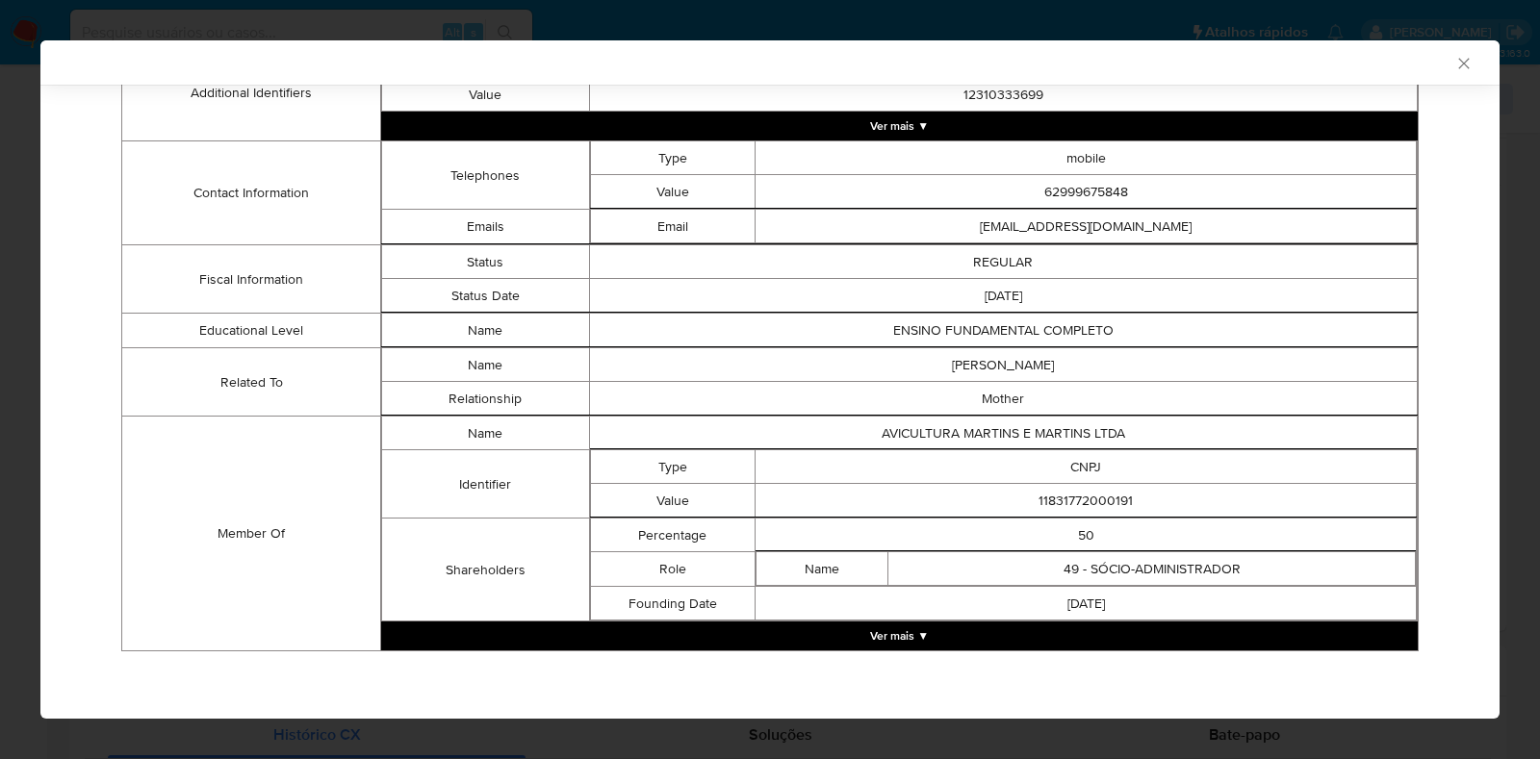
click at [1056, 499] on td "11831772000191" at bounding box center [1085, 501] width 661 height 34
copy td "11831772000191"
